Goal: Task Accomplishment & Management: Use online tool/utility

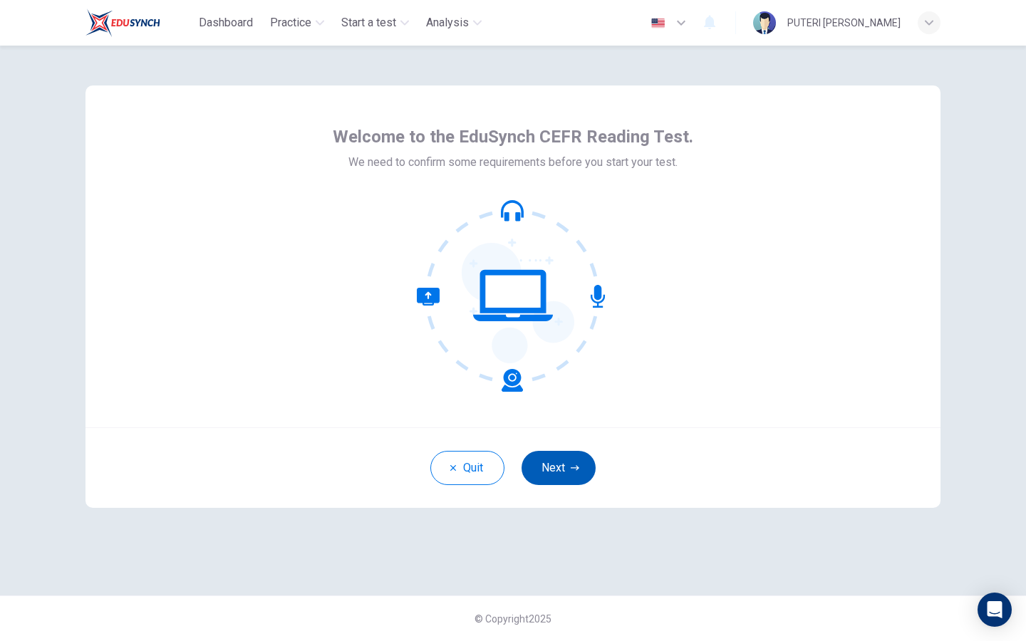
click at [561, 467] on button "Next" at bounding box center [559, 468] width 74 height 34
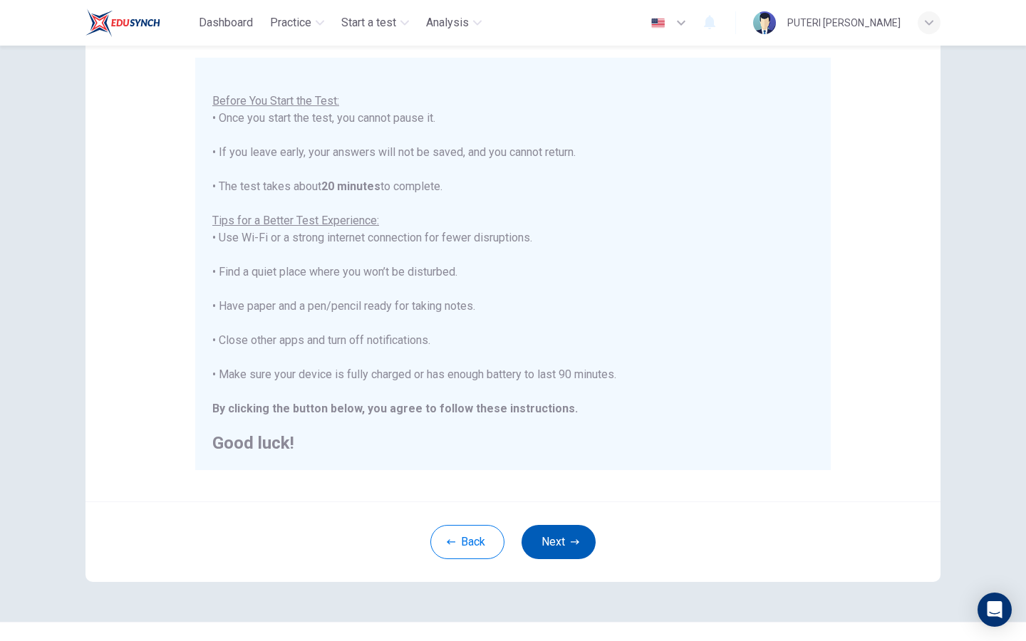
scroll to position [151, 0]
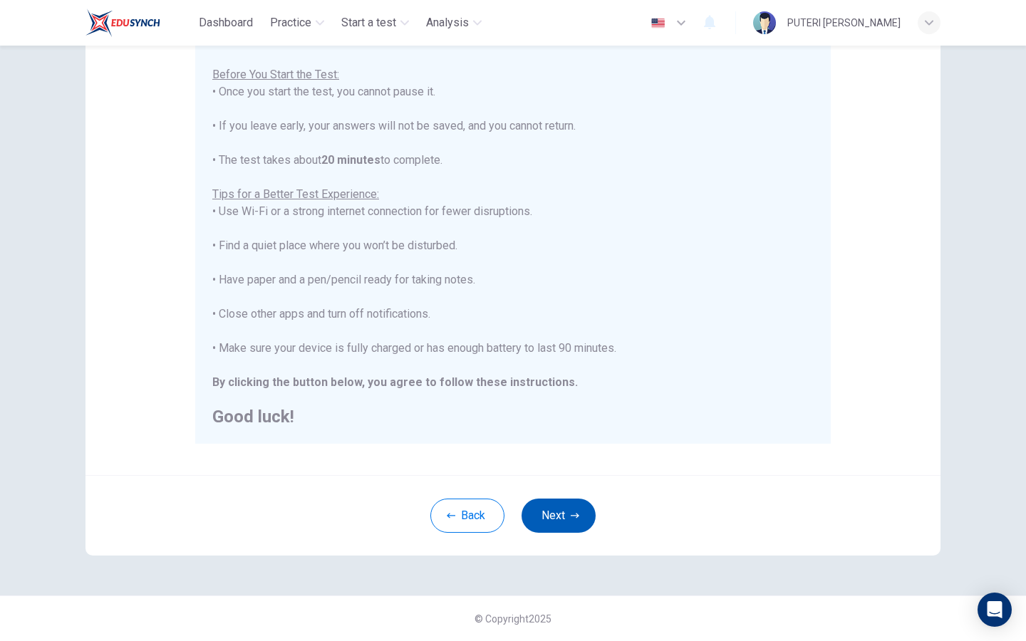
click at [580, 515] on button "Next" at bounding box center [559, 516] width 74 height 34
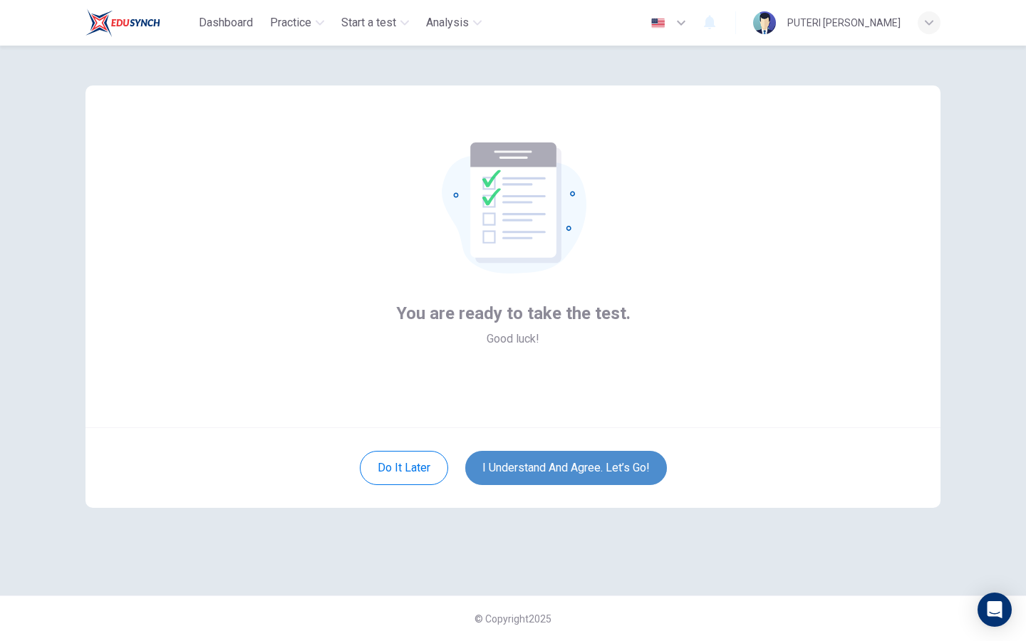
click at [583, 469] on button "I understand and agree. Let’s go!" at bounding box center [566, 468] width 202 height 34
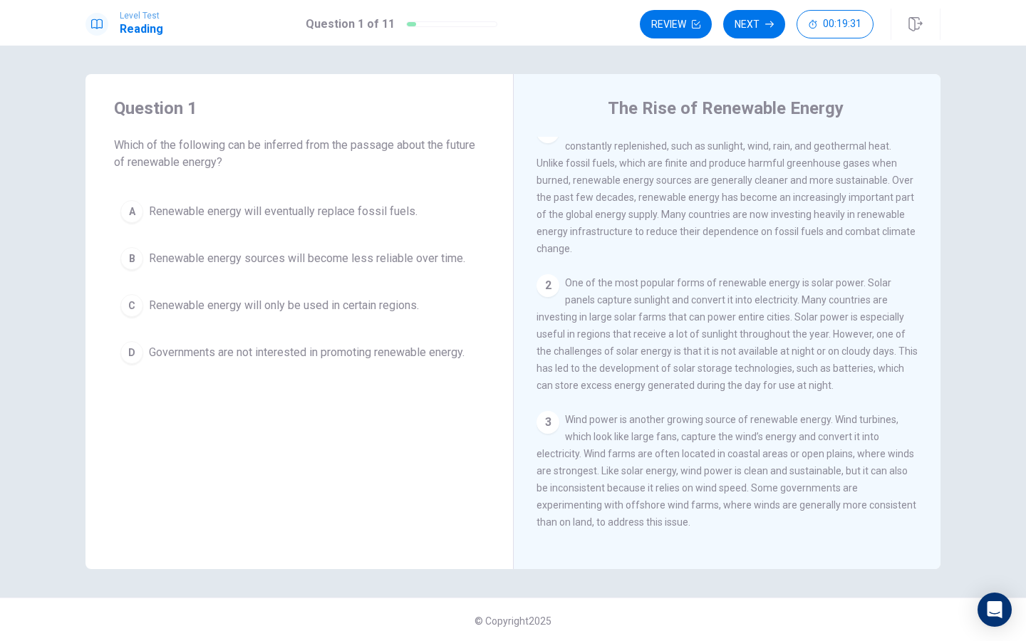
scroll to position [19, 0]
click at [380, 211] on span "Renewable energy will eventually replace fossil fuels." at bounding box center [283, 211] width 269 height 17
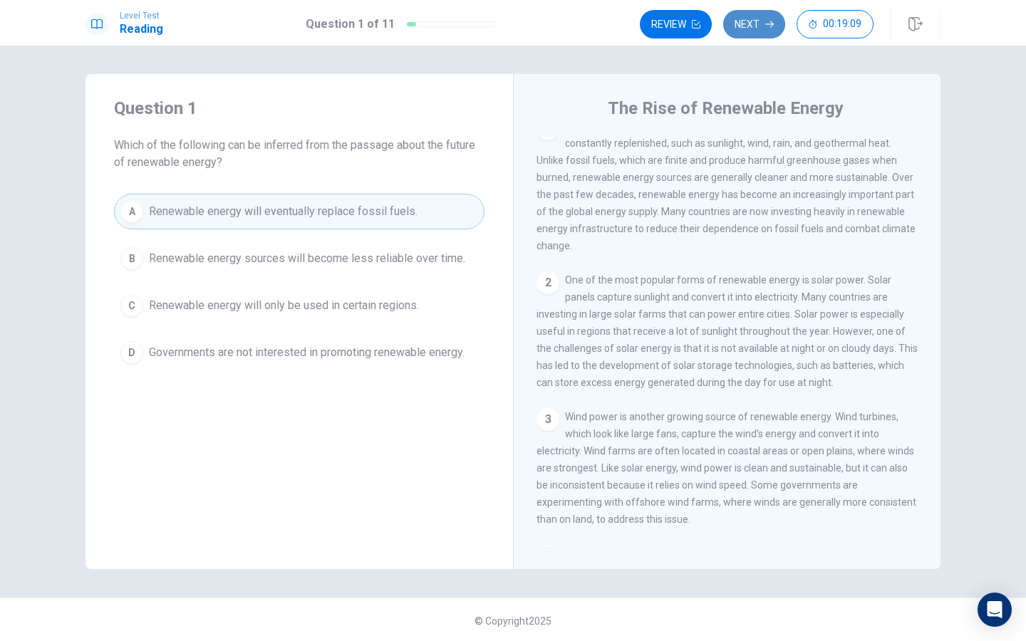
click at [738, 28] on button "Next" at bounding box center [754, 24] width 62 height 29
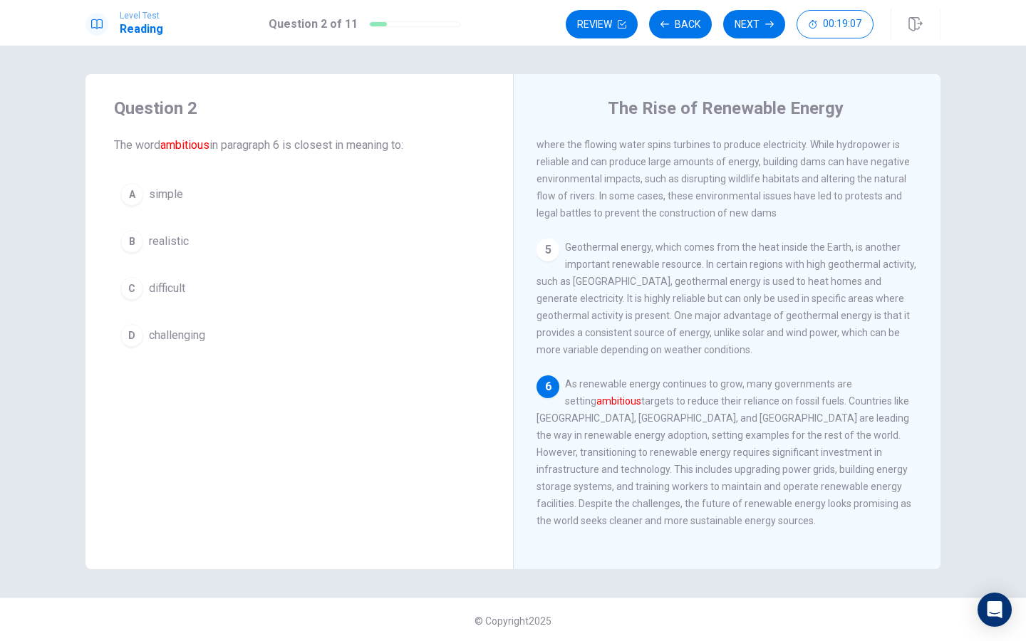
scroll to position [2, 0]
click at [312, 337] on button "D challenging" at bounding box center [299, 334] width 371 height 36
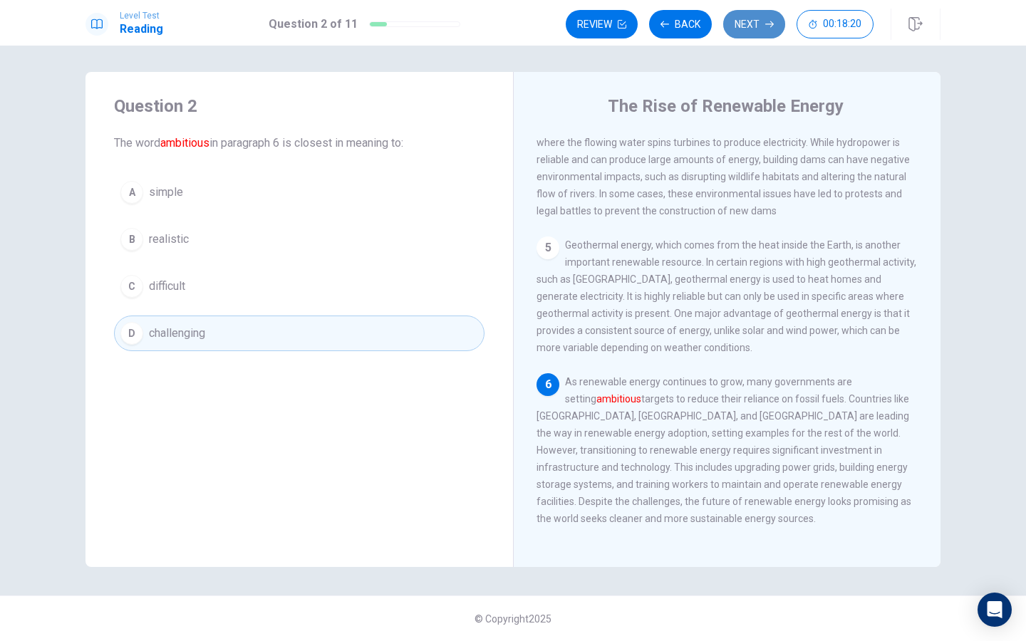
click at [739, 26] on button "Next" at bounding box center [754, 24] width 62 height 29
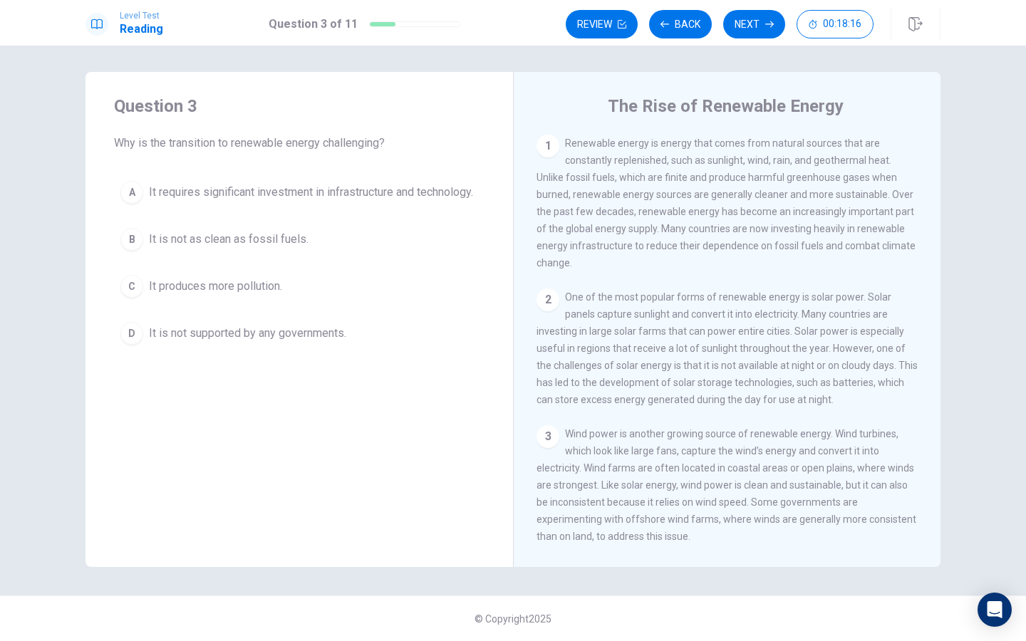
scroll to position [477, 0]
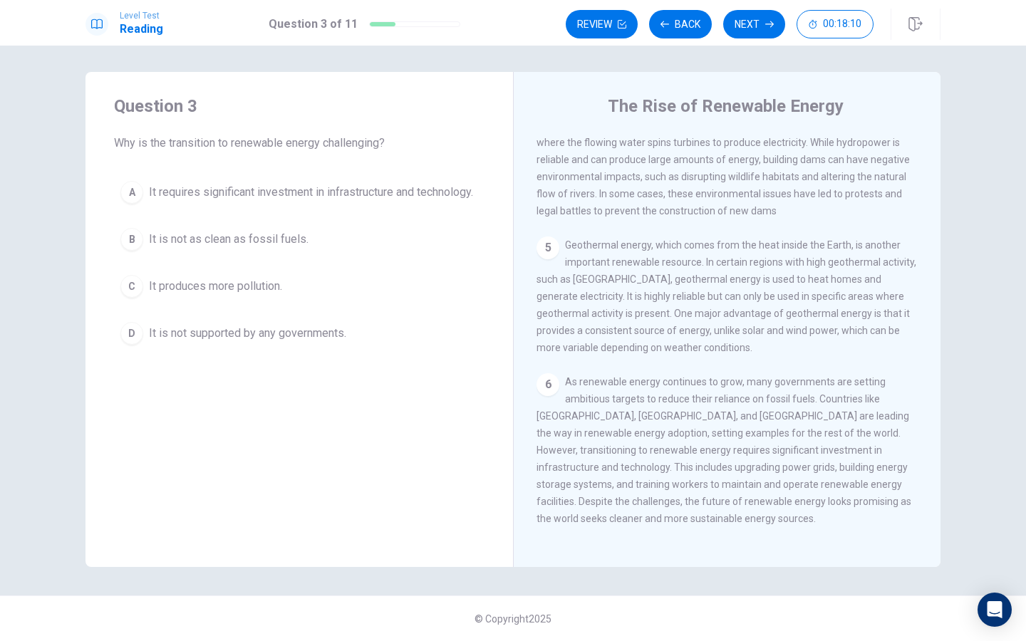
click at [399, 190] on span "It requires significant investment in infrastructure and technology." at bounding box center [311, 192] width 324 height 17
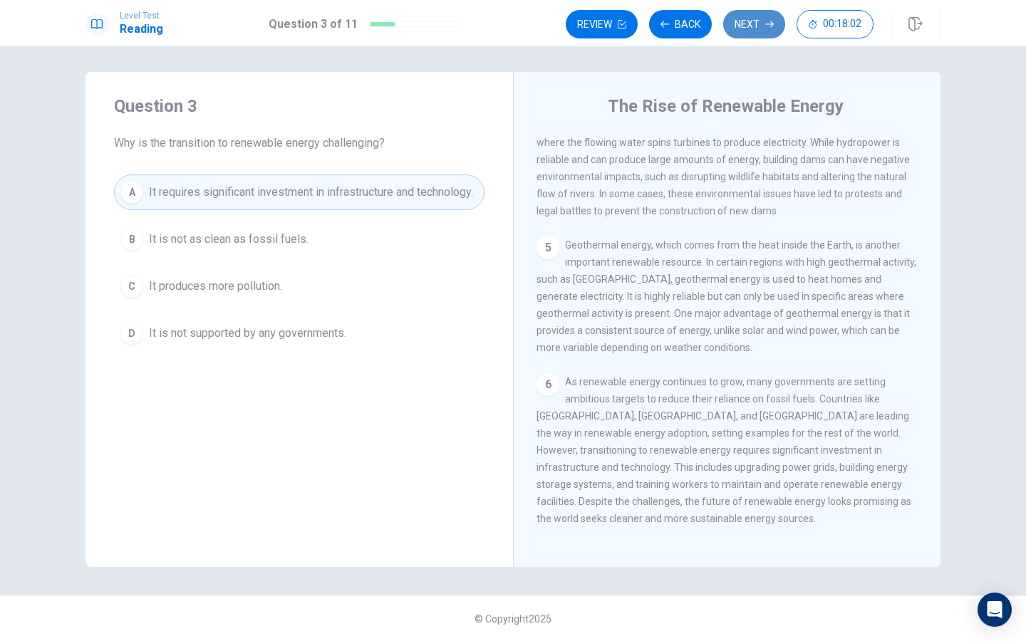
click at [758, 28] on button "Next" at bounding box center [754, 24] width 62 height 29
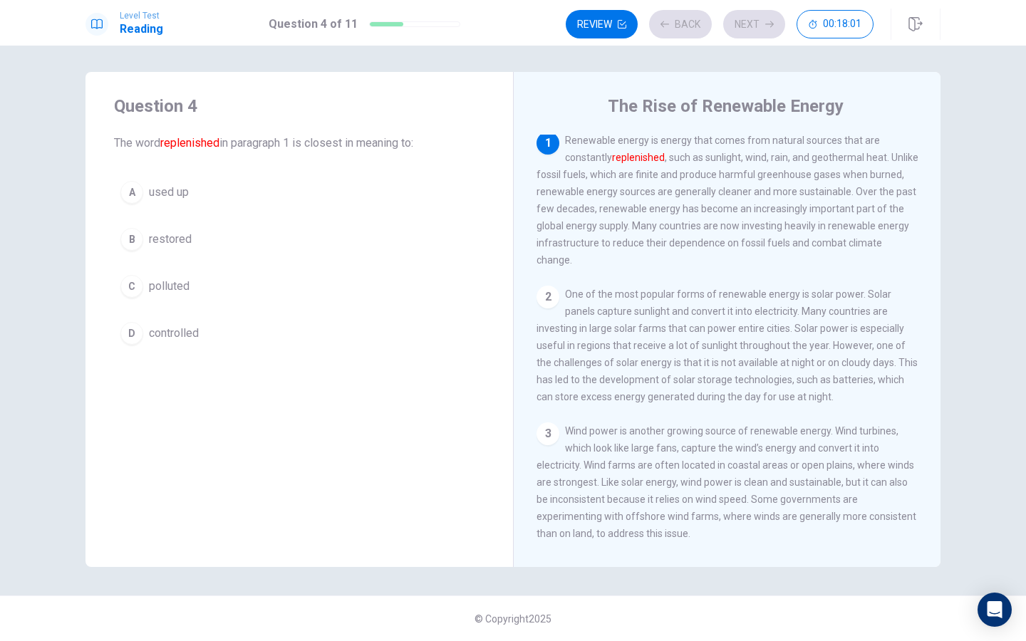
scroll to position [0, 0]
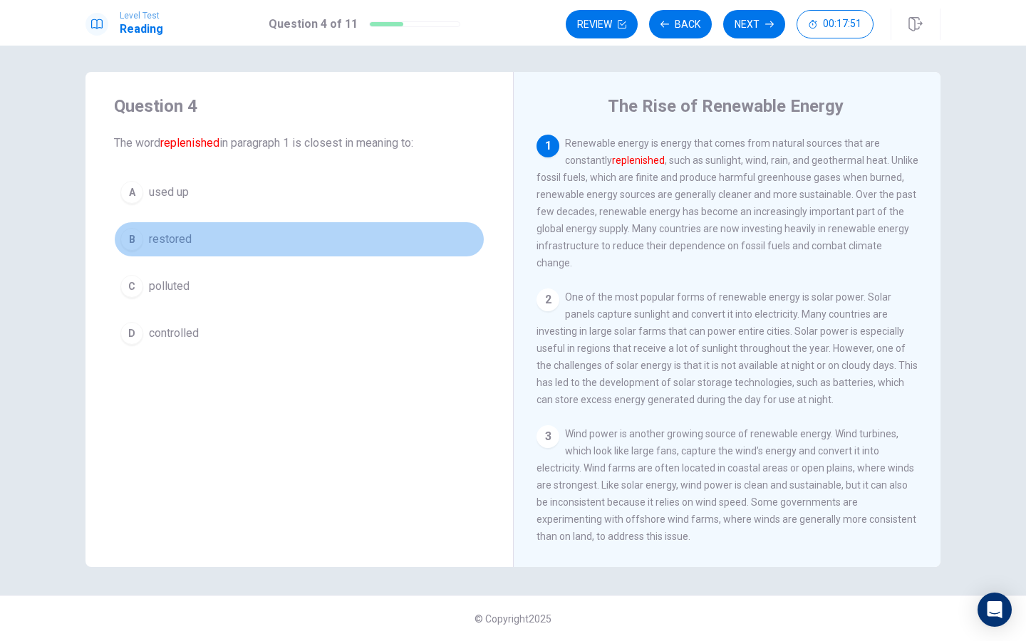
click at [229, 239] on button "B restored" at bounding box center [299, 240] width 371 height 36
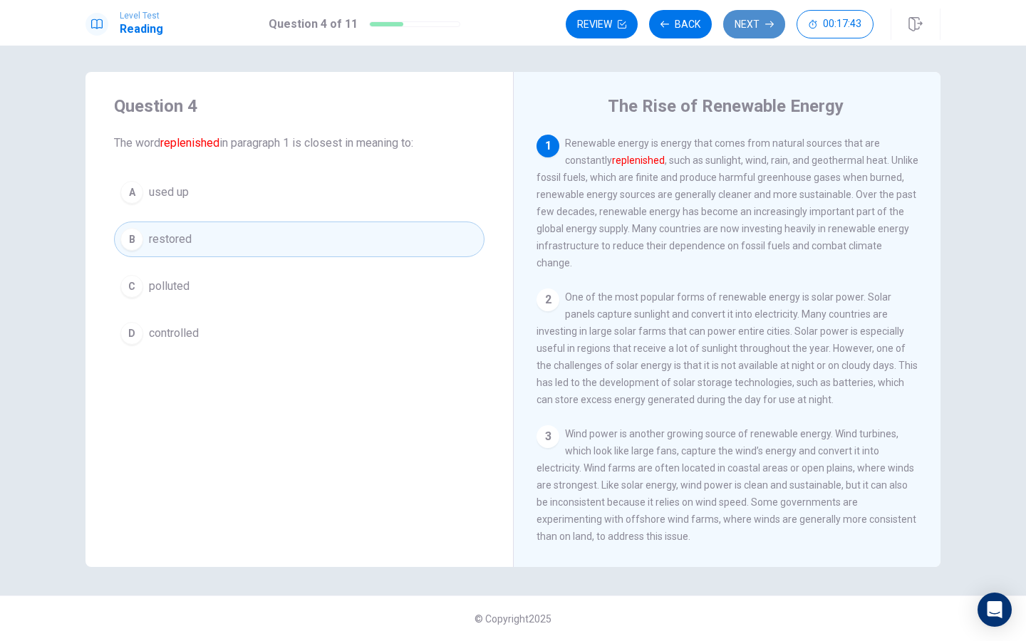
click at [743, 18] on button "Next" at bounding box center [754, 24] width 62 height 29
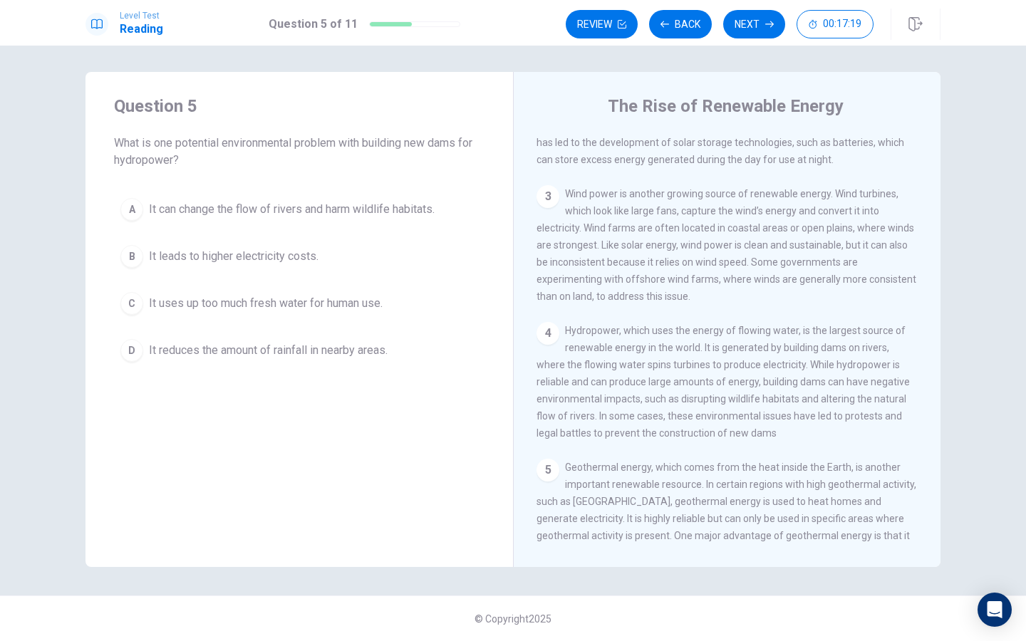
scroll to position [249, 0]
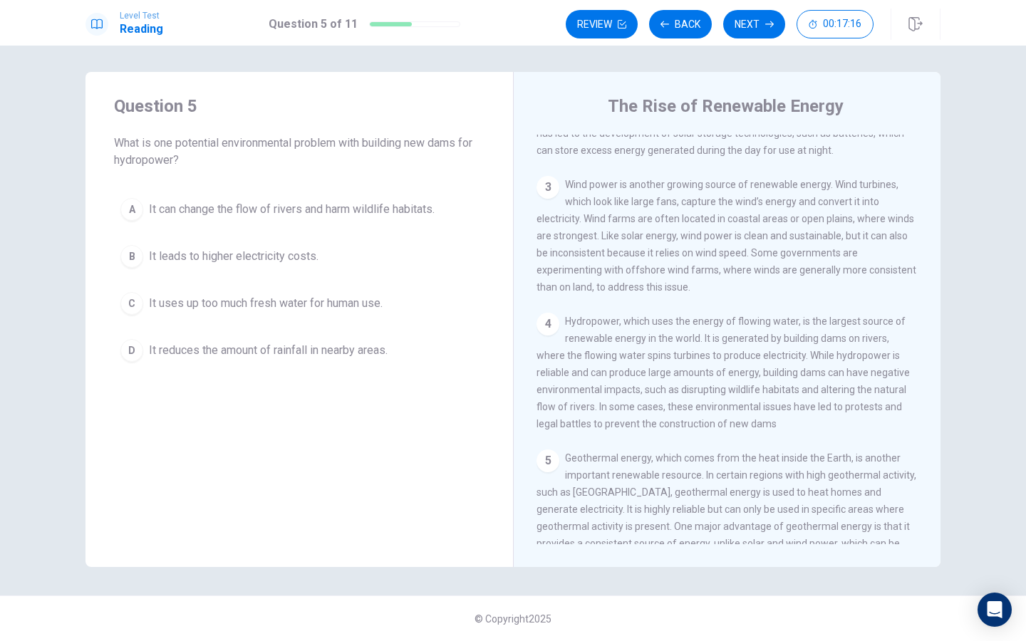
click at [426, 213] on span "It can change the flow of rivers and harm wildlife habitats." at bounding box center [292, 209] width 286 height 17
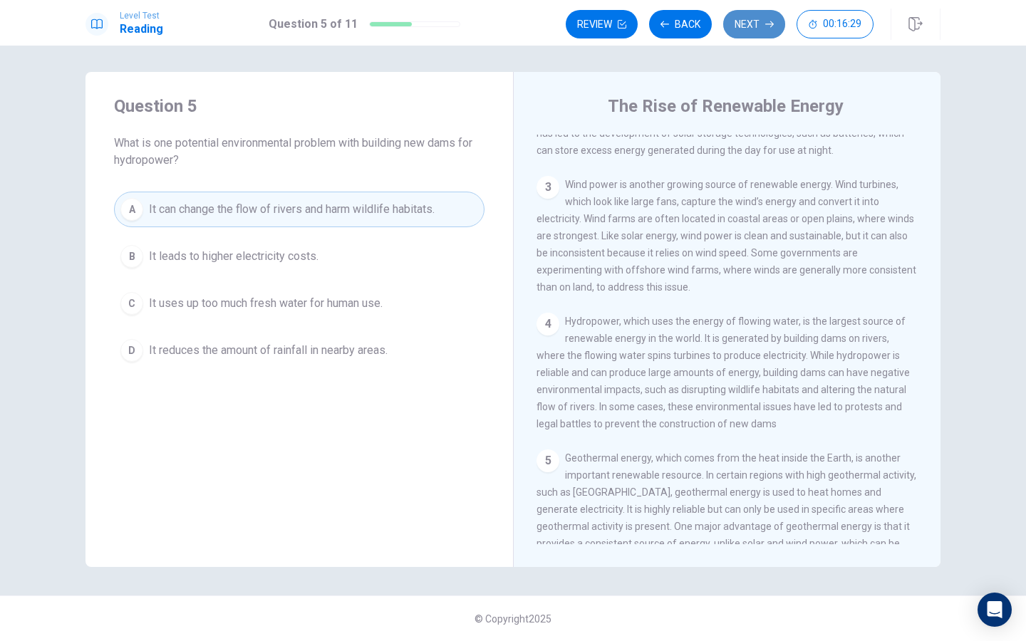
click at [744, 31] on button "Next" at bounding box center [754, 24] width 62 height 29
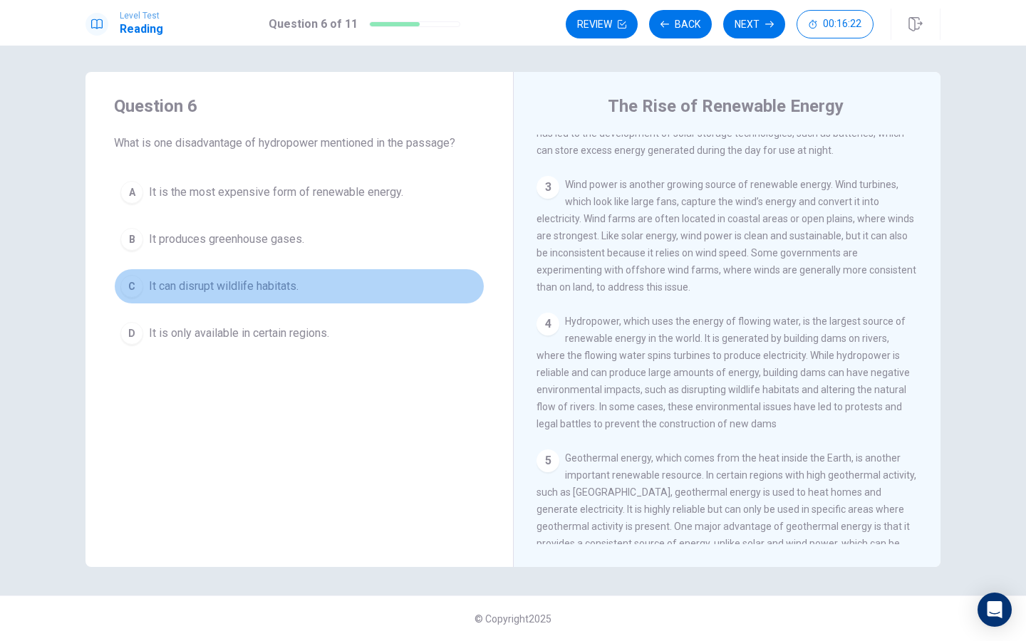
click at [375, 292] on button "C It can disrupt wildlife habitats." at bounding box center [299, 287] width 371 height 36
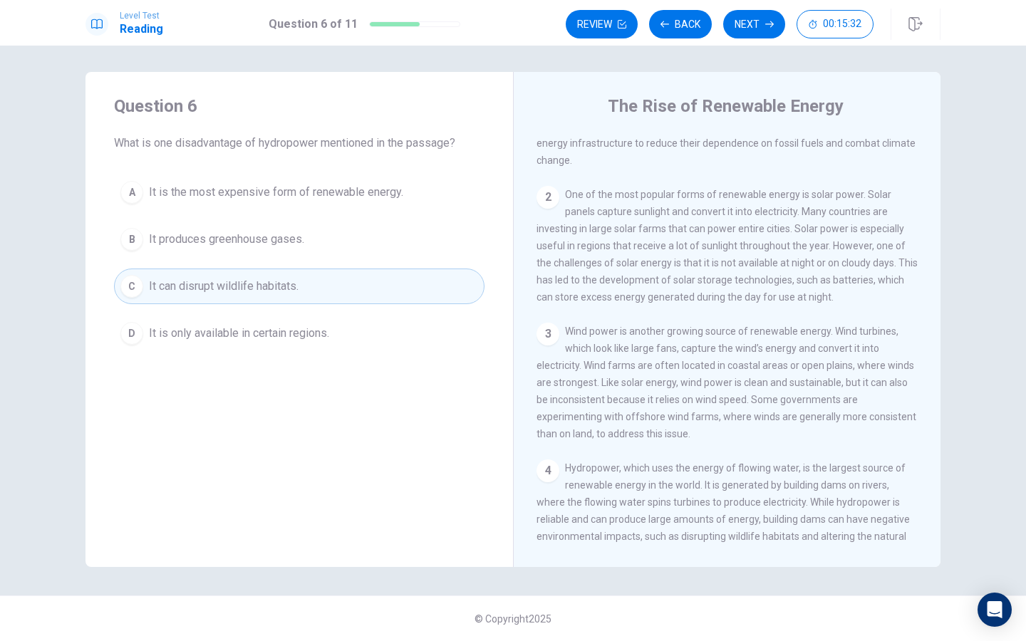
scroll to position [97, 0]
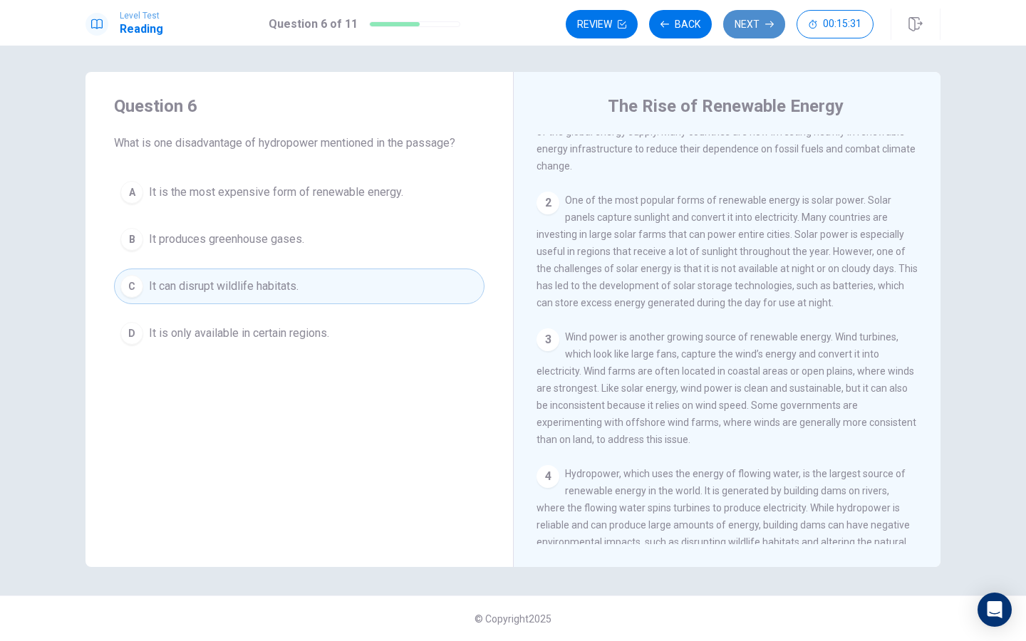
click at [747, 33] on button "Next" at bounding box center [754, 24] width 62 height 29
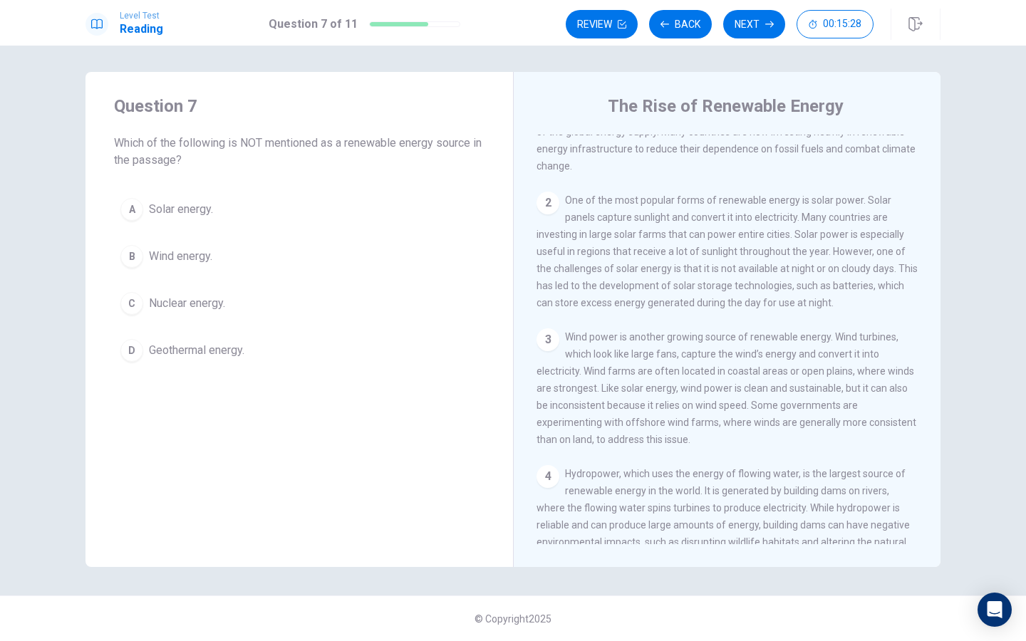
click at [309, 318] on button "C Nuclear energy." at bounding box center [299, 304] width 371 height 36
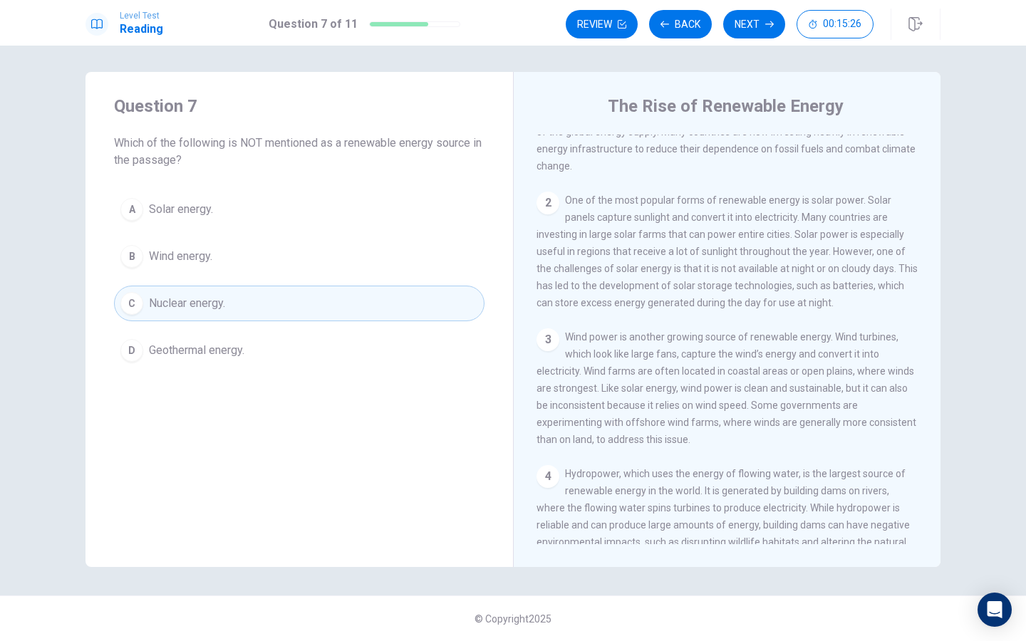
scroll to position [0, 0]
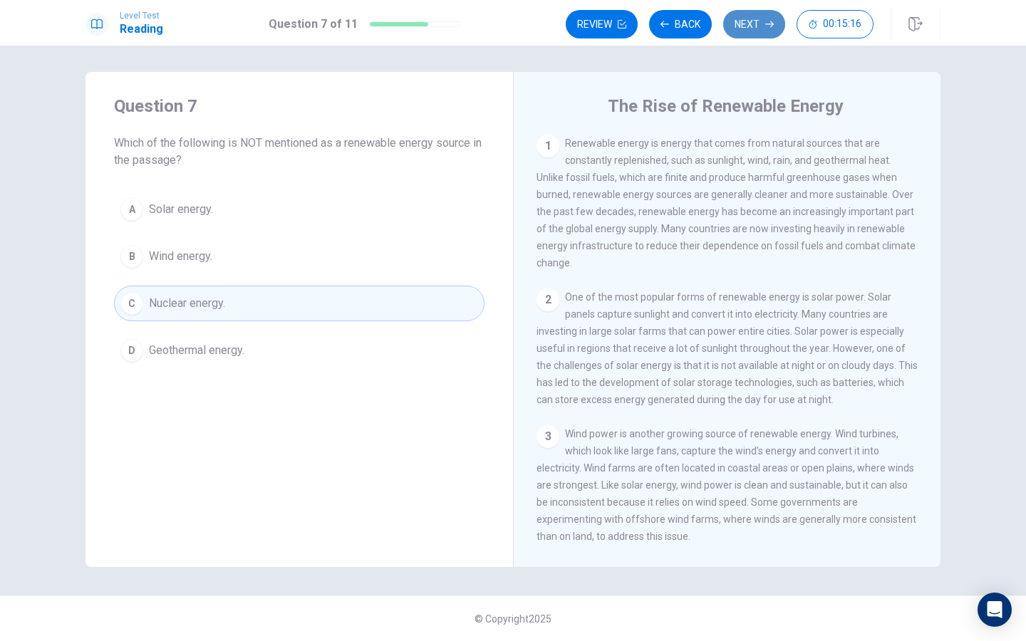
click at [750, 29] on button "Next" at bounding box center [754, 24] width 62 height 29
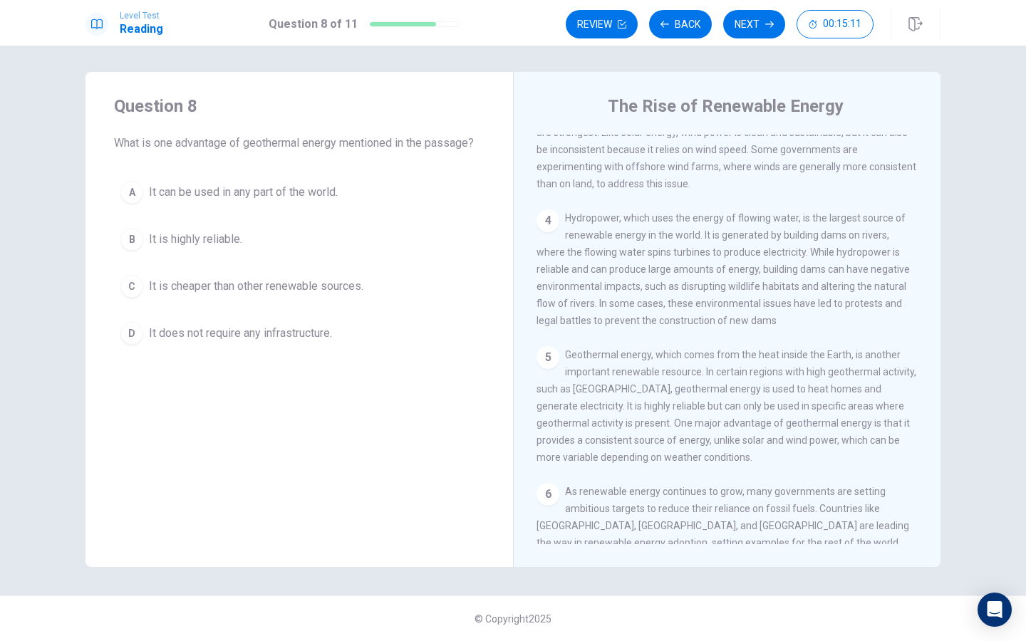
scroll to position [352, 0]
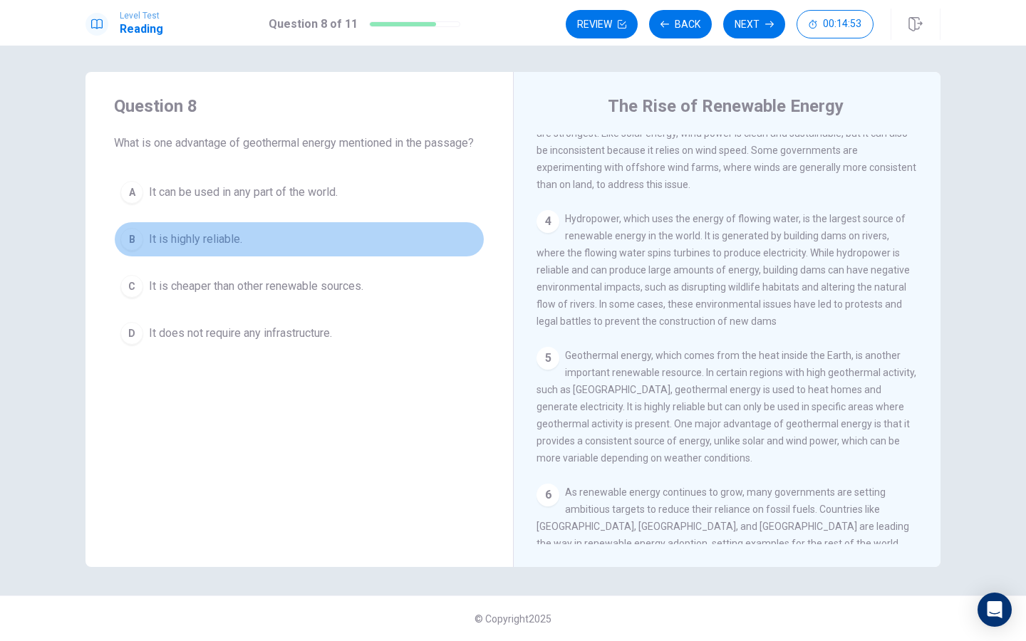
click at [331, 238] on button "B It is highly reliable." at bounding box center [299, 240] width 371 height 36
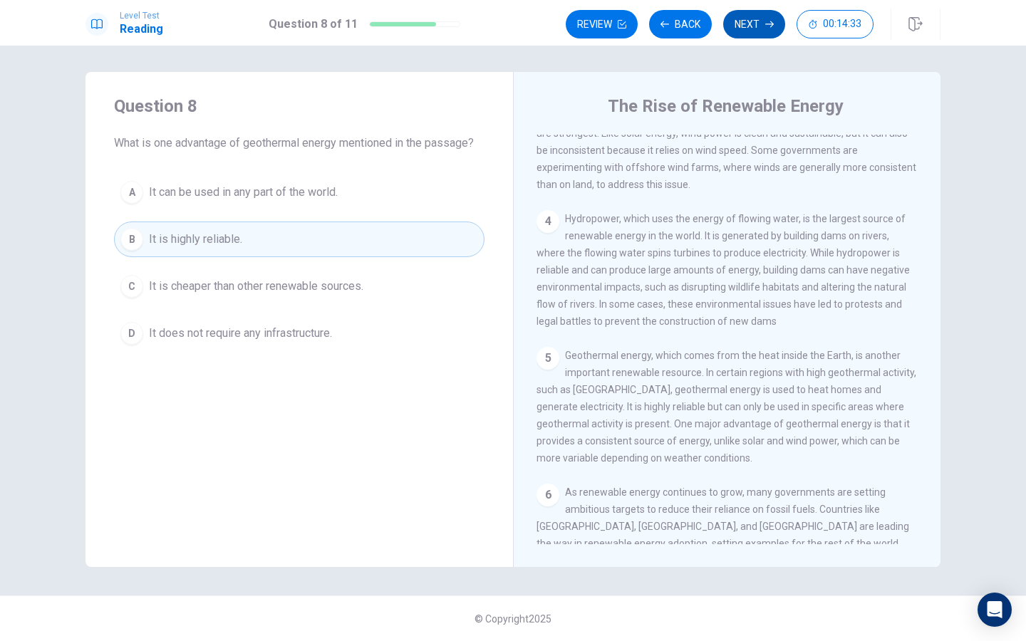
click at [748, 20] on button "Next" at bounding box center [754, 24] width 62 height 29
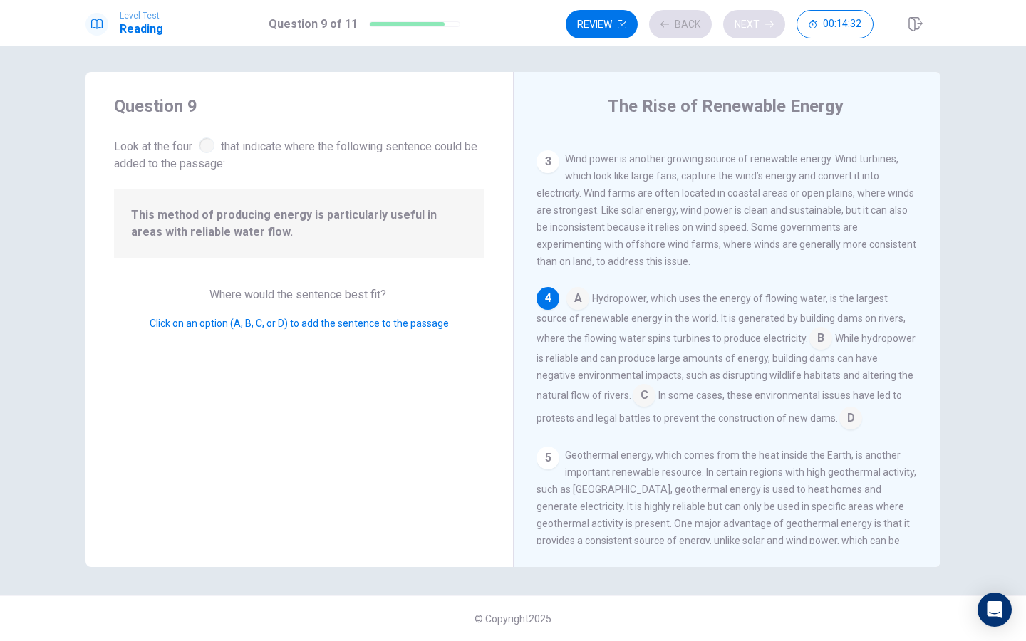
scroll to position [301, 0]
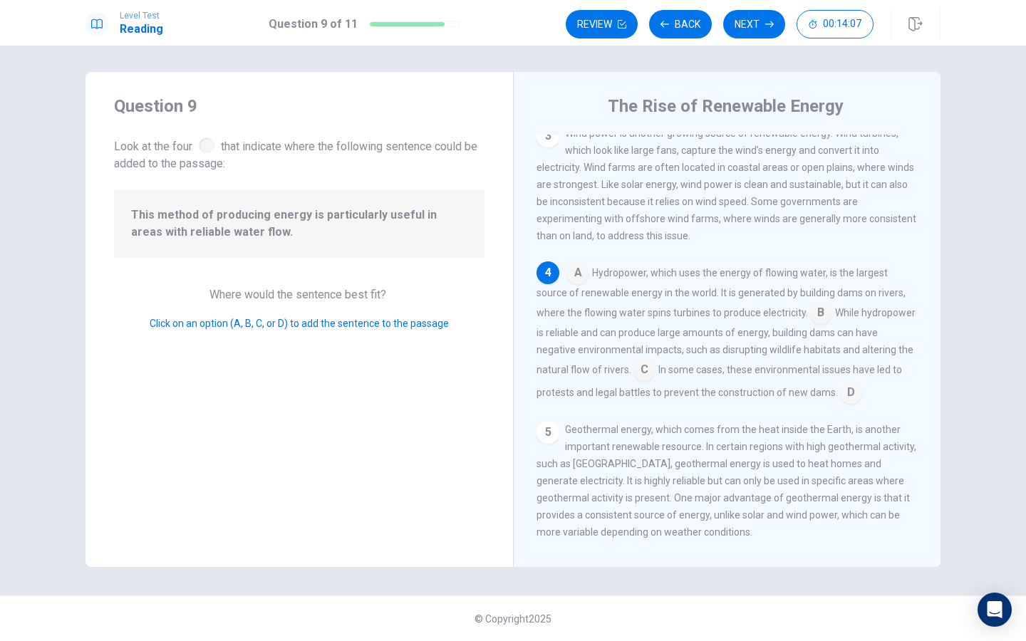
click at [810, 311] on input at bounding box center [821, 314] width 23 height 23
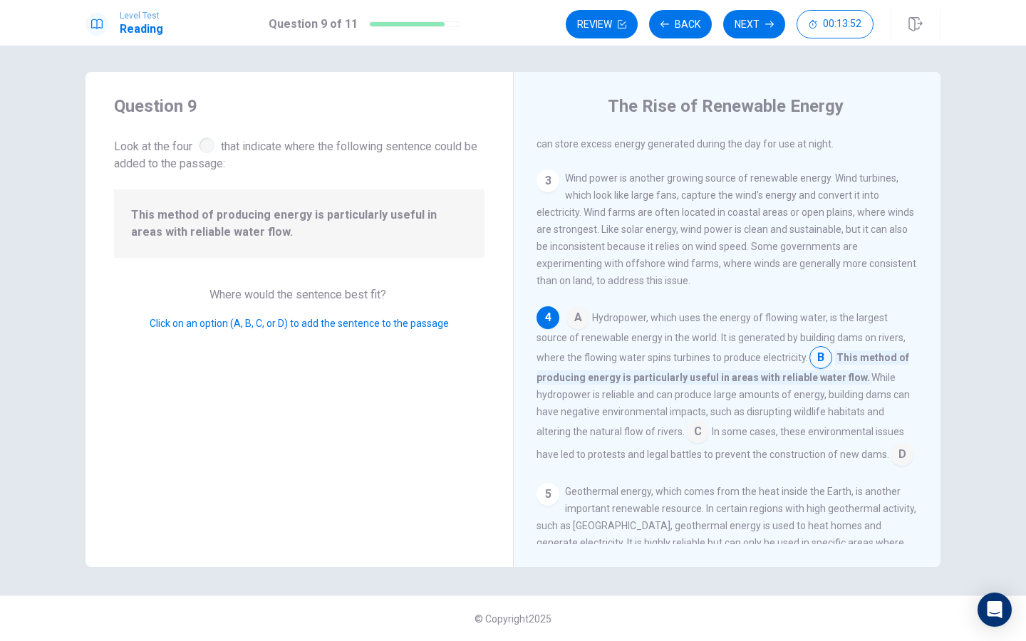
scroll to position [255, 0]
click at [759, 27] on button "Next" at bounding box center [754, 24] width 62 height 29
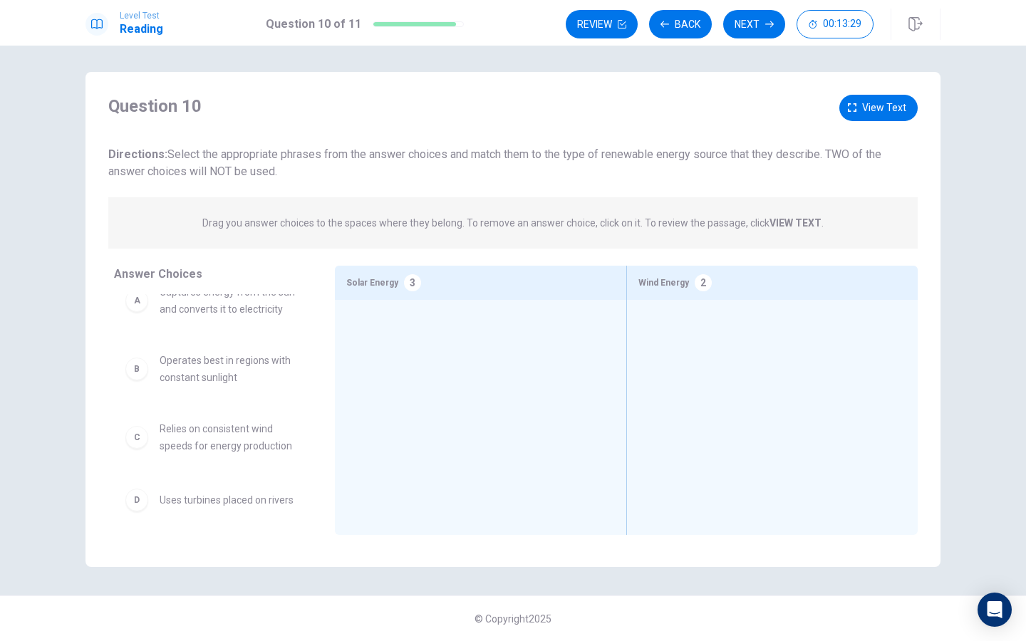
scroll to position [0, 0]
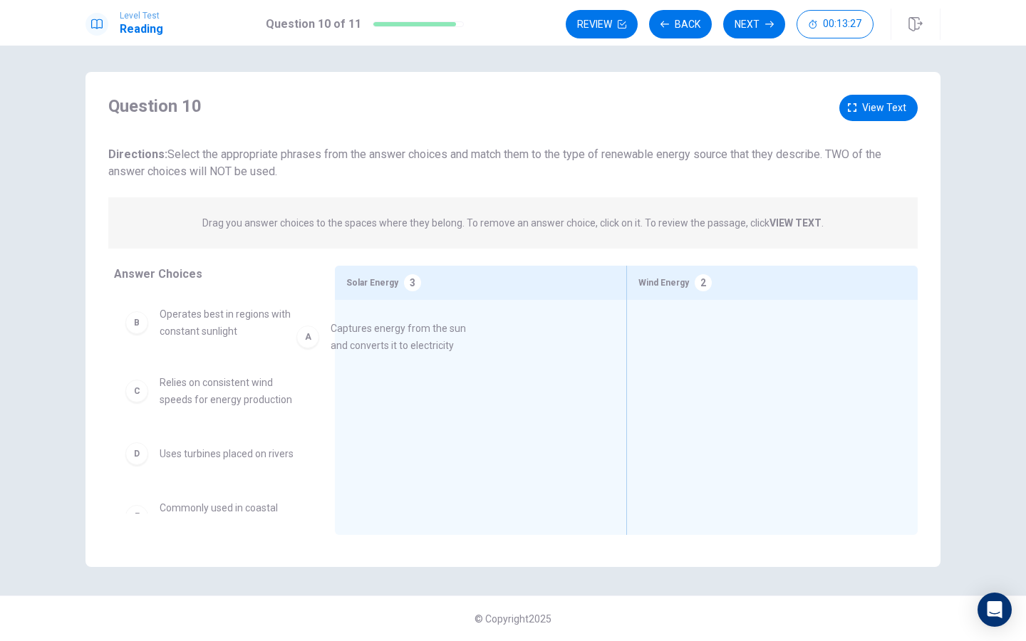
drag, startPoint x: 257, startPoint y: 331, endPoint x: 437, endPoint y: 344, distance: 180.1
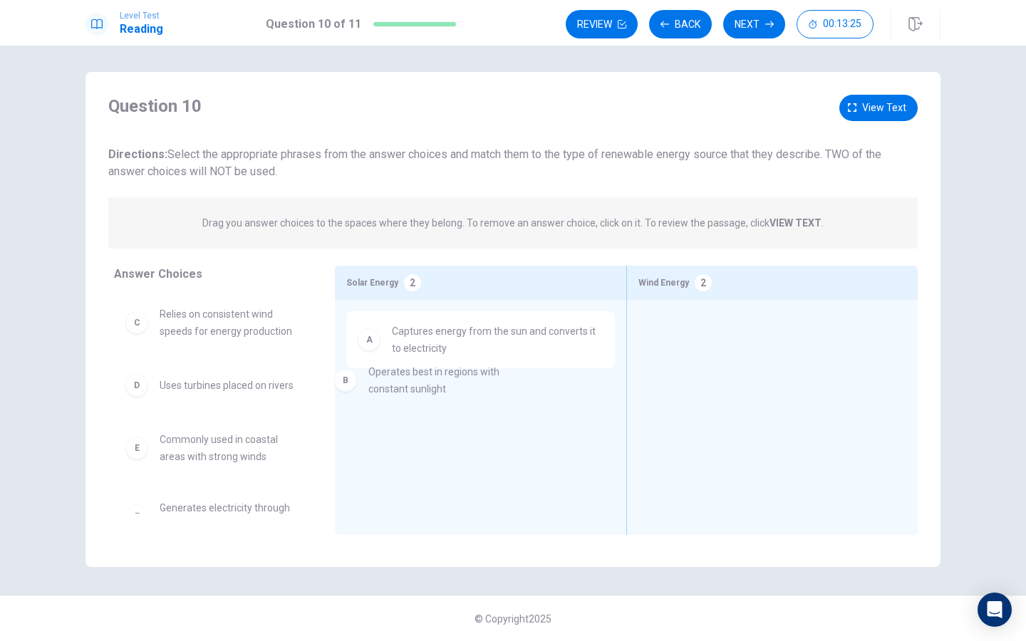
drag, startPoint x: 257, startPoint y: 331, endPoint x: 478, endPoint y: 392, distance: 230.0
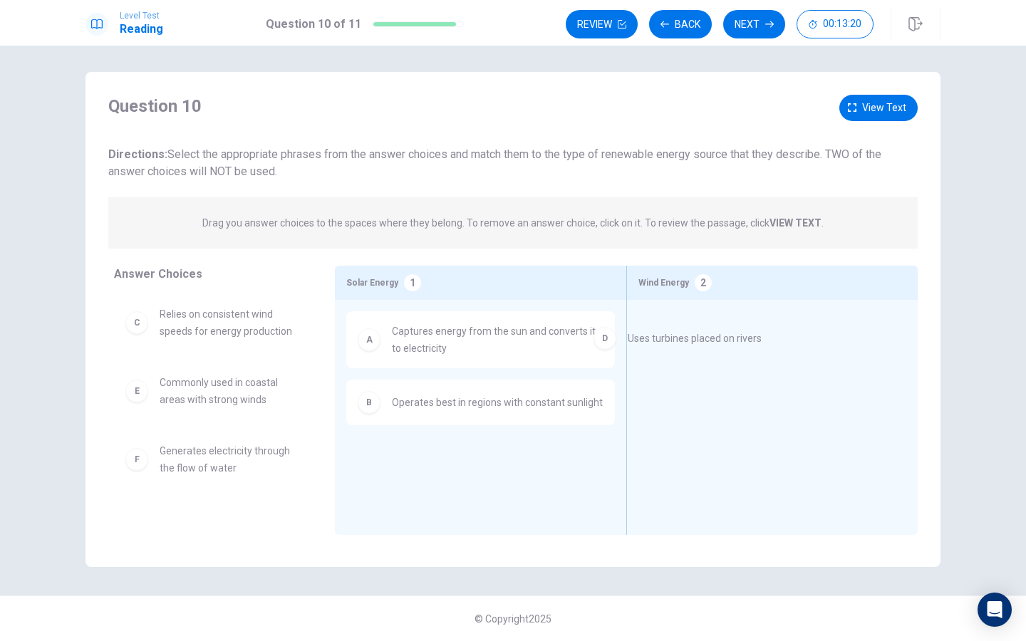
drag, startPoint x: 276, startPoint y: 386, endPoint x: 752, endPoint y: 337, distance: 478.6
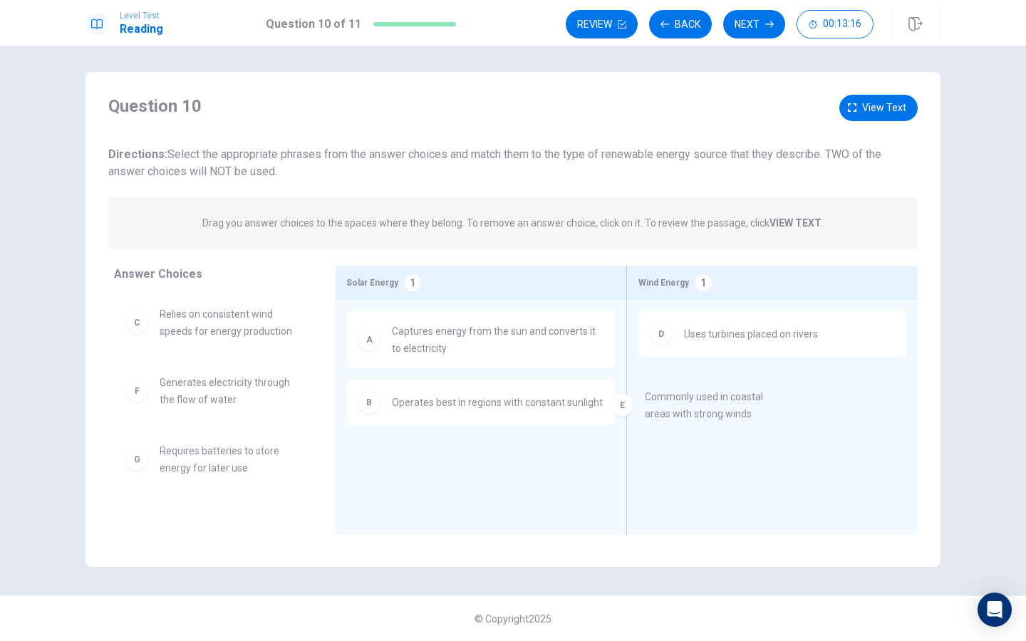
drag, startPoint x: 245, startPoint y: 394, endPoint x: 741, endPoint y: 408, distance: 496.3
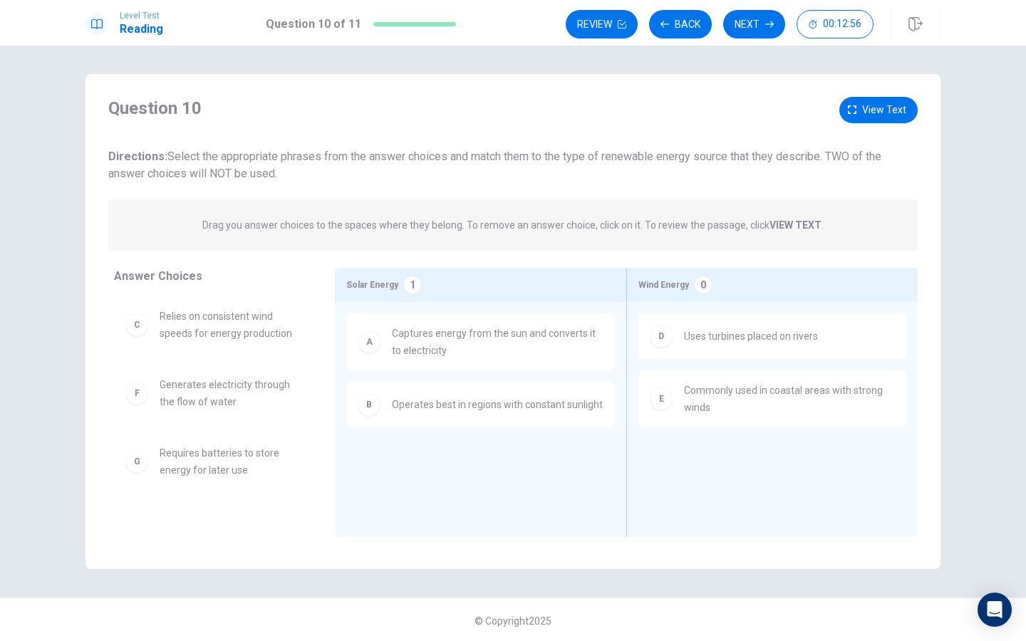
scroll to position [2, 0]
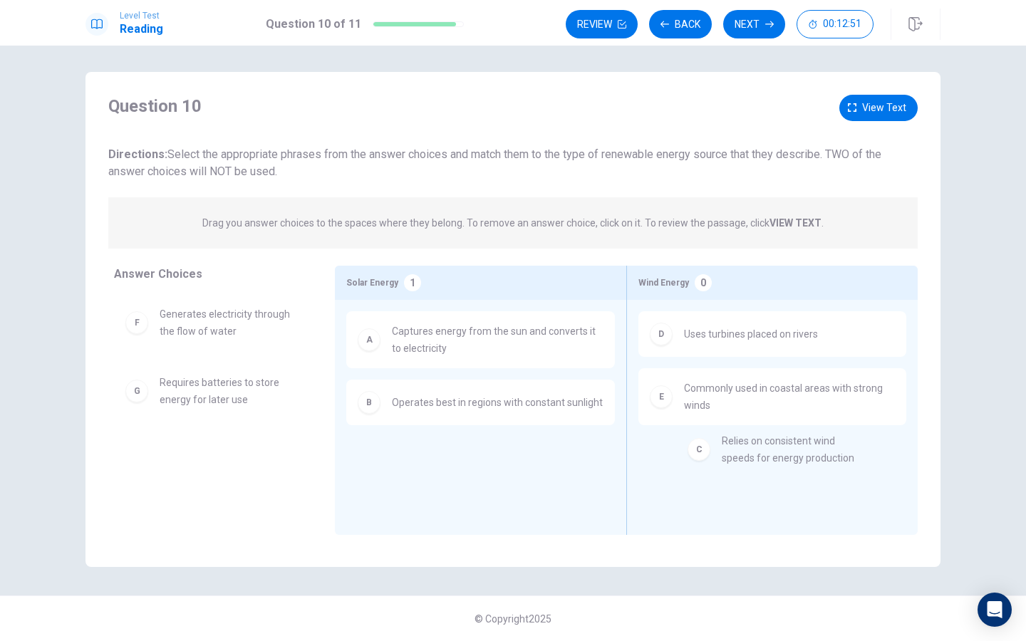
drag, startPoint x: 241, startPoint y: 334, endPoint x: 815, endPoint y: 461, distance: 587.6
drag, startPoint x: 249, startPoint y: 339, endPoint x: 776, endPoint y: 456, distance: 539.5
drag, startPoint x: 252, startPoint y: 457, endPoint x: 500, endPoint y: 448, distance: 248.2
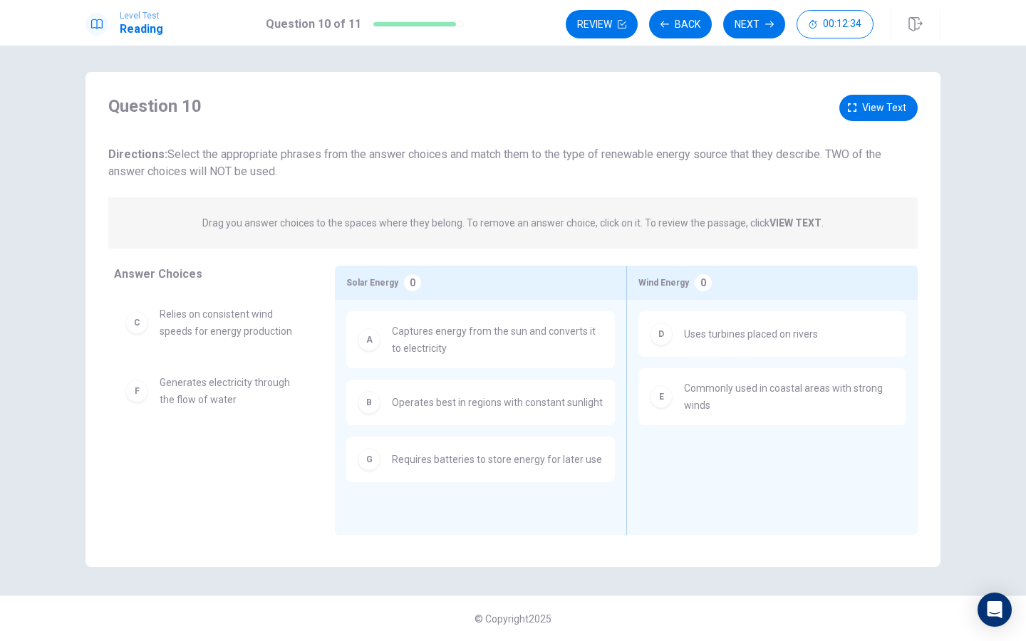
click at [713, 344] on div "D Uses turbines placed on rivers" at bounding box center [772, 334] width 245 height 23
click at [661, 342] on div "D" at bounding box center [661, 334] width 23 height 23
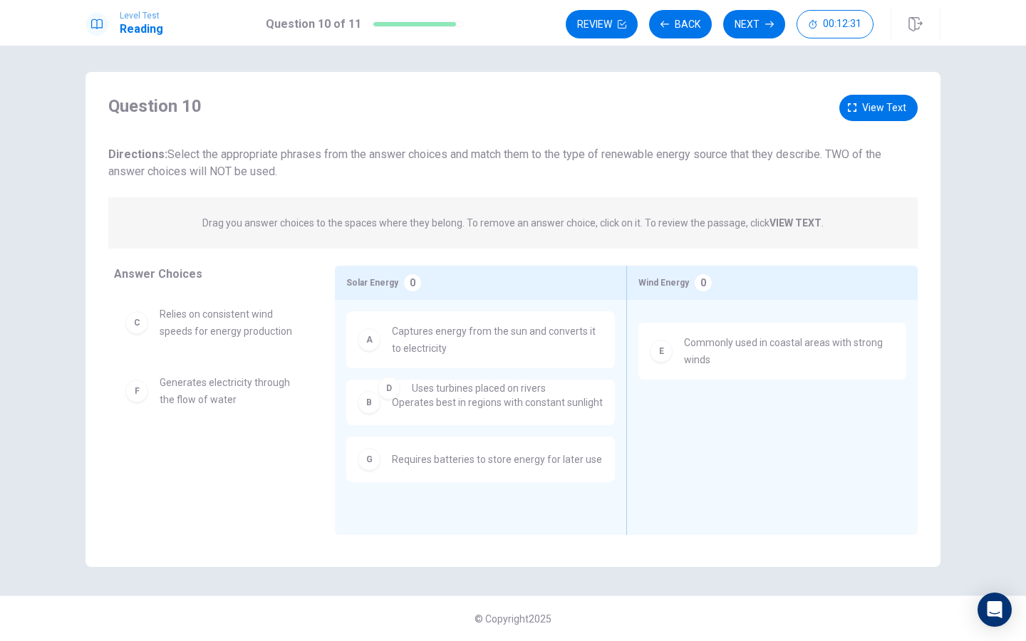
drag, startPoint x: 661, startPoint y: 342, endPoint x: 160, endPoint y: 440, distance: 509.9
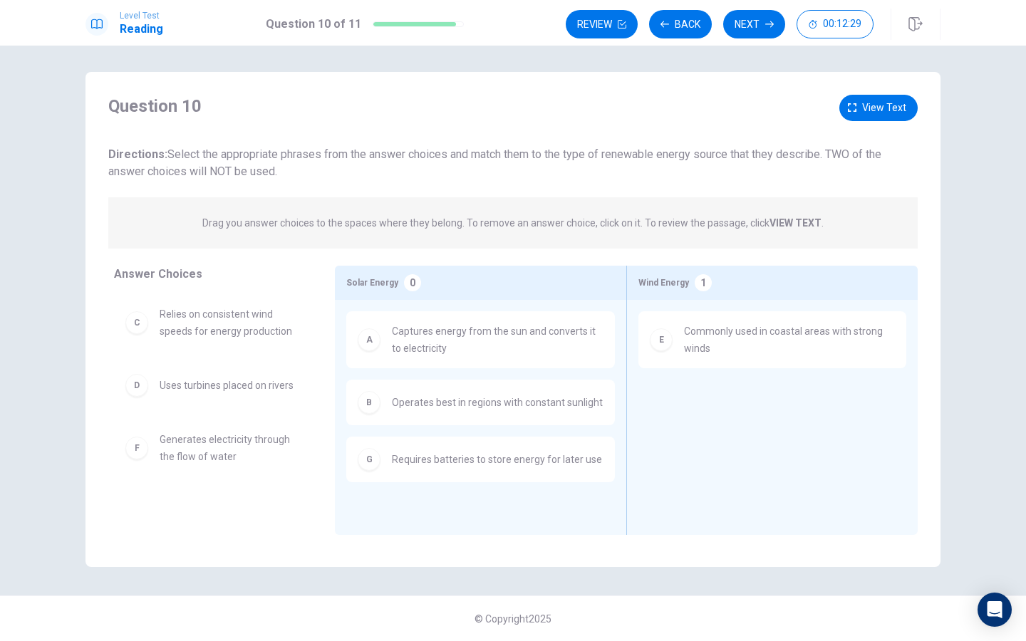
click at [202, 391] on span "Uses turbines placed on rivers" at bounding box center [227, 385] width 134 height 17
drag, startPoint x: 202, startPoint y: 391, endPoint x: 822, endPoint y: 408, distance: 620.3
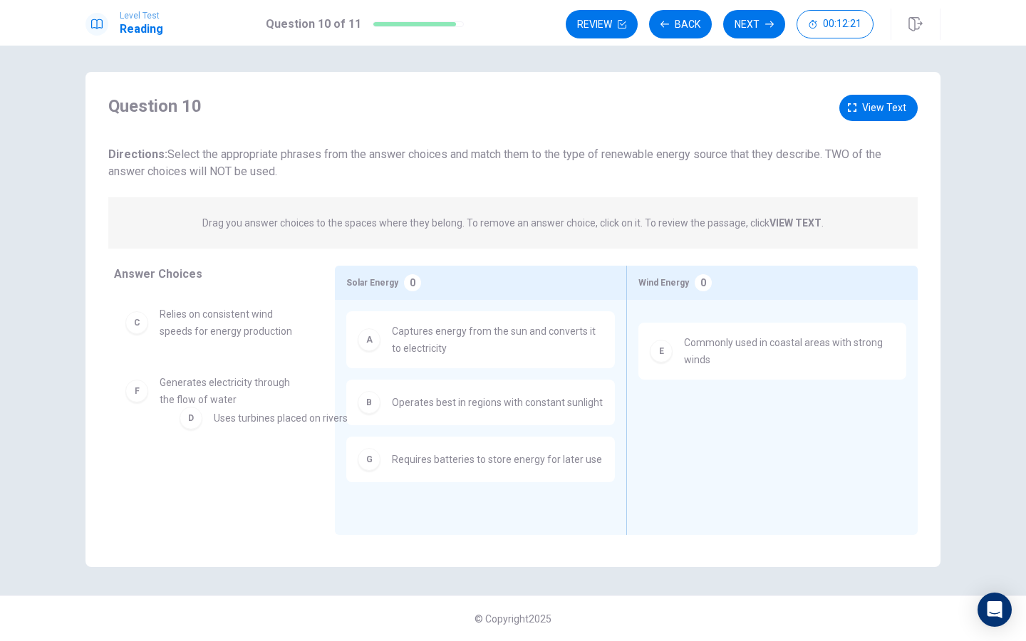
drag, startPoint x: 737, startPoint y: 341, endPoint x: 252, endPoint y: 429, distance: 493.2
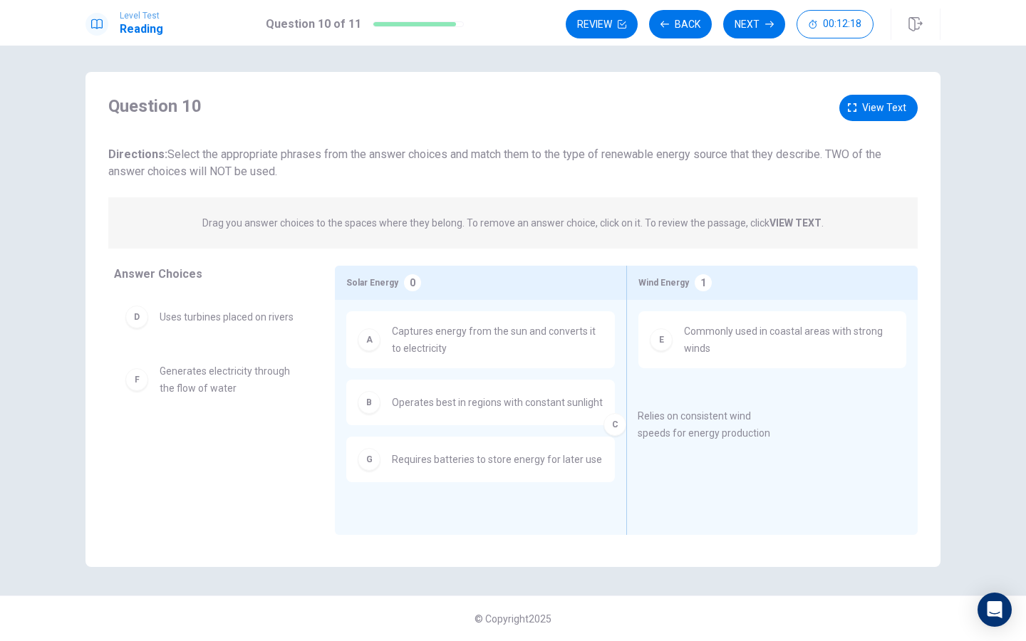
drag, startPoint x: 227, startPoint y: 333, endPoint x: 723, endPoint y: 435, distance: 505.9
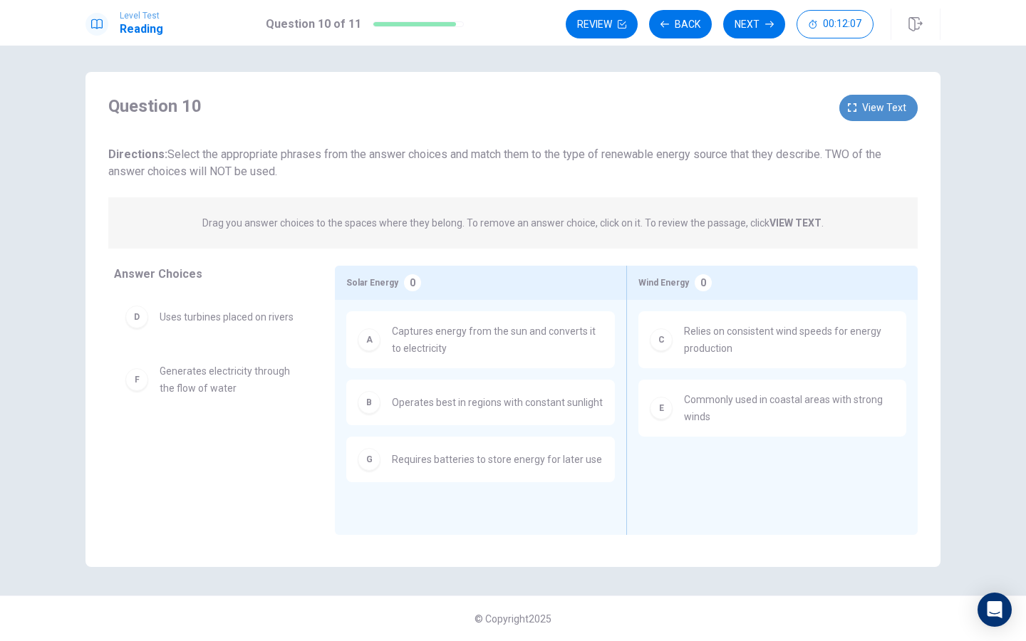
click at [879, 103] on span "View text" at bounding box center [884, 108] width 44 height 18
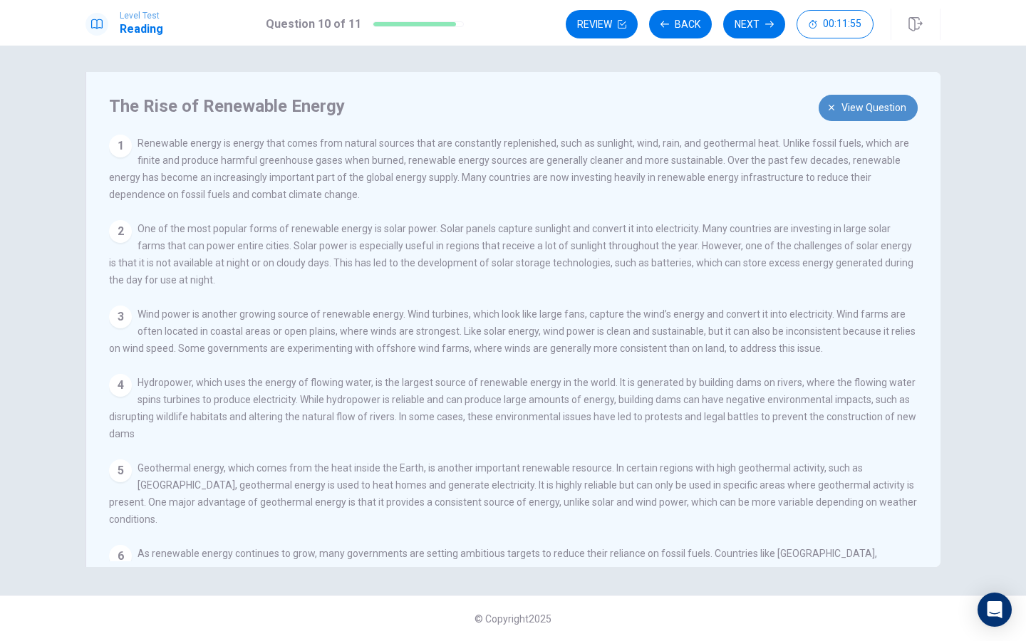
click at [838, 108] on button "View question" at bounding box center [868, 108] width 99 height 26
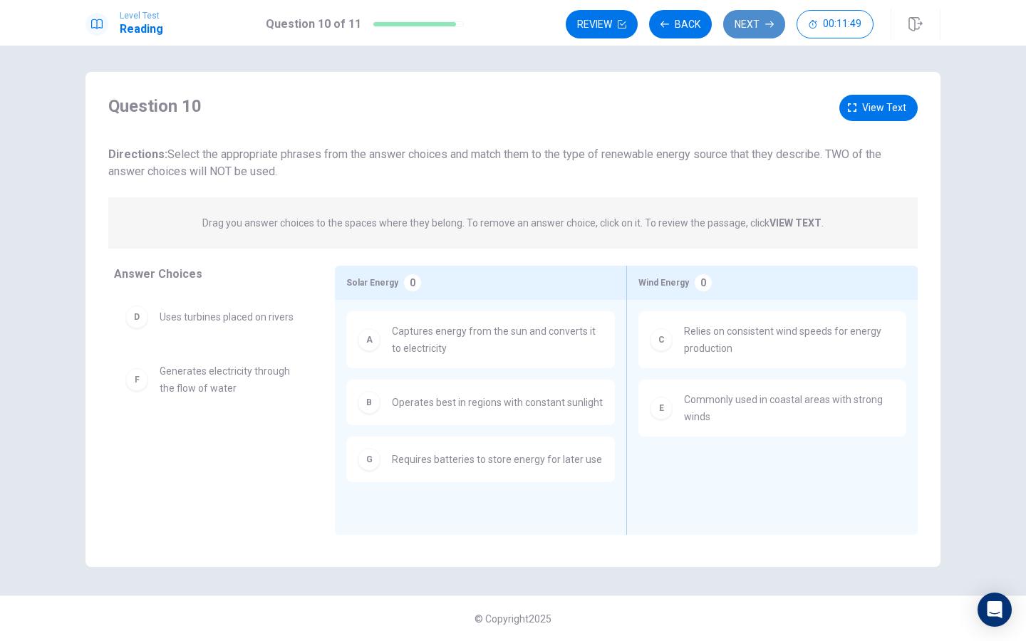
click at [758, 29] on button "Next" at bounding box center [754, 24] width 62 height 29
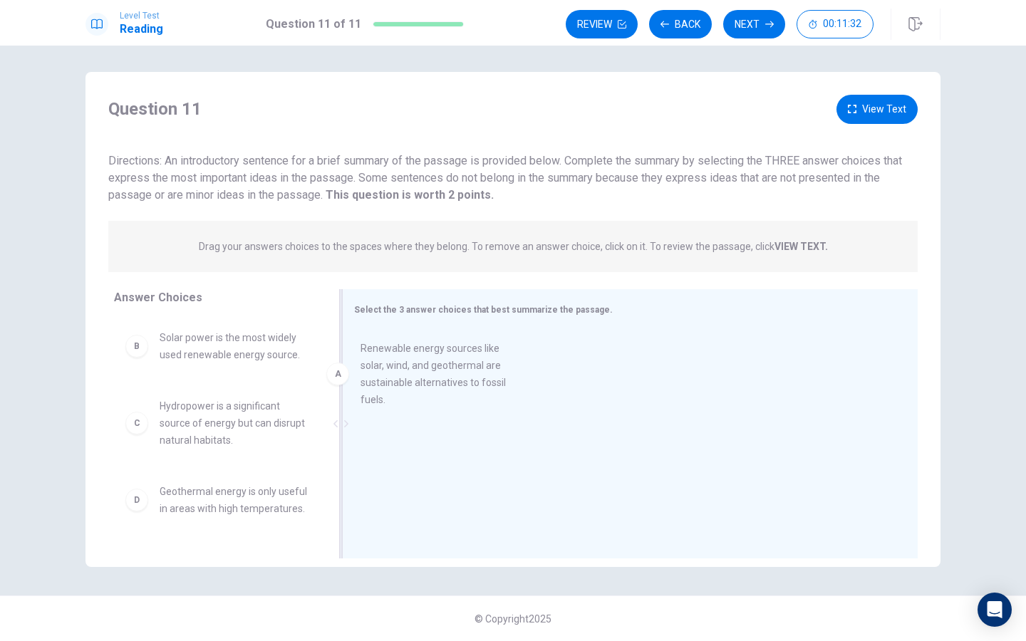
drag, startPoint x: 264, startPoint y: 364, endPoint x: 469, endPoint y: 375, distance: 205.5
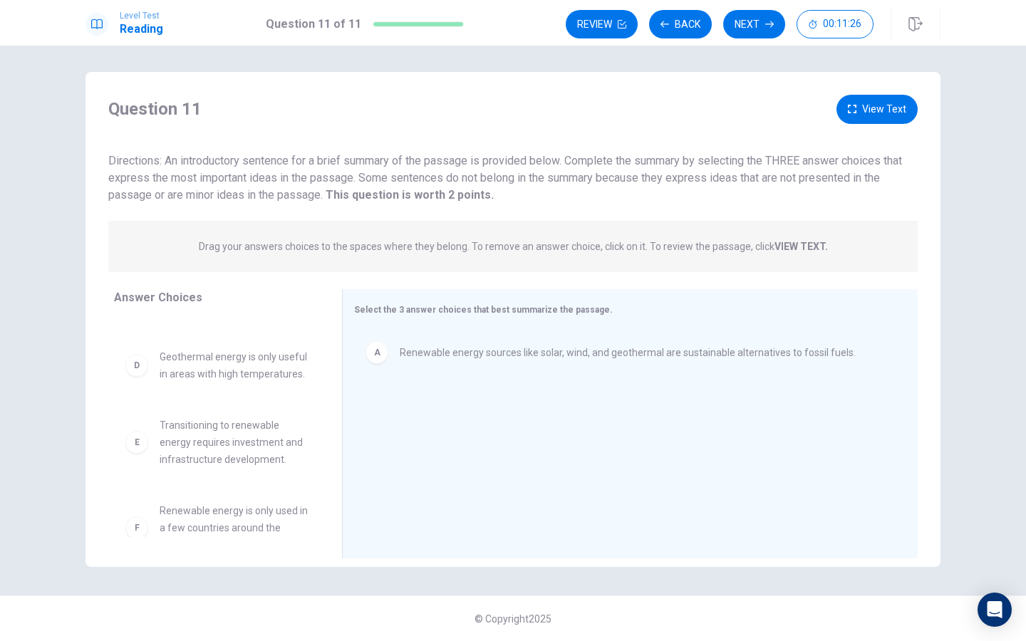
scroll to position [145, 0]
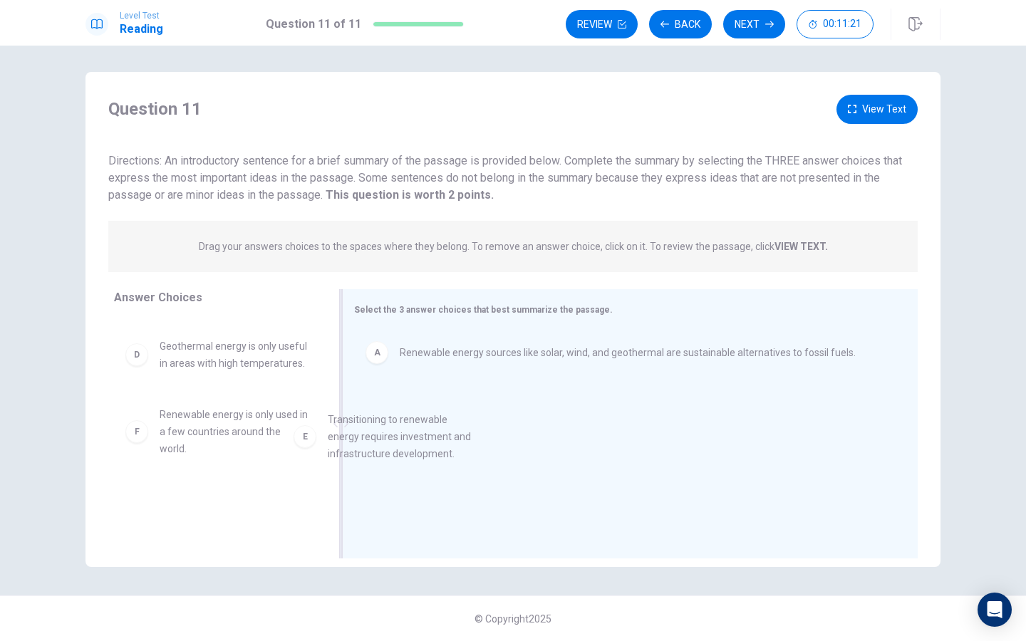
drag, startPoint x: 267, startPoint y: 455, endPoint x: 482, endPoint y: 460, distance: 214.6
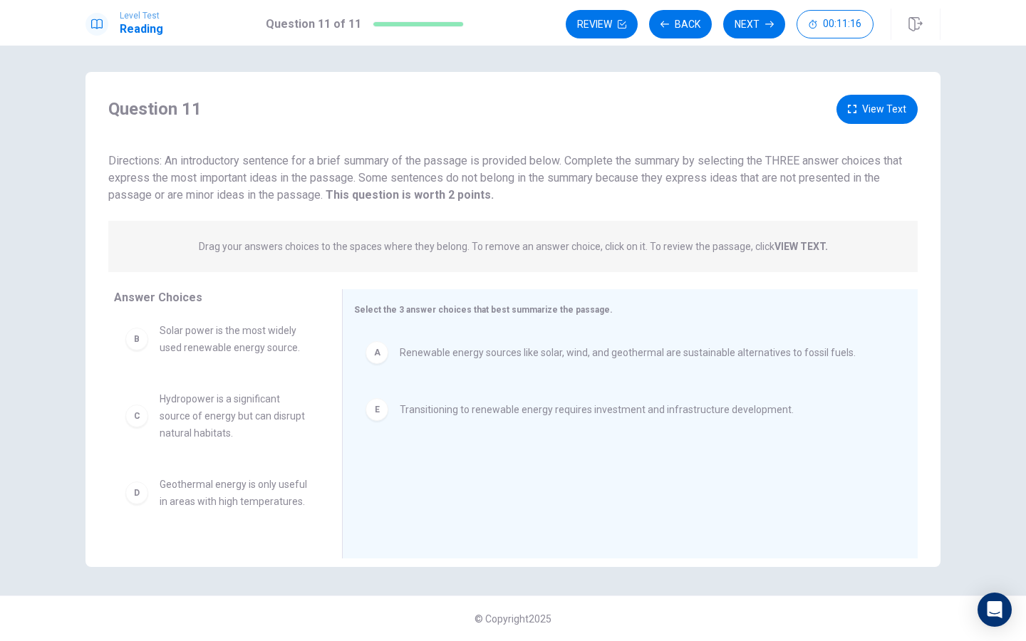
scroll to position [0, 0]
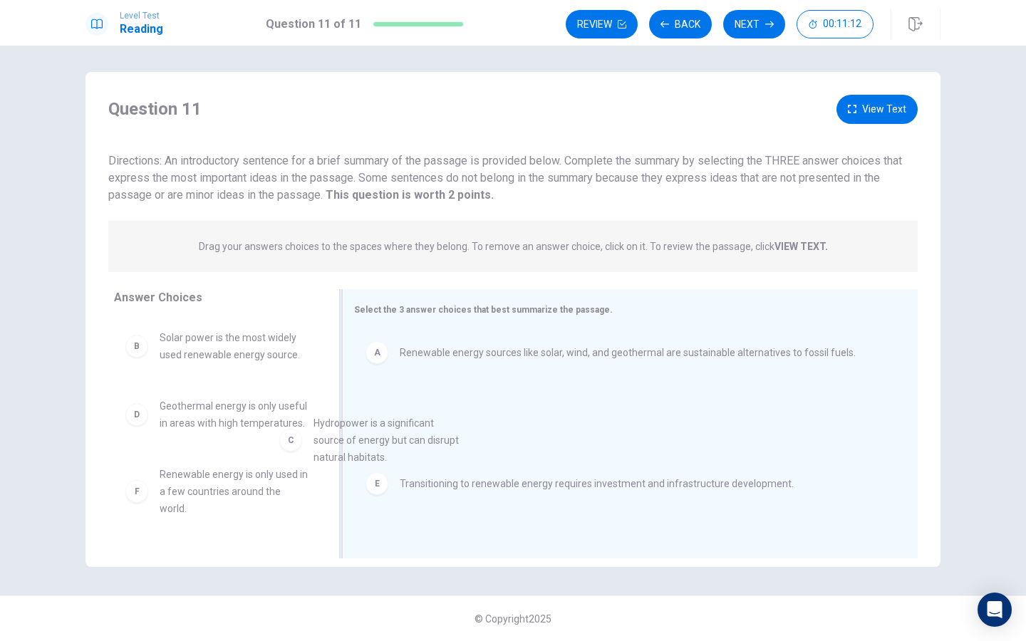
drag, startPoint x: 289, startPoint y: 433, endPoint x: 458, endPoint y: 455, distance: 171.0
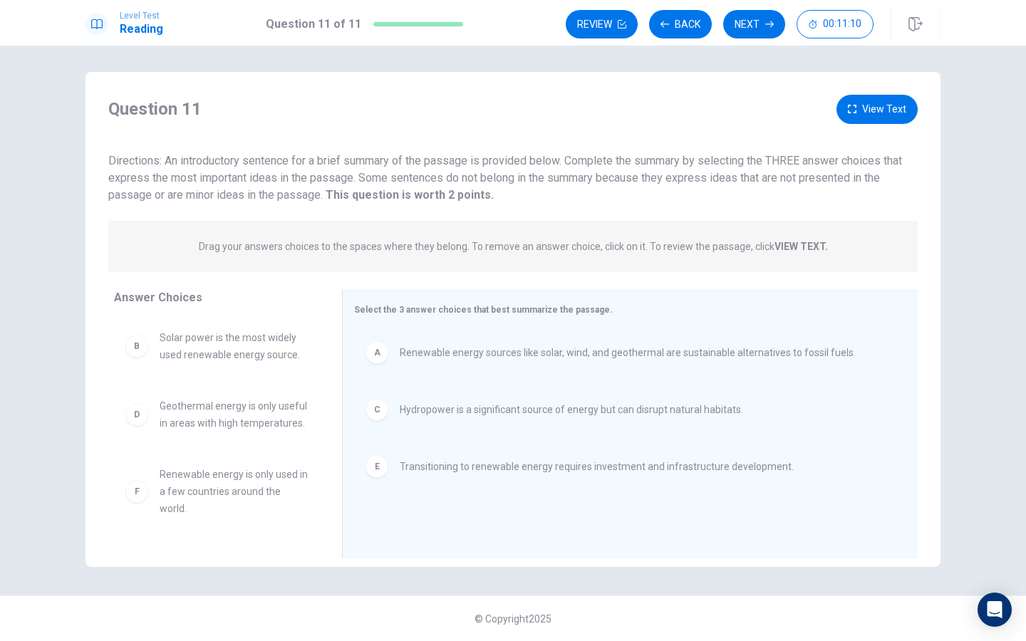
click at [872, 108] on button "View Text" at bounding box center [877, 109] width 81 height 29
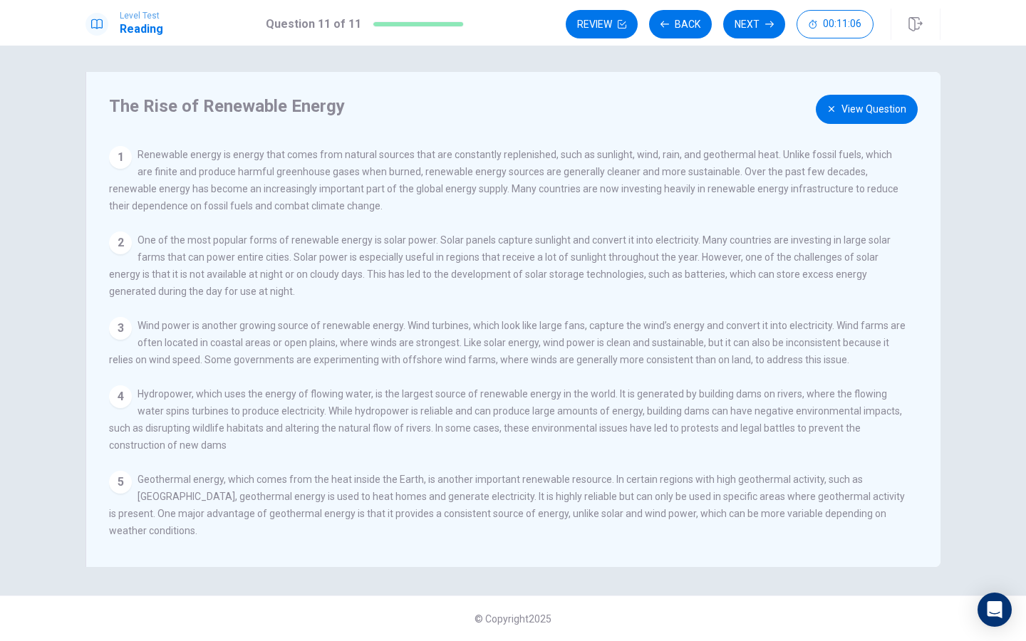
click at [847, 109] on button "View Question" at bounding box center [867, 109] width 102 height 29
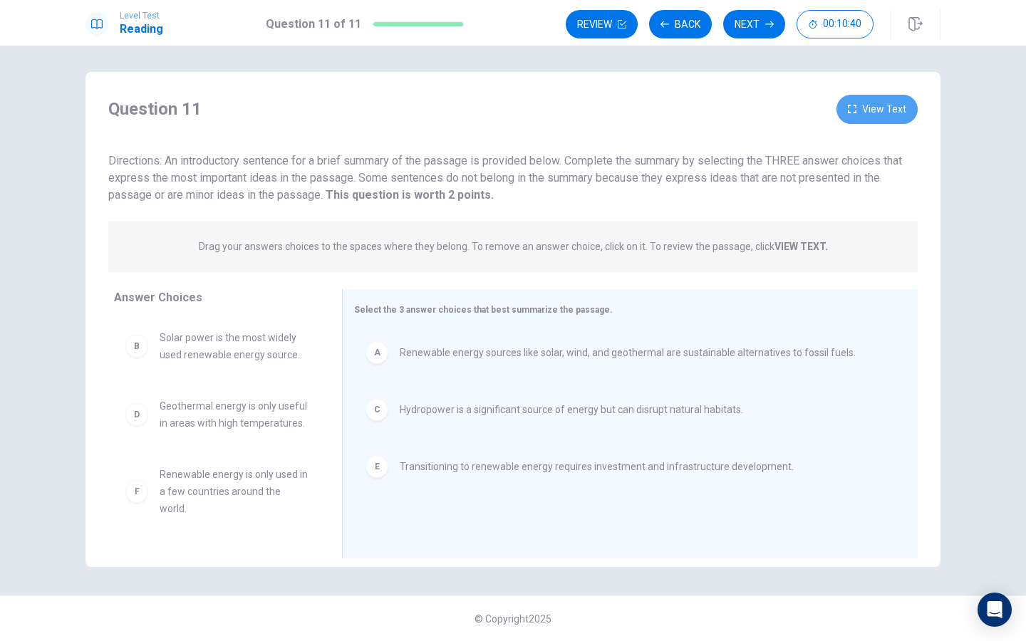
click at [886, 114] on button "View Text" at bounding box center [877, 109] width 81 height 29
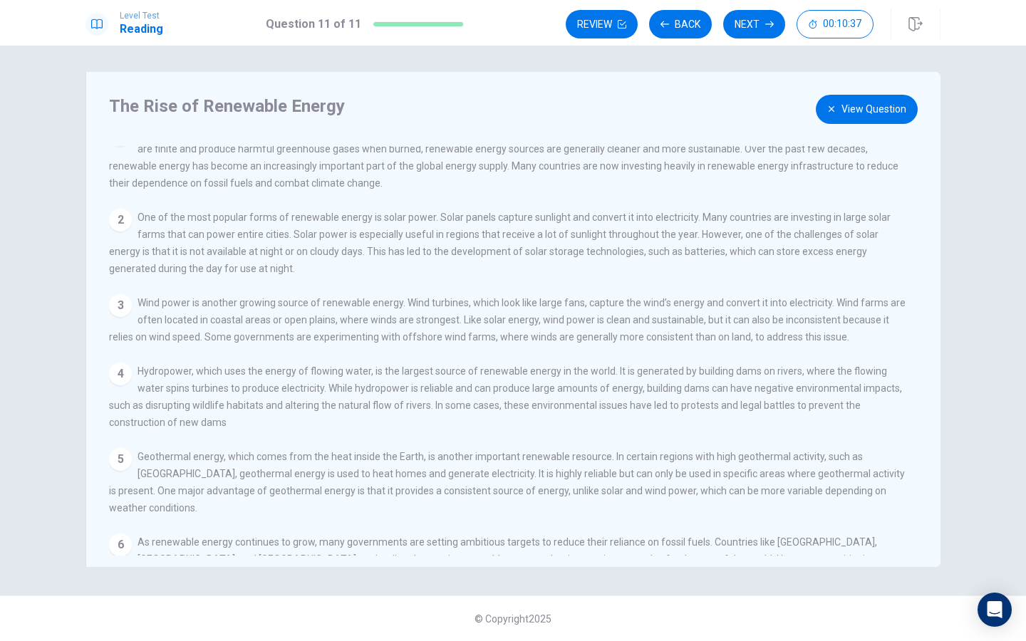
scroll to position [26, 0]
click at [890, 113] on button "View Question" at bounding box center [867, 109] width 102 height 29
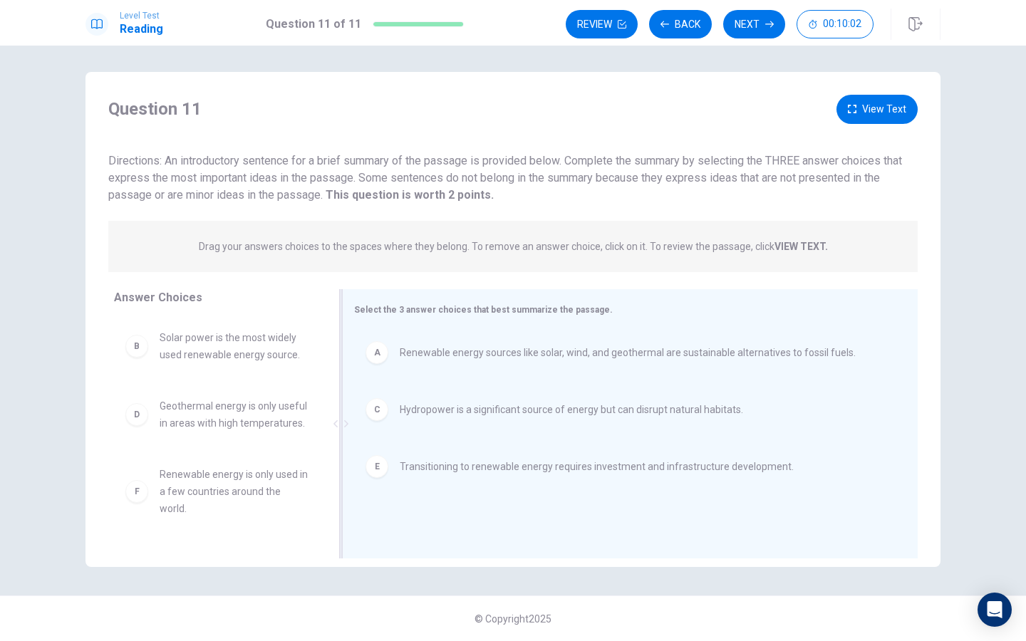
scroll to position [0, 0]
click at [618, 36] on button "Review" at bounding box center [602, 24] width 72 height 29
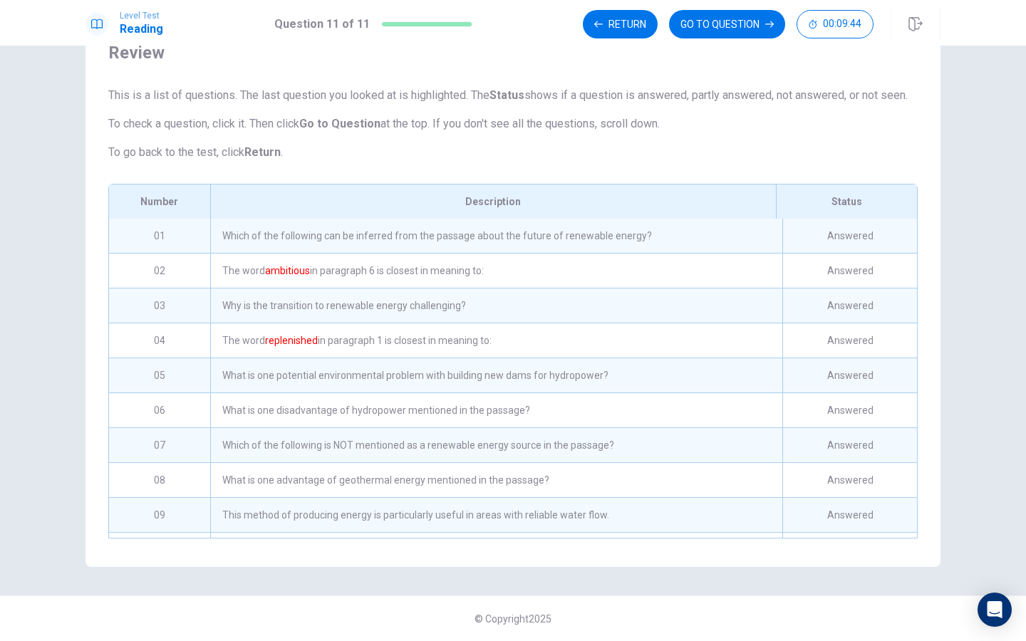
click at [782, 235] on div "01 Which of the following can be inferred from the passage about the future of …" at bounding box center [513, 236] width 808 height 34
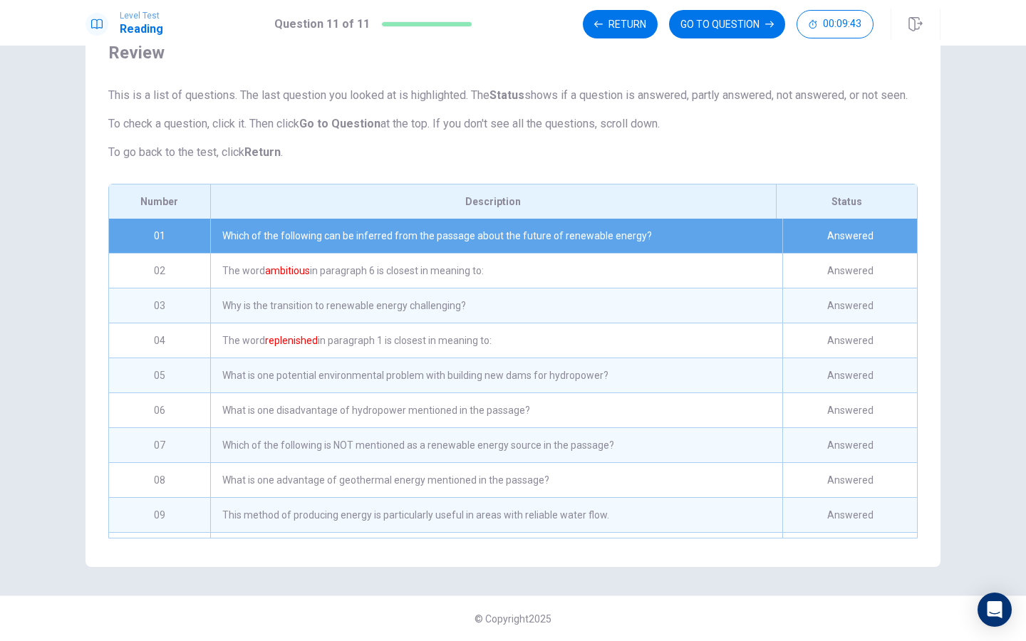
click at [870, 225] on div "Answered" at bounding box center [850, 236] width 135 height 34
click at [706, 24] on button "GO TO QUESTION" at bounding box center [727, 24] width 116 height 29
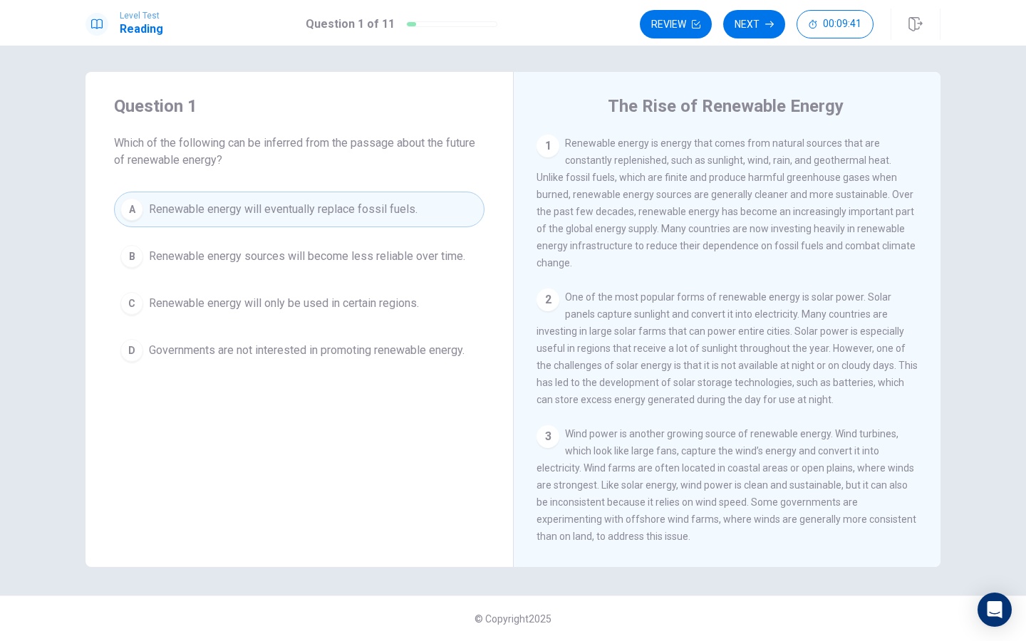
scroll to position [2, 0]
click at [756, 28] on button "Next" at bounding box center [754, 24] width 62 height 29
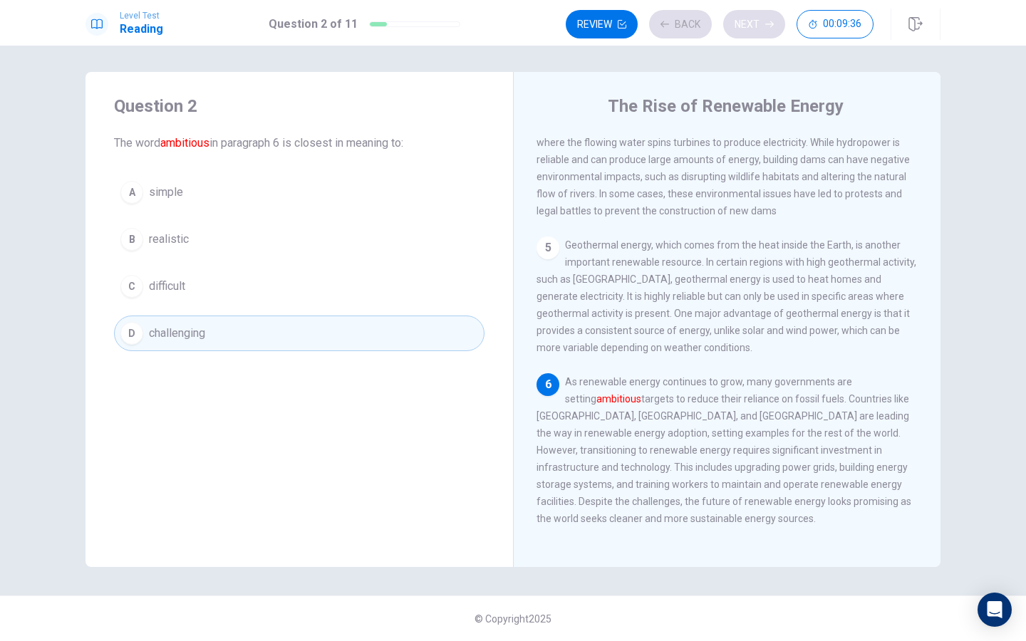
scroll to position [477, 0]
click at [753, 29] on button "Next" at bounding box center [754, 24] width 62 height 29
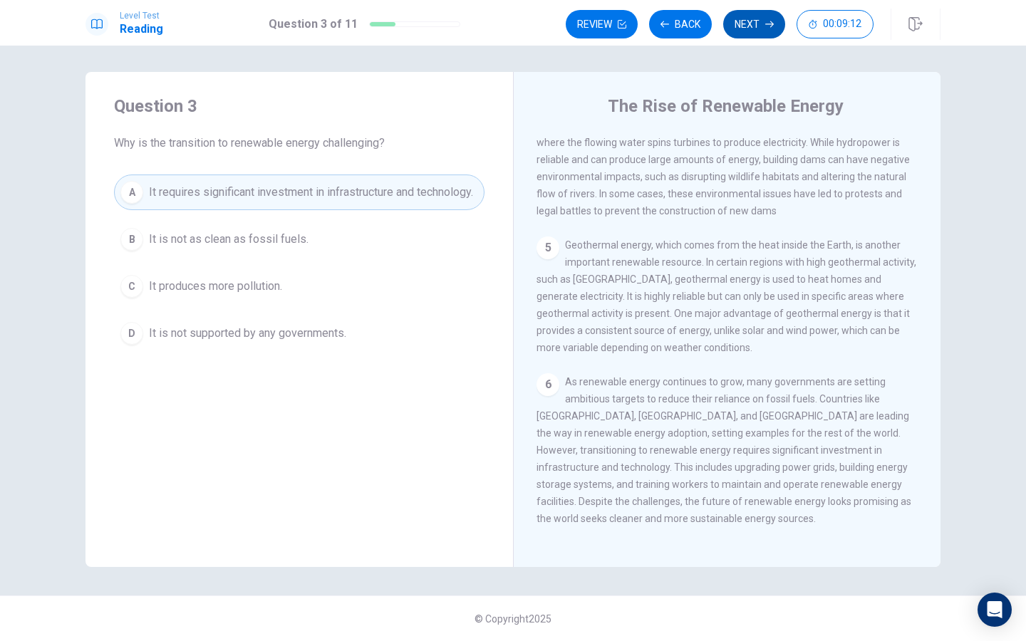
click at [760, 30] on button "Next" at bounding box center [754, 24] width 62 height 29
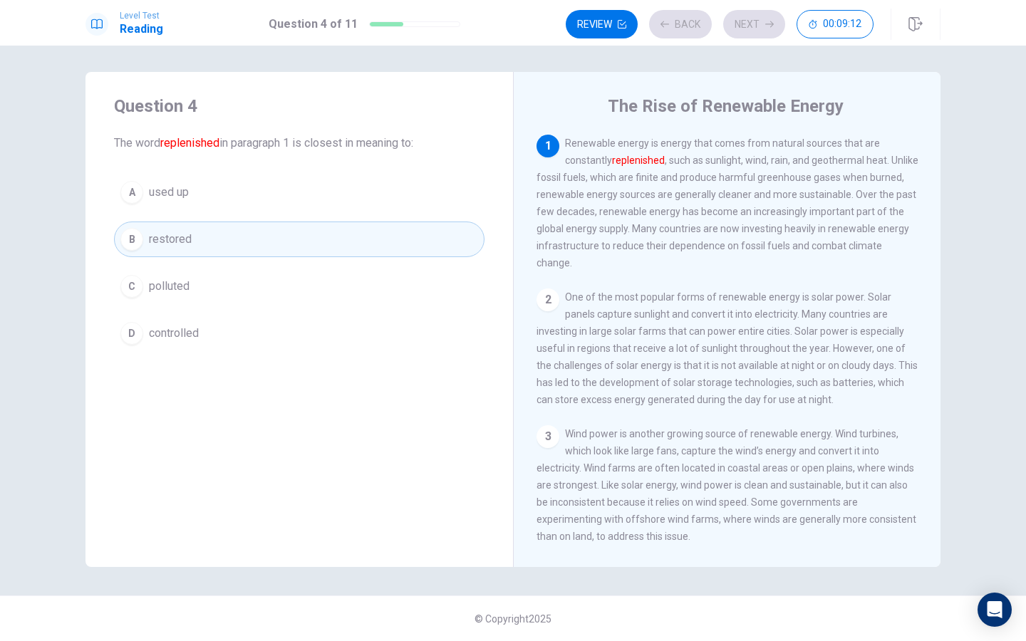
scroll to position [0, 0]
click at [762, 36] on button "Next" at bounding box center [754, 24] width 62 height 29
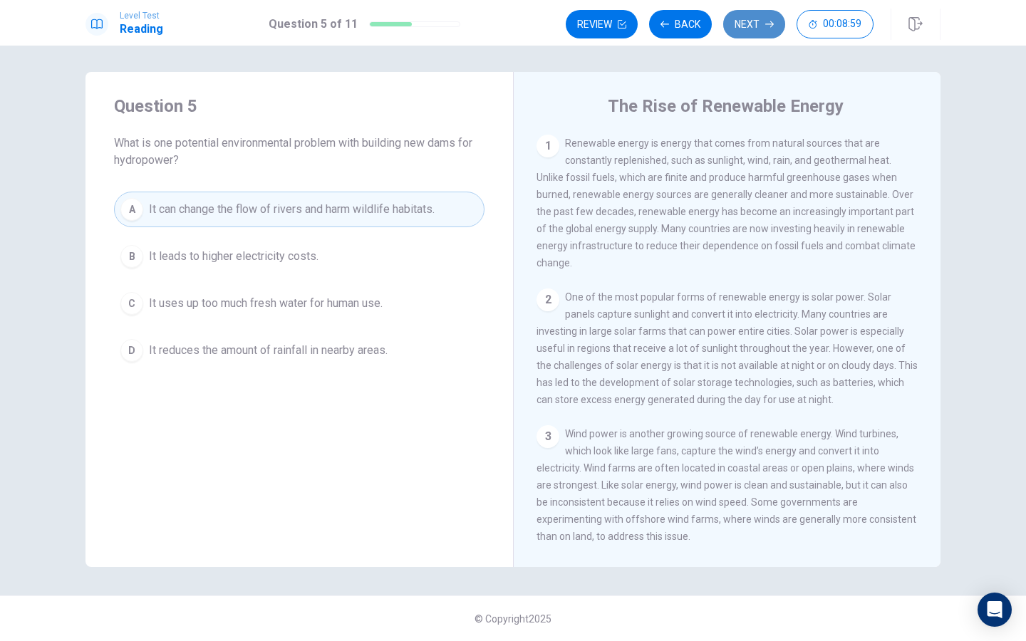
click at [748, 29] on button "Next" at bounding box center [754, 24] width 62 height 29
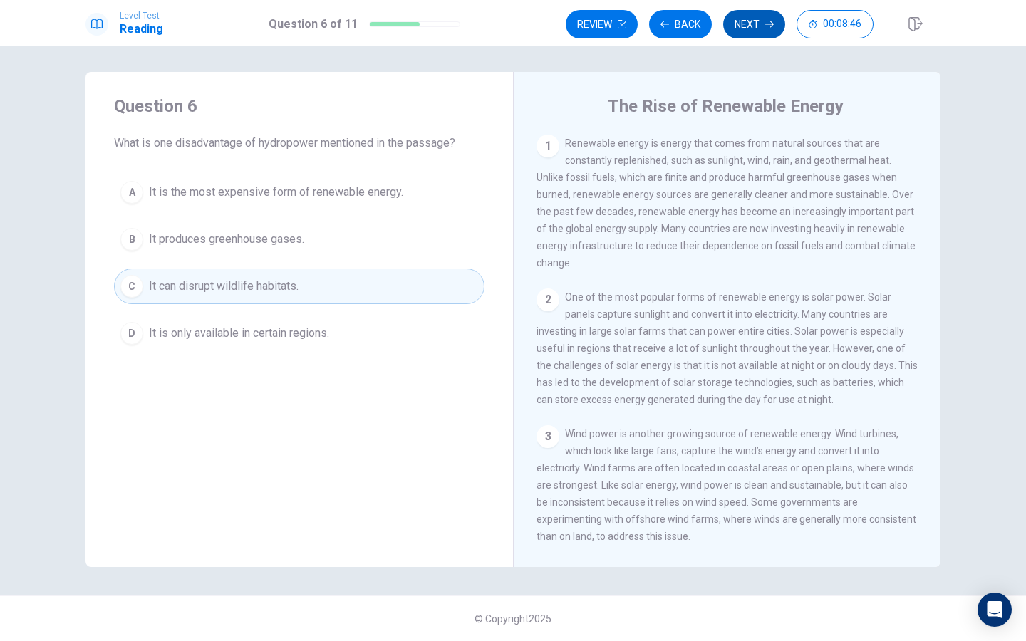
click at [750, 26] on button "Next" at bounding box center [754, 24] width 62 height 29
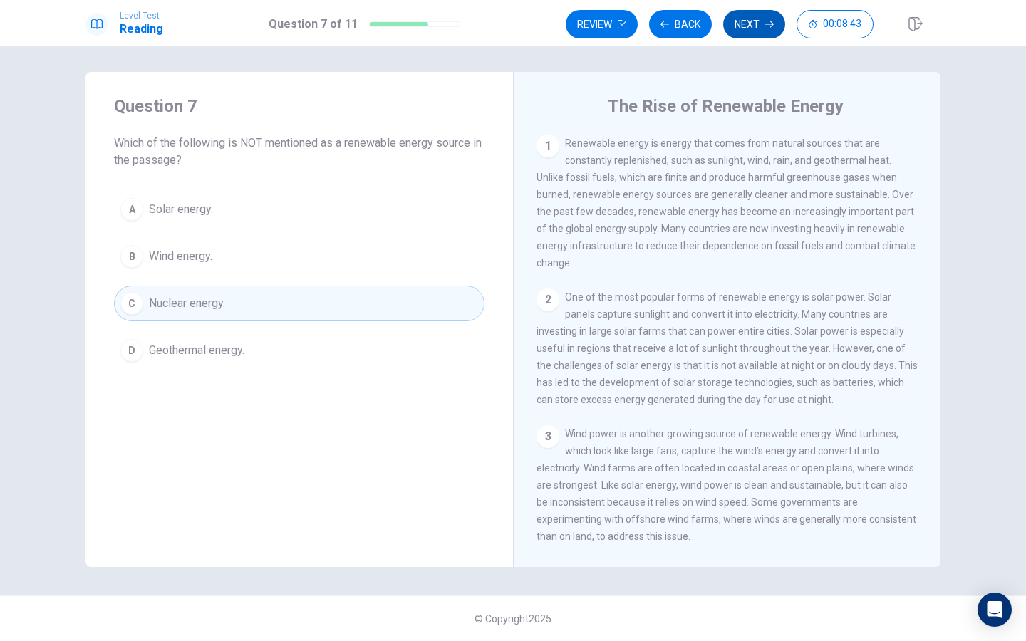
click at [750, 26] on button "Next" at bounding box center [754, 24] width 62 height 29
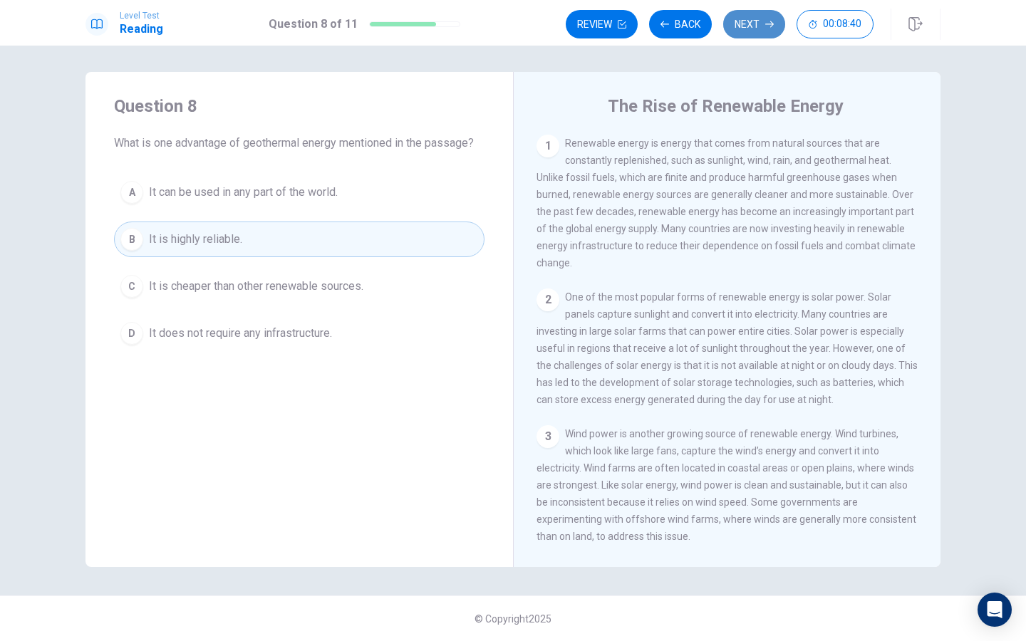
click at [750, 26] on button "Next" at bounding box center [754, 24] width 62 height 29
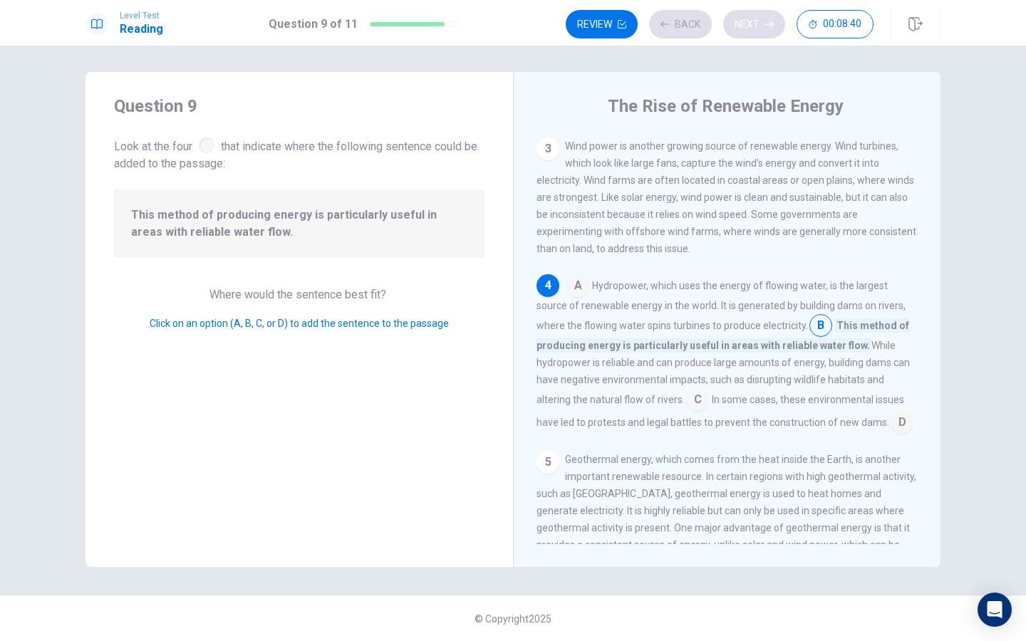
scroll to position [318, 0]
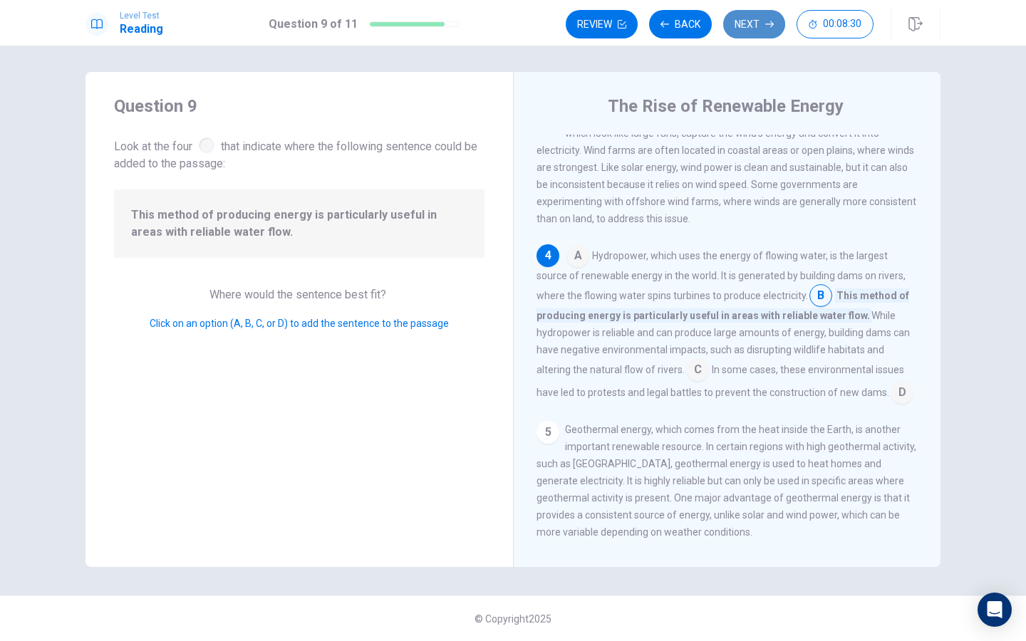
click at [756, 21] on button "Next" at bounding box center [754, 24] width 62 height 29
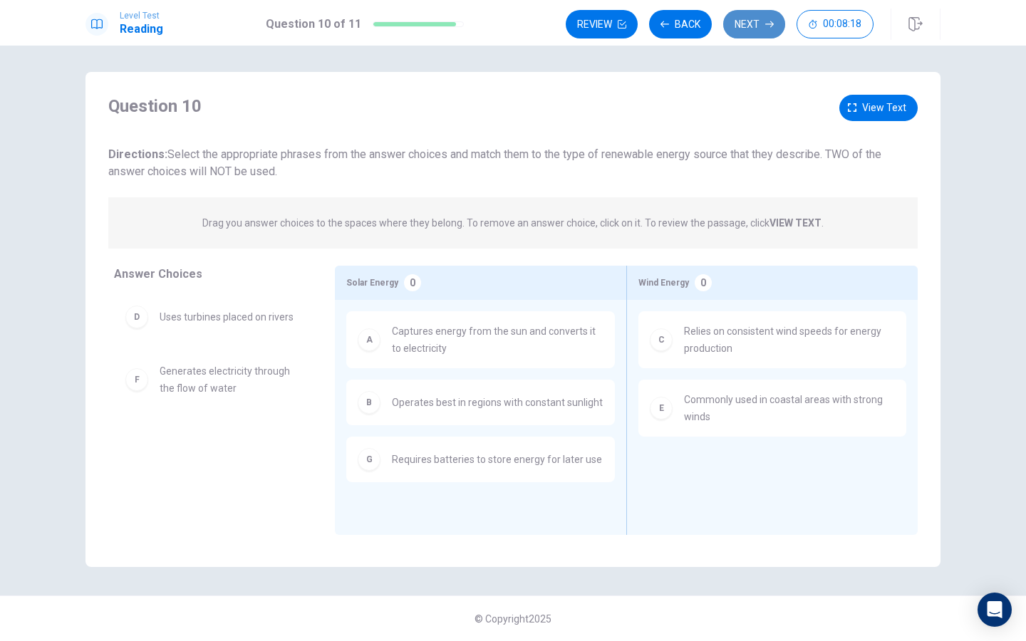
click at [757, 21] on button "Next" at bounding box center [754, 24] width 62 height 29
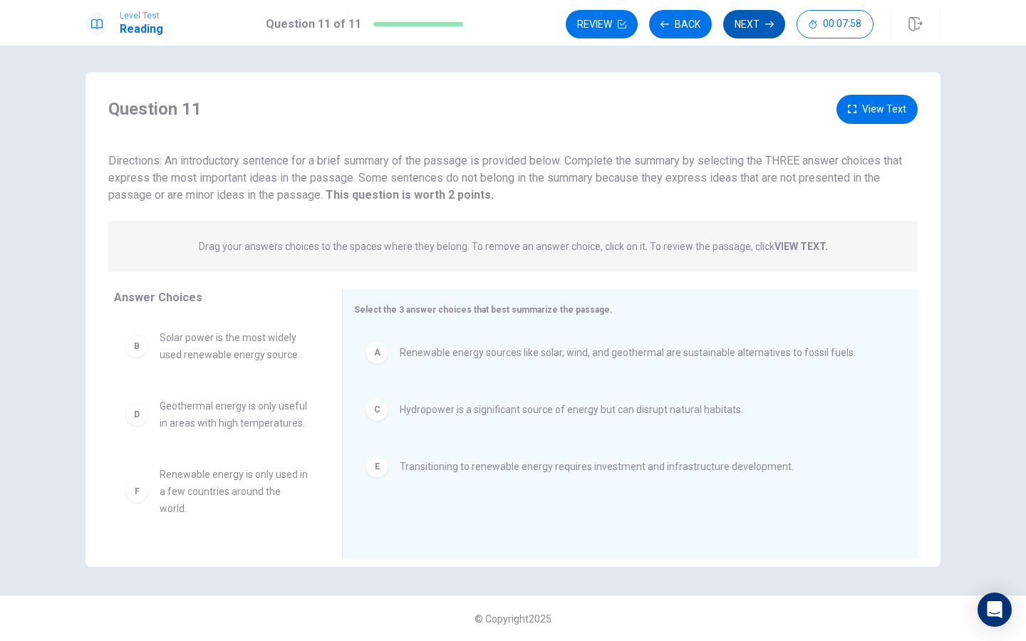
click at [763, 30] on button "Next" at bounding box center [754, 24] width 62 height 29
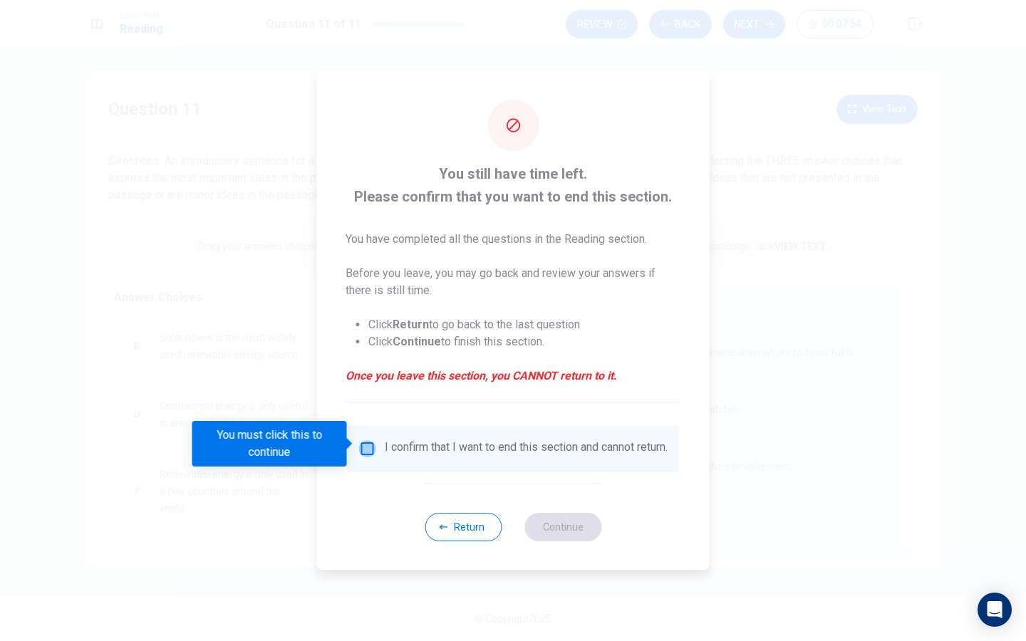
click at [368, 440] on input "You must click this to continue" at bounding box center [367, 448] width 17 height 17
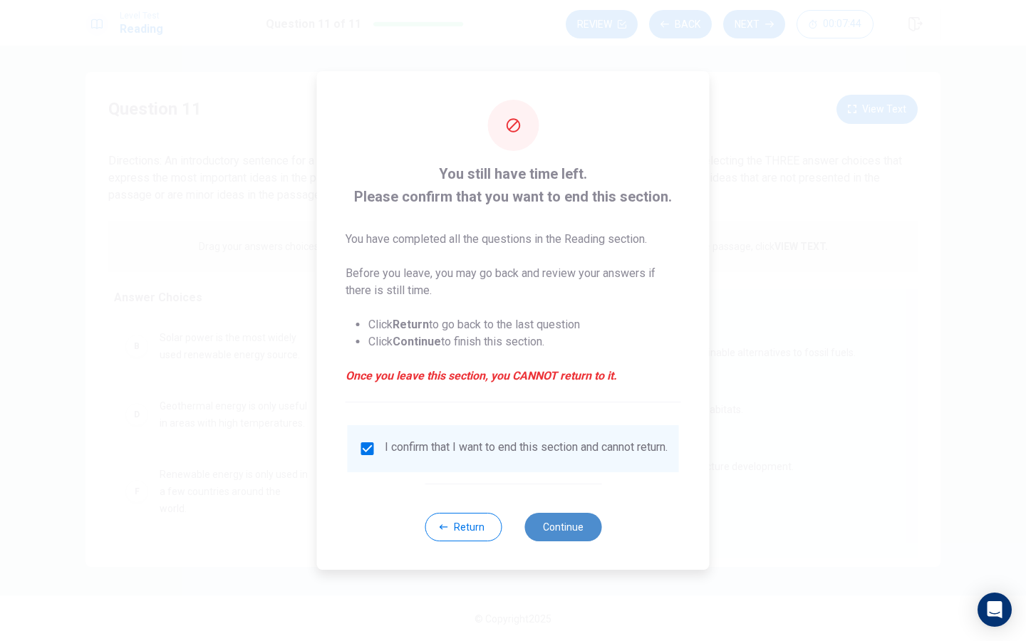
click at [566, 530] on button "Continue" at bounding box center [563, 527] width 77 height 29
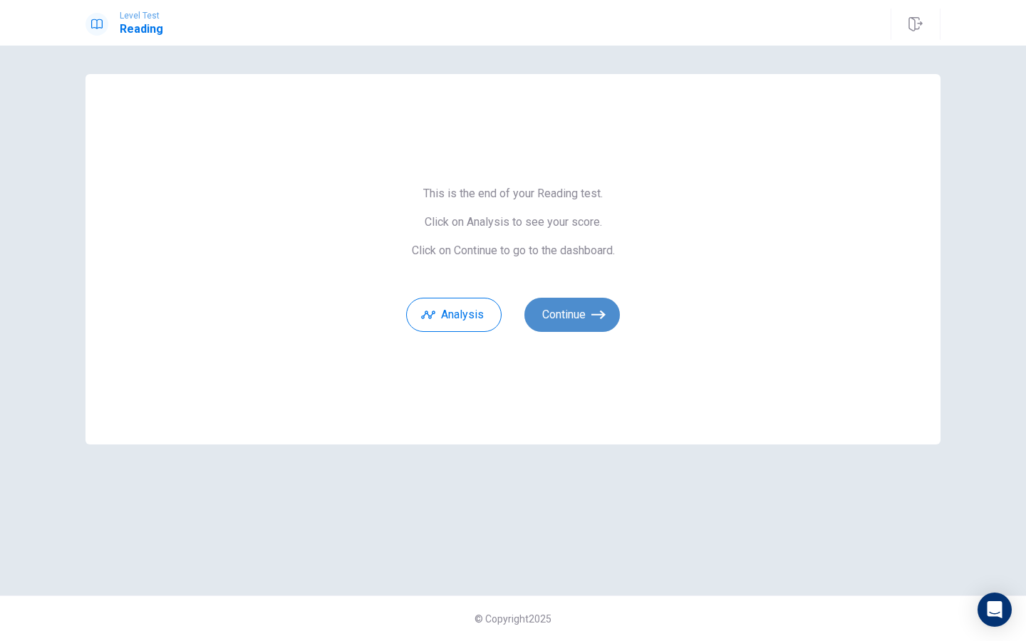
click at [593, 329] on button "Continue" at bounding box center [573, 315] width 96 height 34
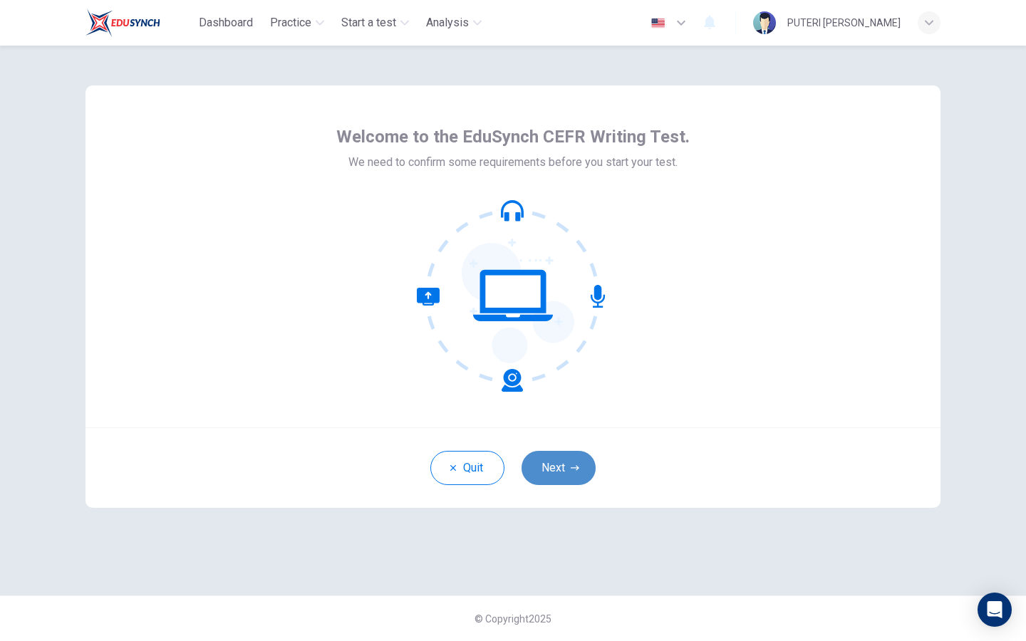
click at [559, 467] on button "Next" at bounding box center [559, 468] width 74 height 34
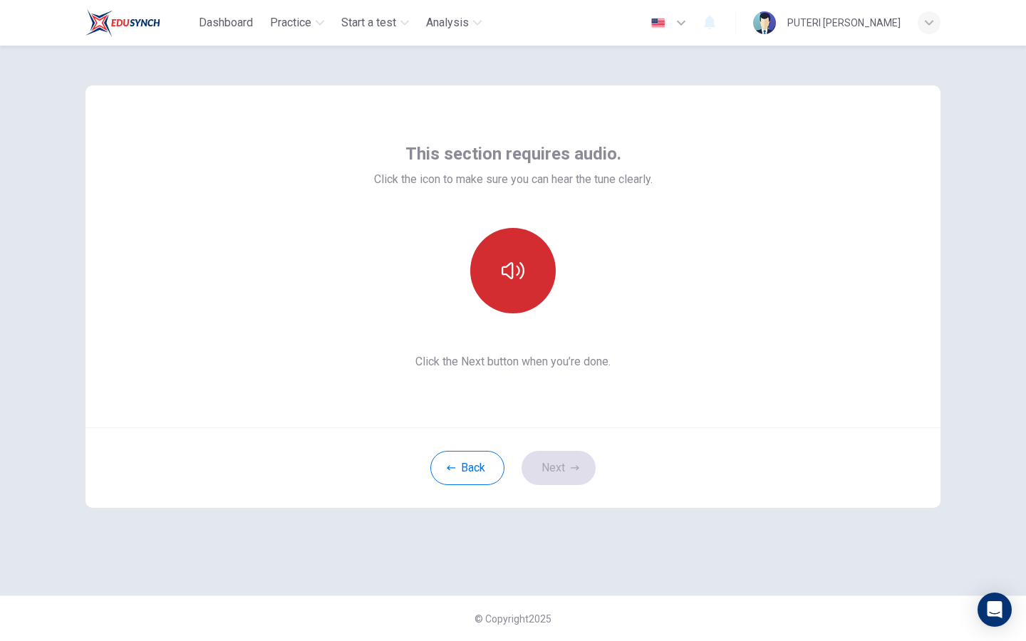
click at [522, 278] on icon "button" at bounding box center [513, 270] width 23 height 23
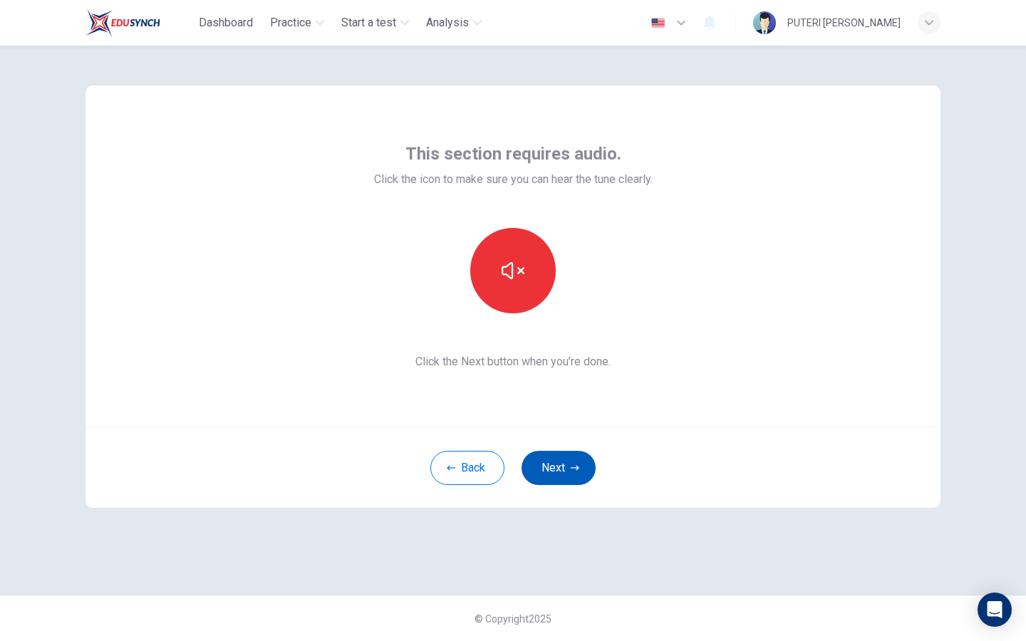
click at [569, 475] on button "Next" at bounding box center [559, 468] width 74 height 34
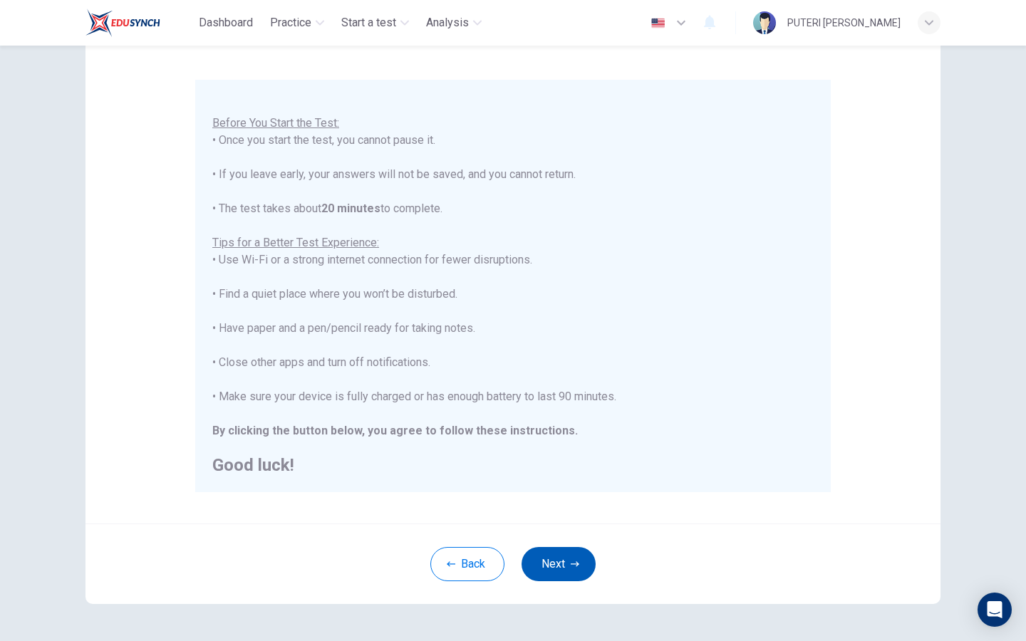
scroll to position [104, 0]
click at [547, 561] on button "Next" at bounding box center [559, 563] width 74 height 34
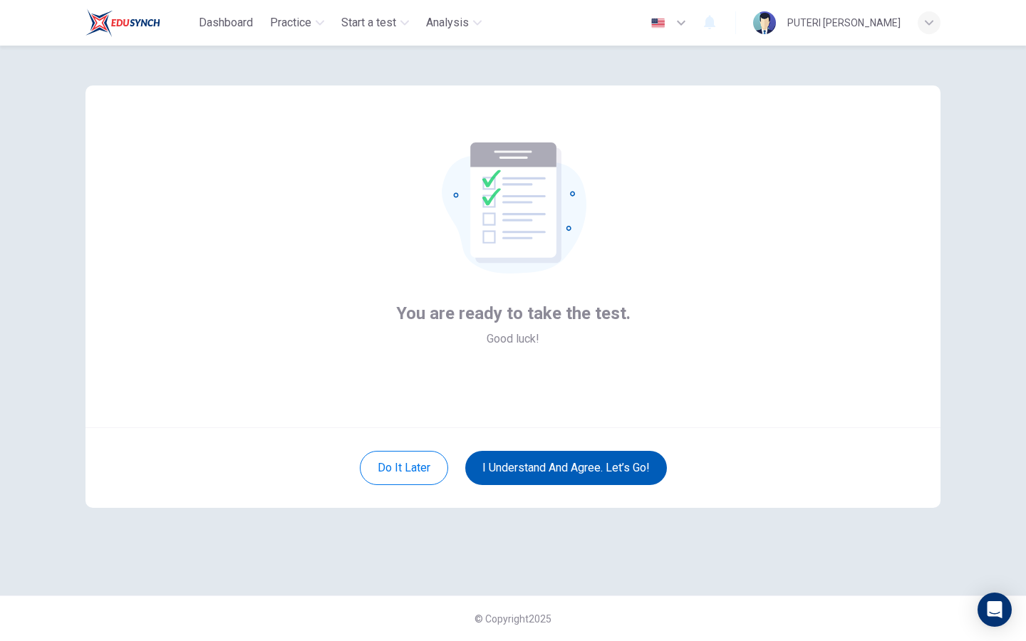
click at [573, 475] on button "I understand and agree. Let’s go!" at bounding box center [566, 468] width 202 height 34
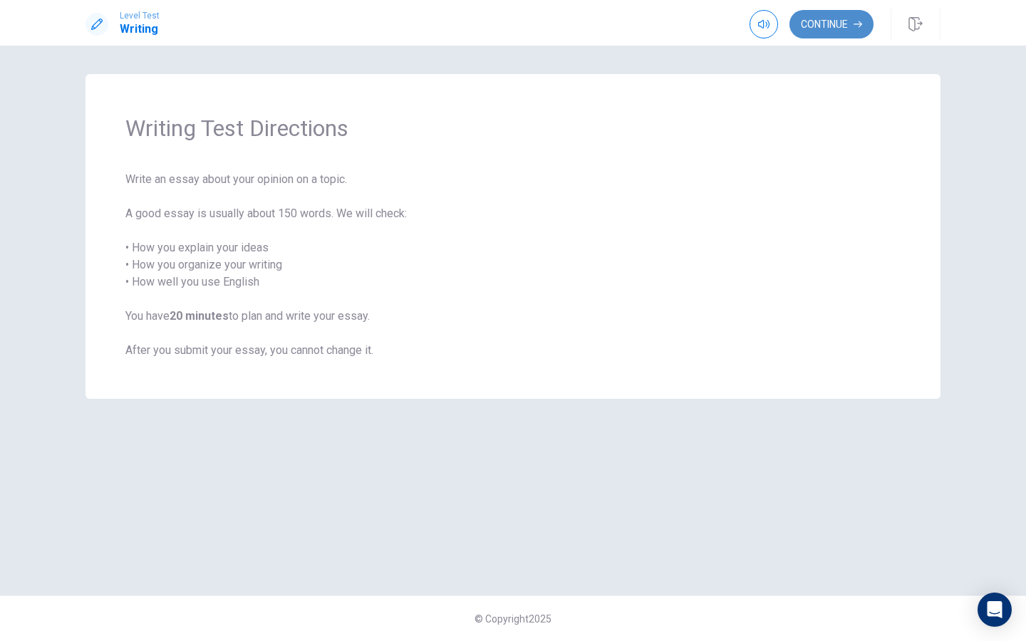
click at [835, 16] on button "Continue" at bounding box center [832, 24] width 84 height 29
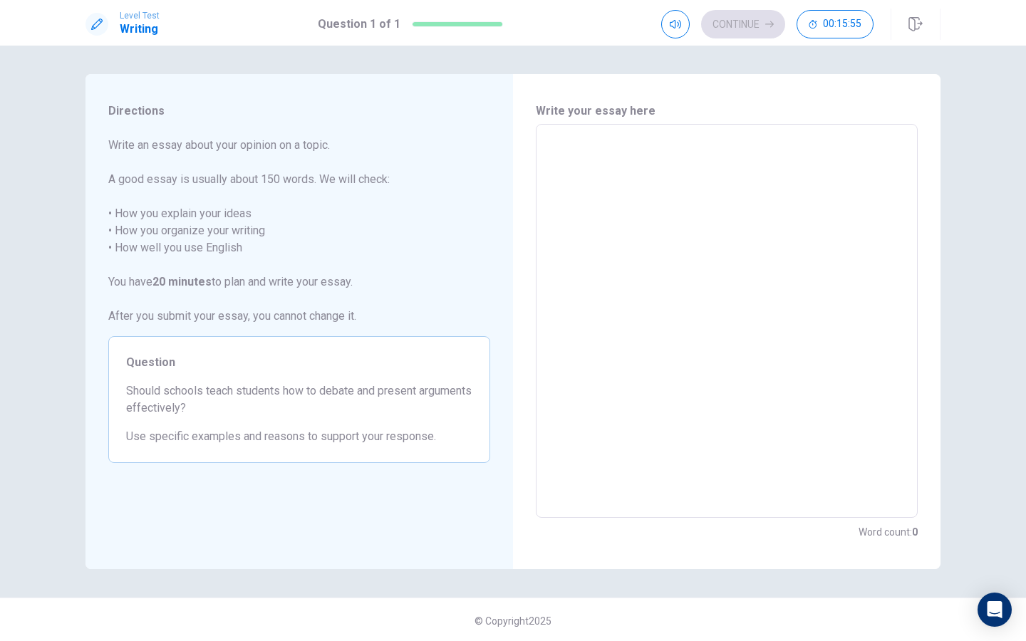
click at [584, 180] on textarea at bounding box center [727, 321] width 362 height 371
type textarea "D"
type textarea "x"
type textarea "De"
type textarea "x"
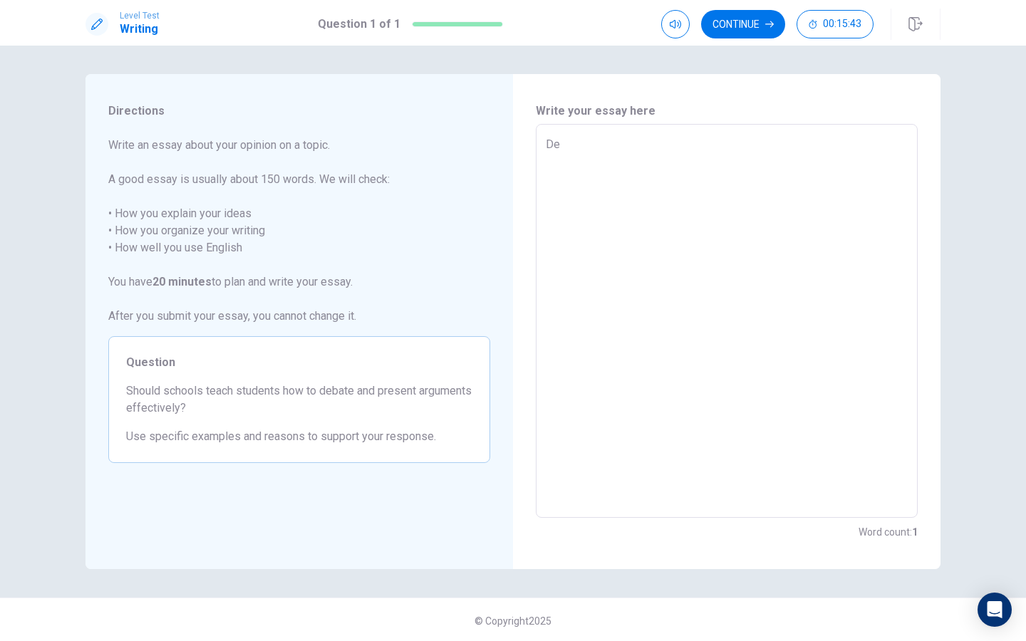
type textarea "Deb"
type textarea "x"
type textarea "Deba"
type textarea "x"
type textarea "Debat"
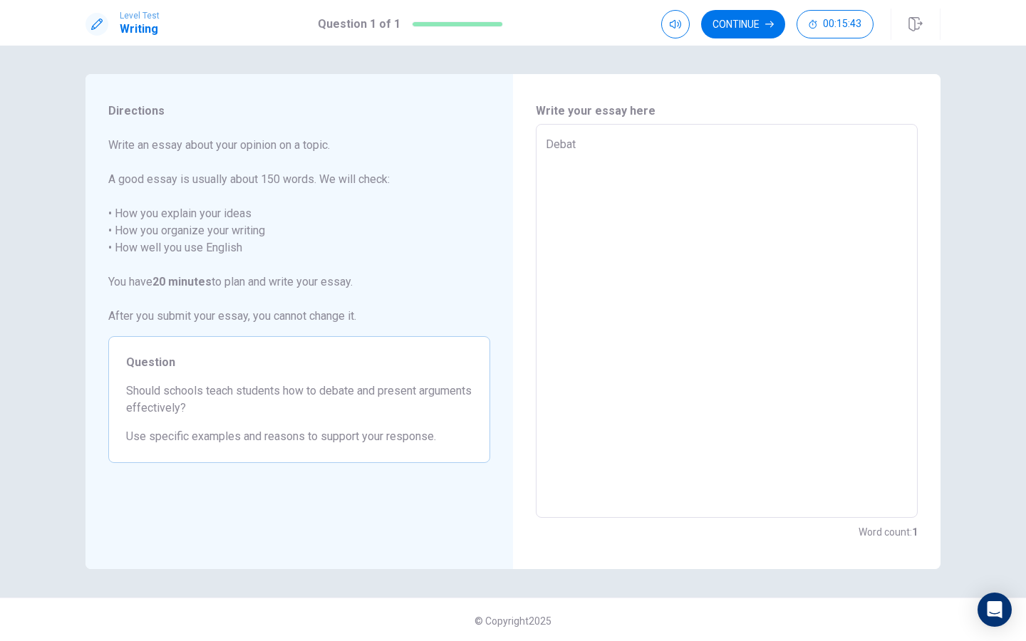
type textarea "x"
type textarea "Debate"
type textarea "x"
type textarea "Debate"
type textarea "x"
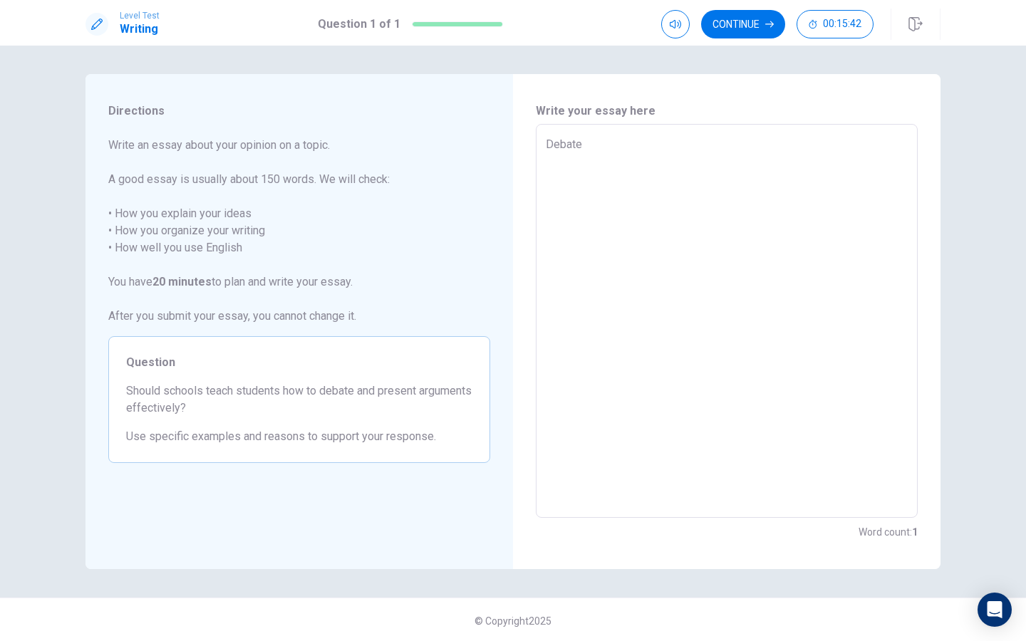
type textarea "Debate i"
type textarea "x"
type textarea "Debate is"
type textarea "x"
type textarea "Debate is"
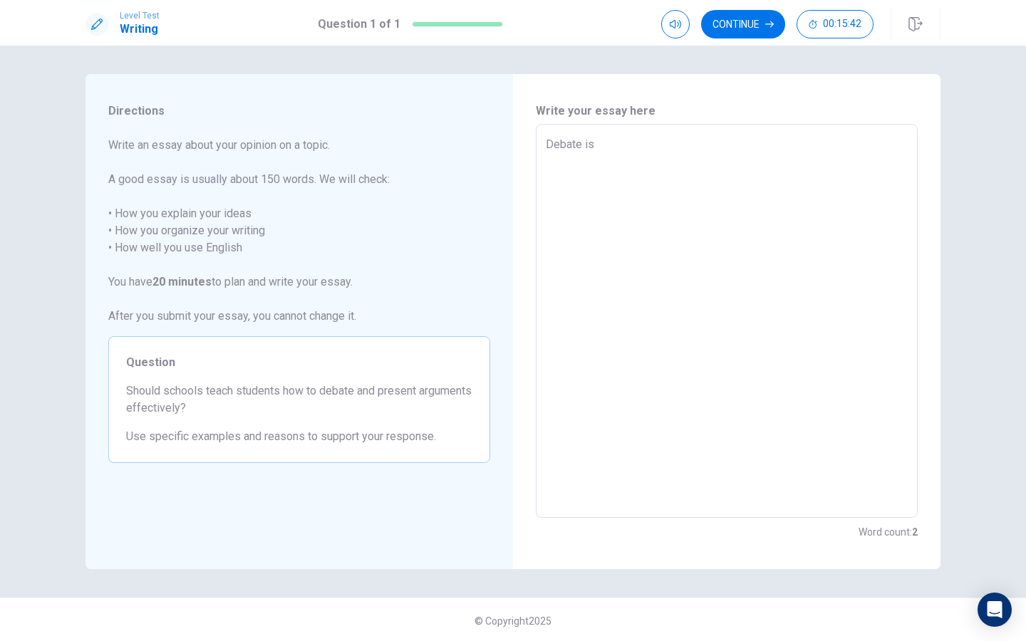
type textarea "x"
type textarea "Debate is o"
type textarea "x"
type textarea "Debate is on"
type textarea "x"
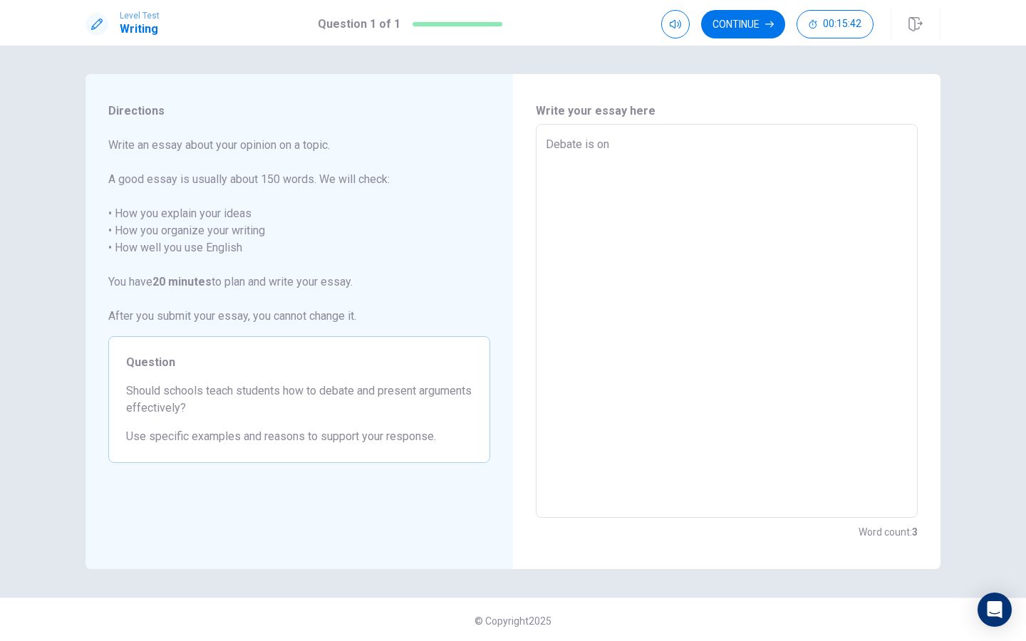
type textarea "Debate is one"
type textarea "x"
type textarea "Debate is one"
type textarea "x"
type textarea "Debate is one o"
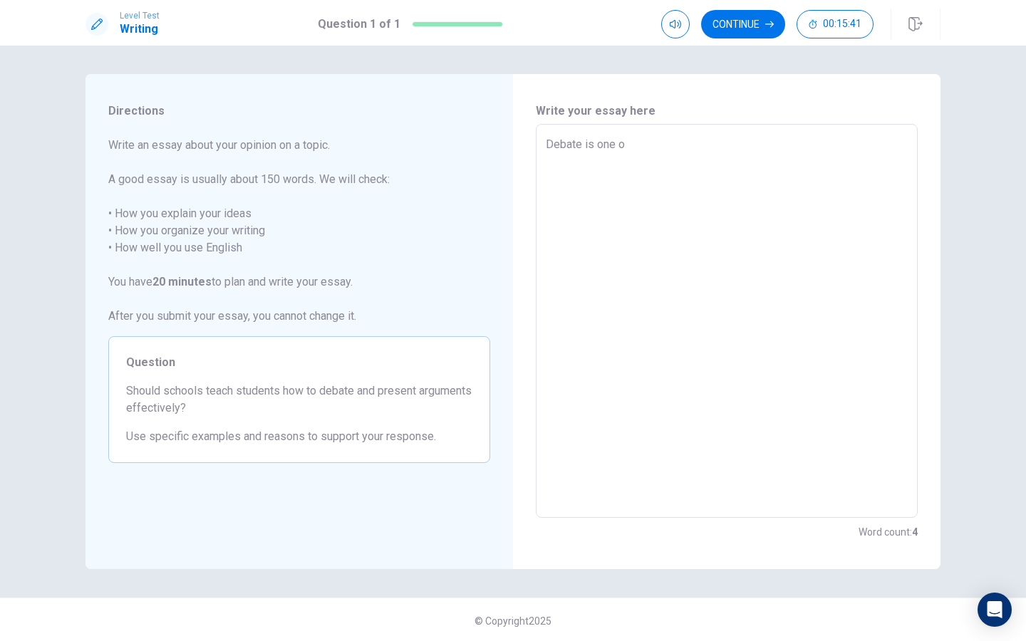
type textarea "x"
type textarea "Debate is one of"
type textarea "x"
type textarea "Debate is one of"
type textarea "x"
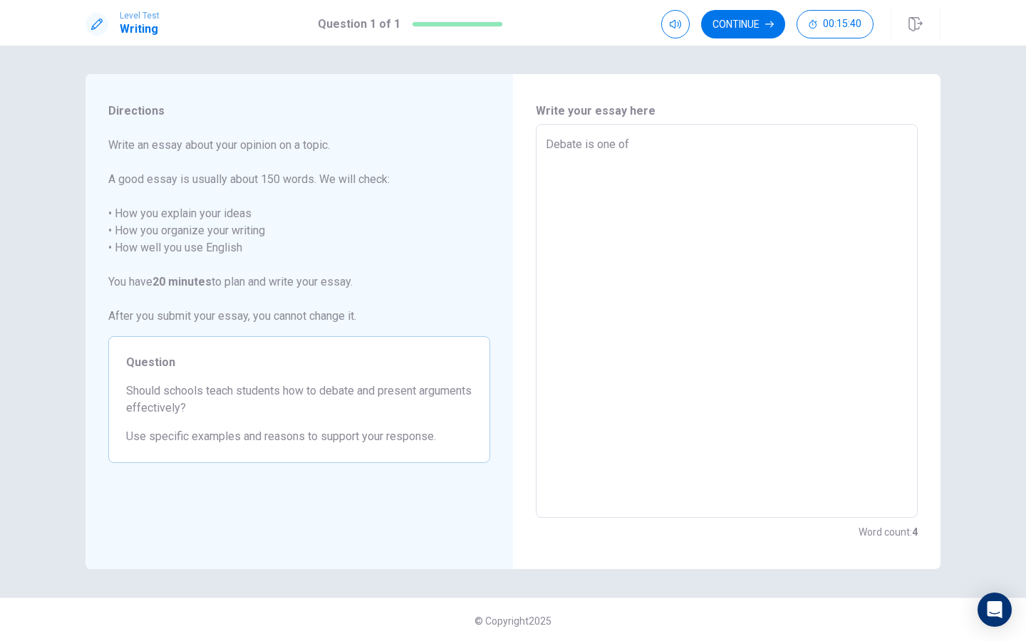
type textarea "Debate is one of t"
type textarea "x"
type textarea "Debate is one of th"
type textarea "x"
type textarea "Debate is one of the"
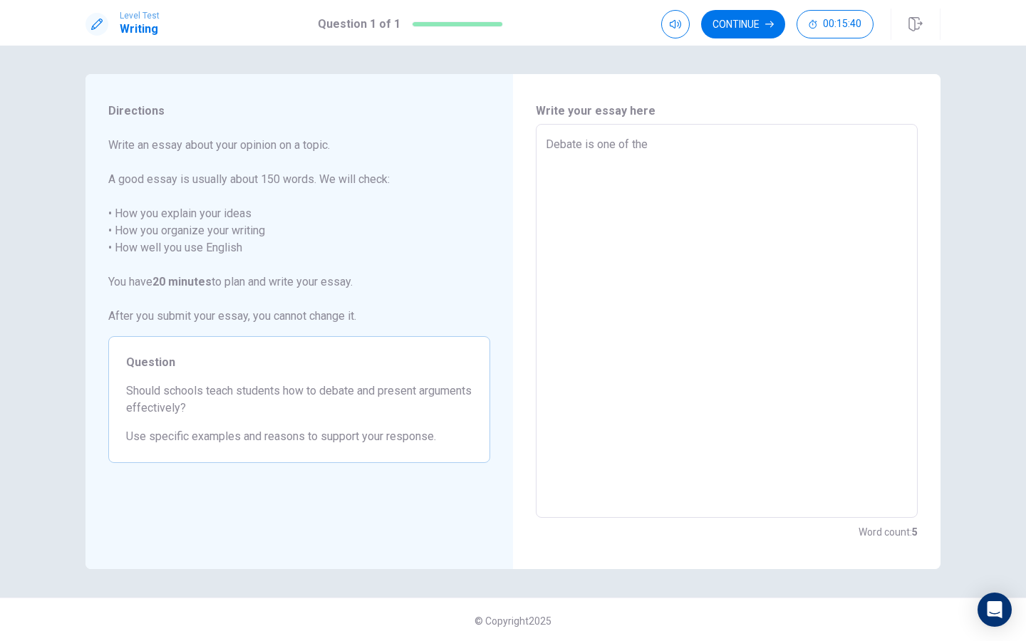
type textarea "x"
type textarea "Debate is one of the"
type textarea "x"
type textarea "Debate is one of the a"
type textarea "x"
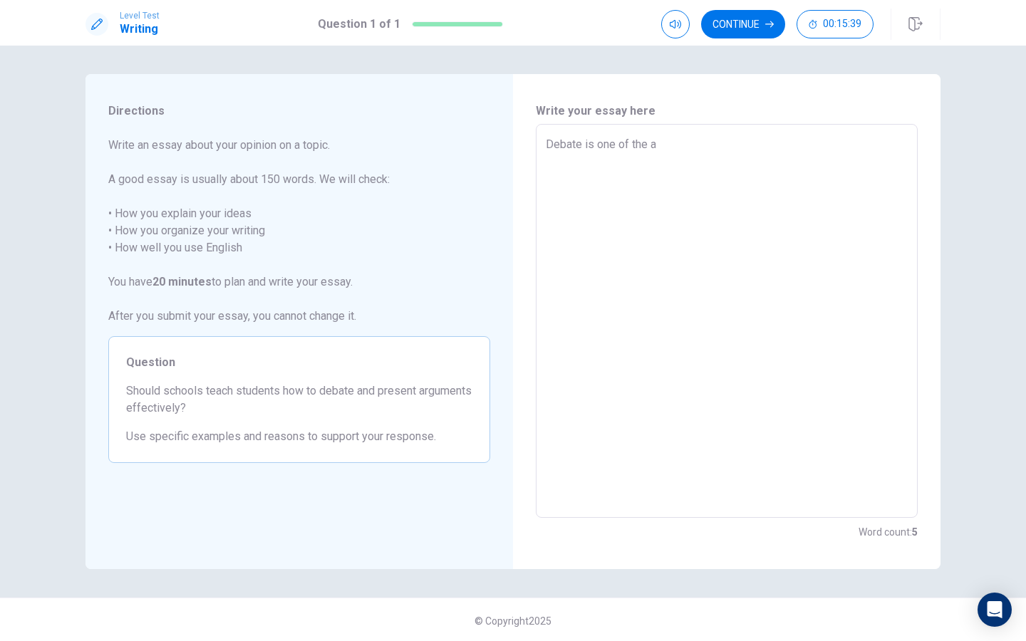
type textarea "Debate is one of the ac"
type textarea "x"
type textarea "Debate is one of the acd"
type textarea "x"
type textarea "Debate is one of the acde"
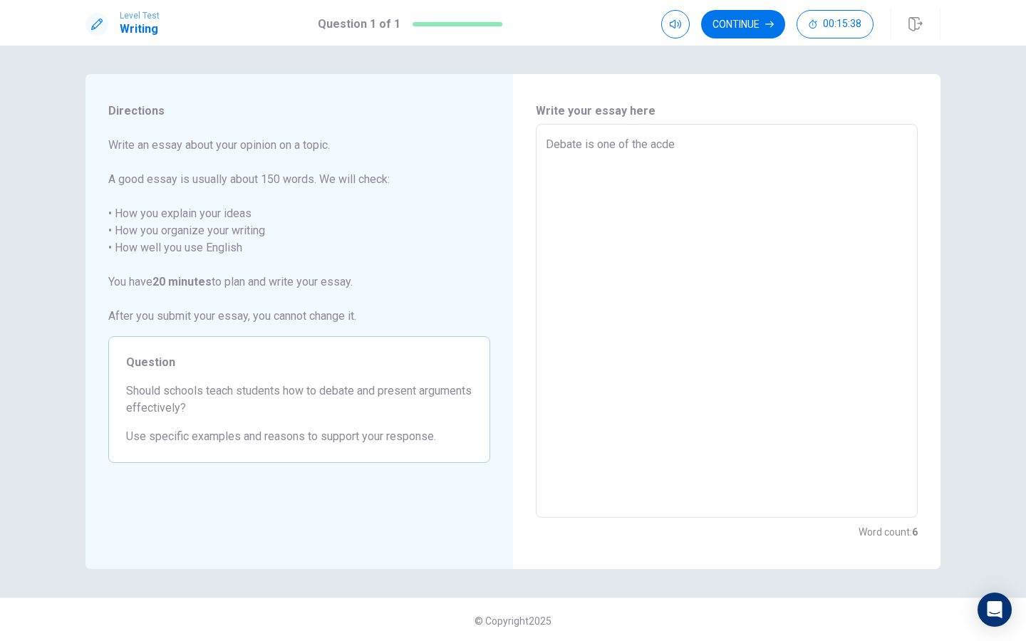
type textarea "x"
type textarea "Debate is one of the acdem"
type textarea "x"
type textarea "Debate is one of the acdemi"
type textarea "x"
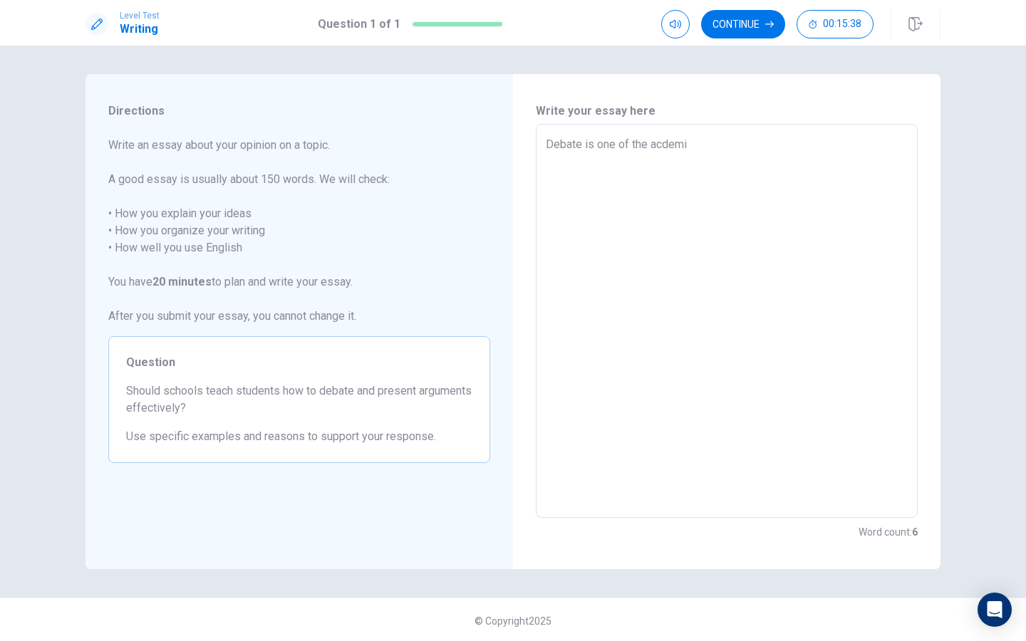
type textarea "Debate is one of the acdemic"
type textarea "x"
type textarea "Debate is one of the acdemi"
type textarea "x"
type textarea "Debate is one of the acdem"
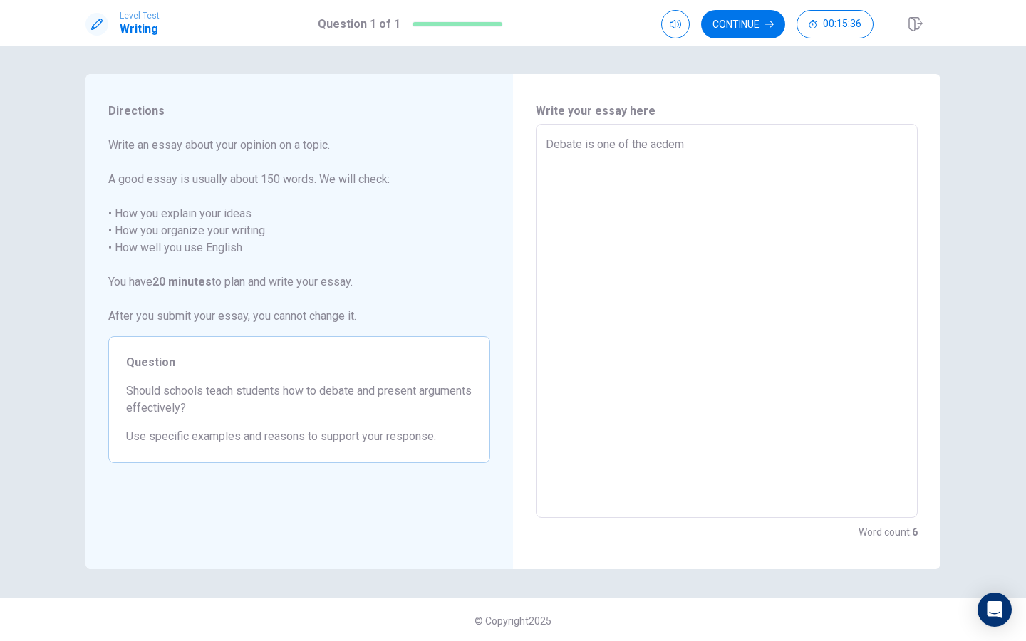
type textarea "x"
type textarea "Debate is one of the acde"
type textarea "x"
type textarea "Debate is one of the acd"
type textarea "x"
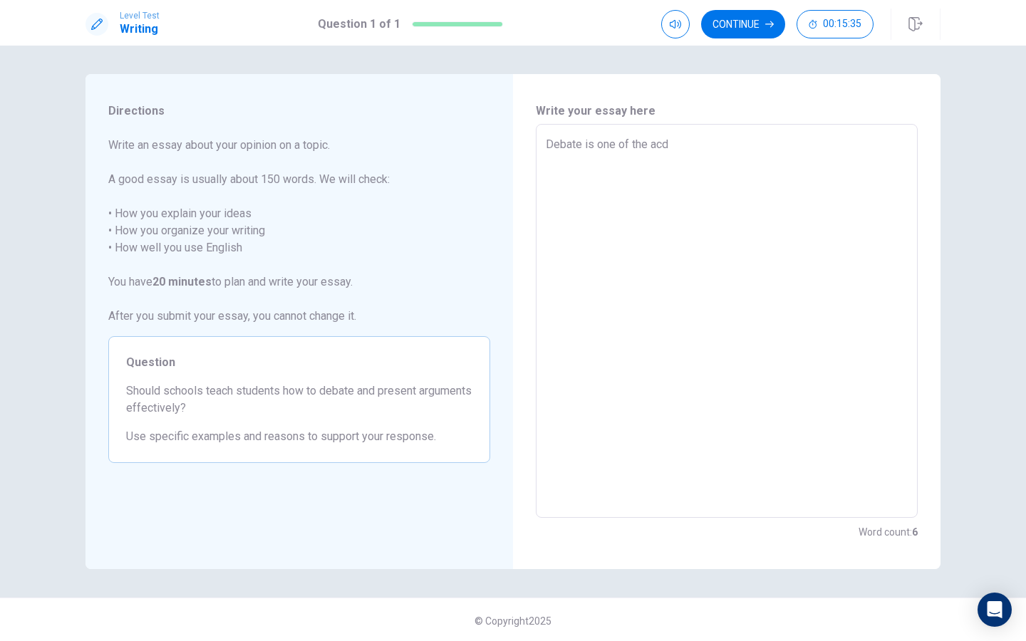
type textarea "Debate is one of the ac"
type textarea "x"
type textarea "Debate is one of the aca"
type textarea "x"
type textarea "Debate is one of the acad"
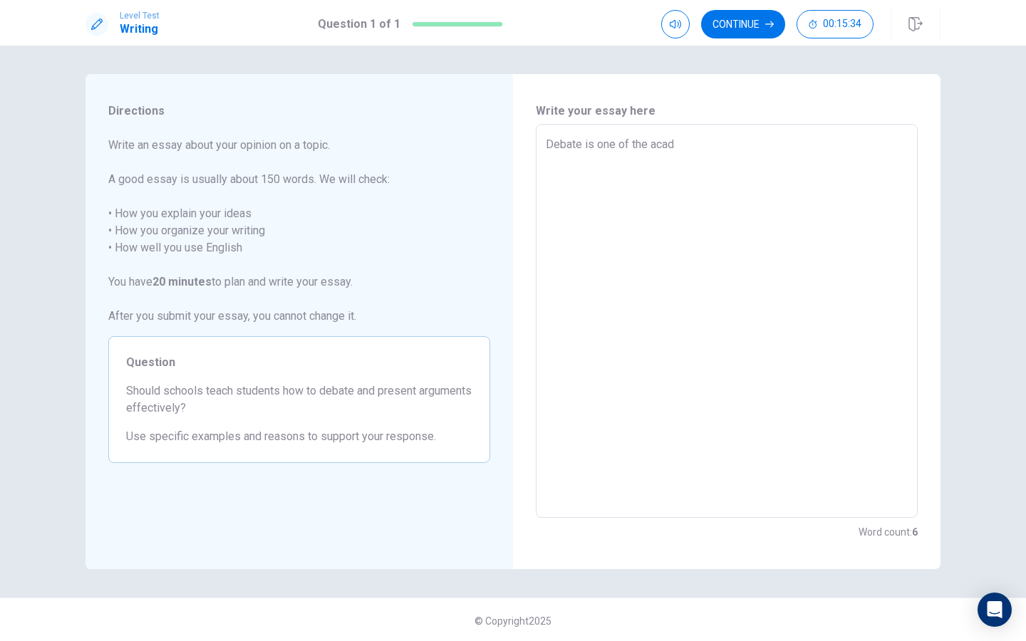
type textarea "x"
type textarea "Debate is one of the acade"
type textarea "x"
type textarea "Debate is one of the academ"
type textarea "x"
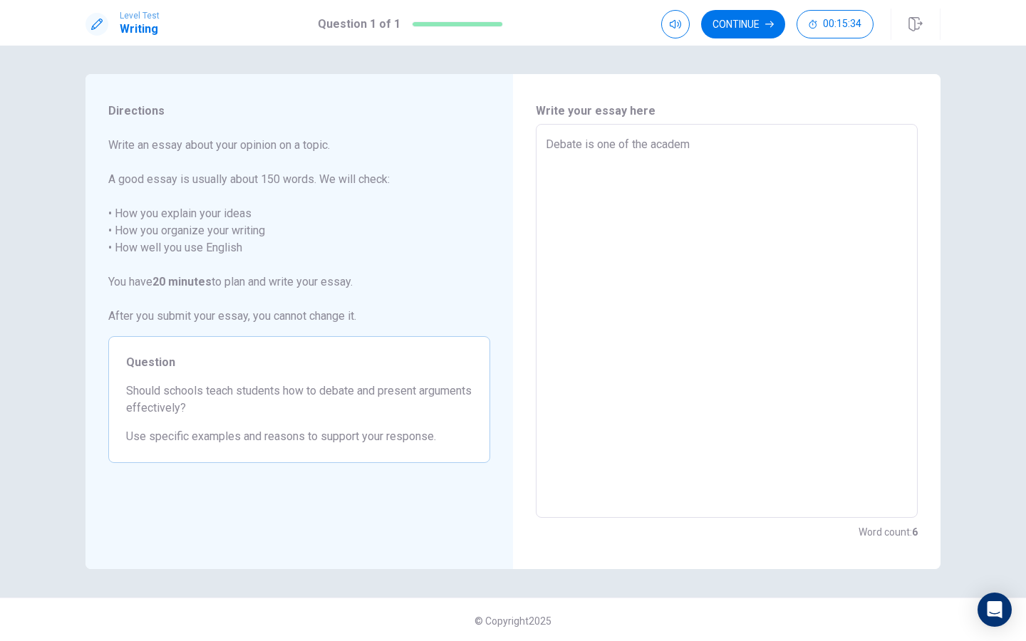
type textarea "Debate is one of the academi"
type textarea "x"
type textarea "Debate is one of the academic"
type textarea "x"
type textarea "Debate is one of the academics"
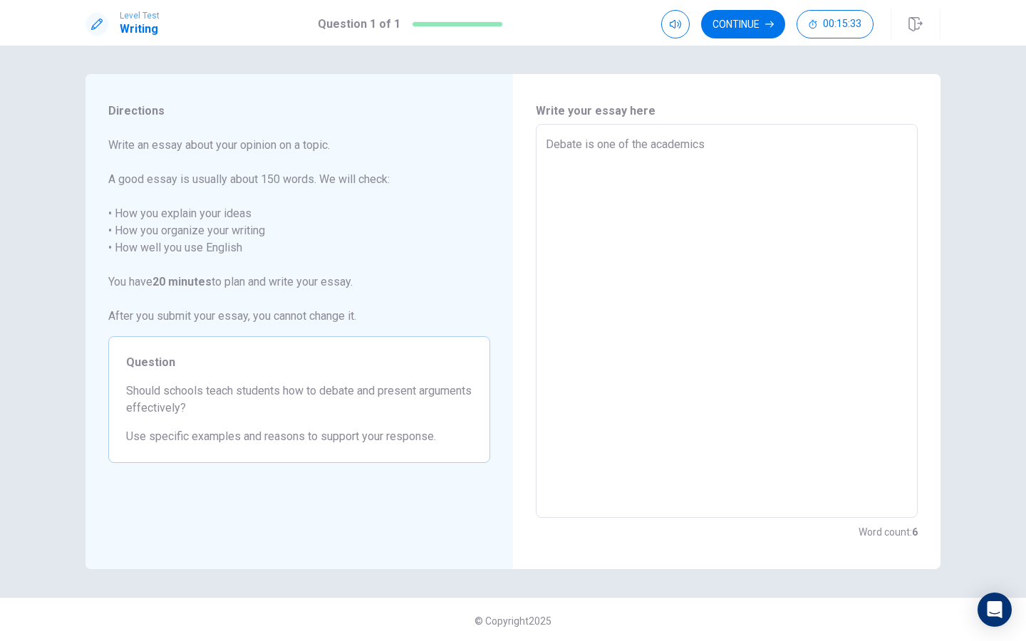
type textarea "x"
type textarea "Debate is one of the academic"
type textarea "x"
type textarea "Debate is one of the academic"
type textarea "x"
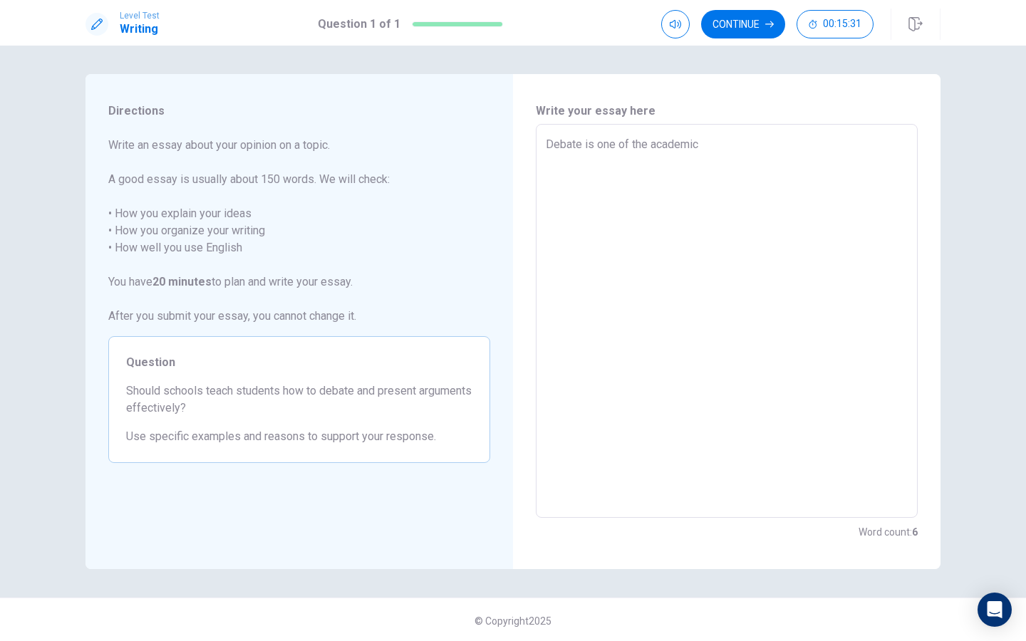
type textarea "Debate is one of the academic a"
type textarea "x"
type textarea "Debate is one of the academic ac"
type textarea "x"
type textarea "Debate is one of the academic act"
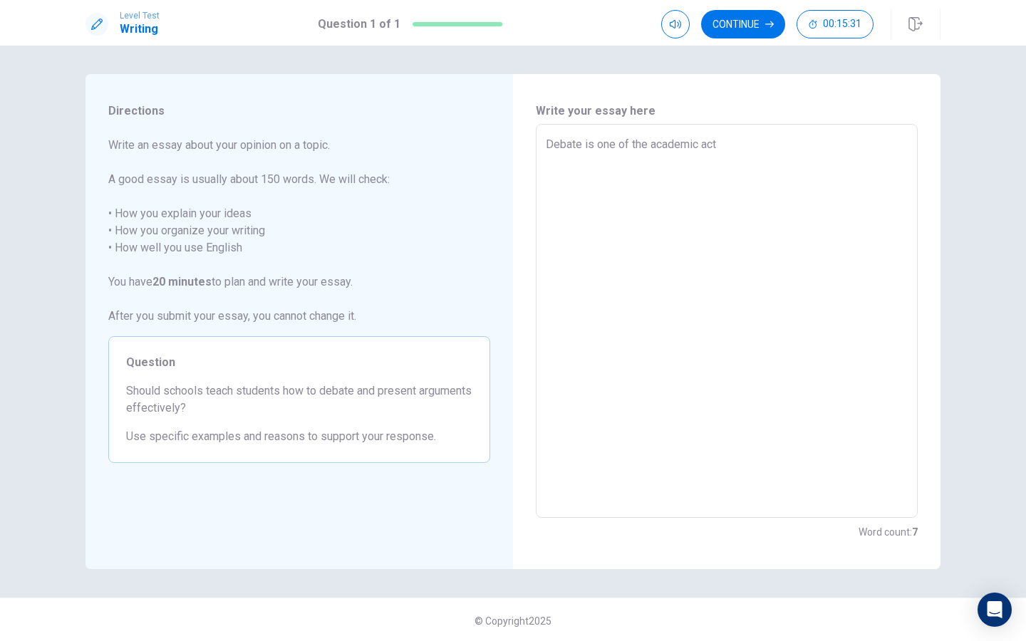
type textarea "x"
type textarea "Debate is one of the academic acti"
type textarea "x"
type textarea "Debate is one of the academic activ"
type textarea "x"
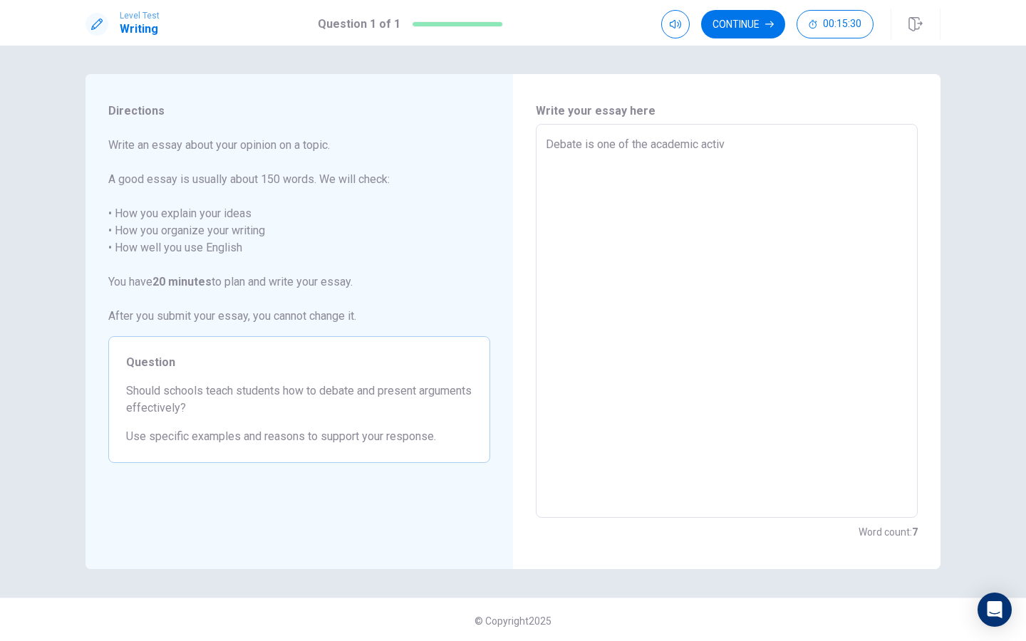
type textarea "Debate is one of the academic activi"
type textarea "x"
type textarea "Debate is one of the academic activit"
type textarea "x"
type textarea "Debate is one of the academic activiti"
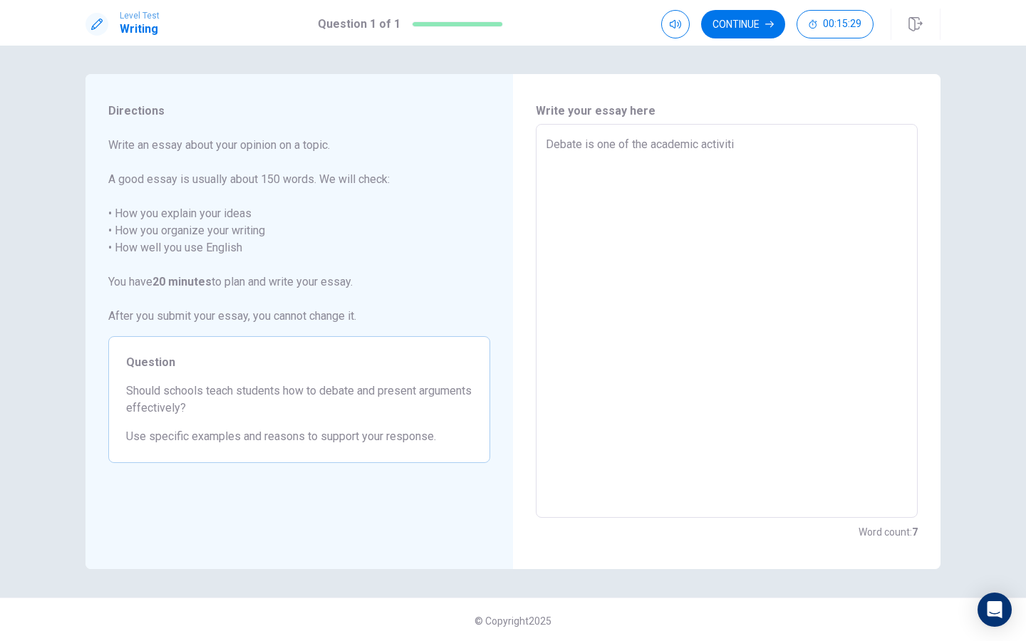
type textarea "x"
type textarea "Debate is one of the academic activitie"
type textarea "x"
type textarea "Debate is one of the academic activities"
type textarea "x"
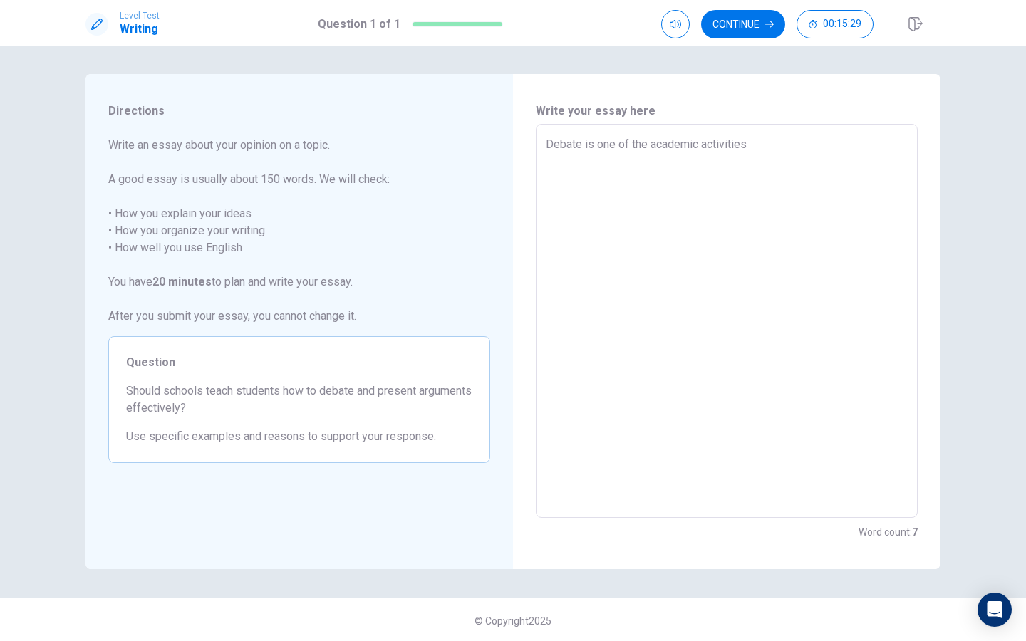
type textarea "Debate is one of the academic activities"
type textarea "x"
type textarea "Debate is one of the academic activities t"
type textarea "x"
type textarea "Debate is one of the academic activities th"
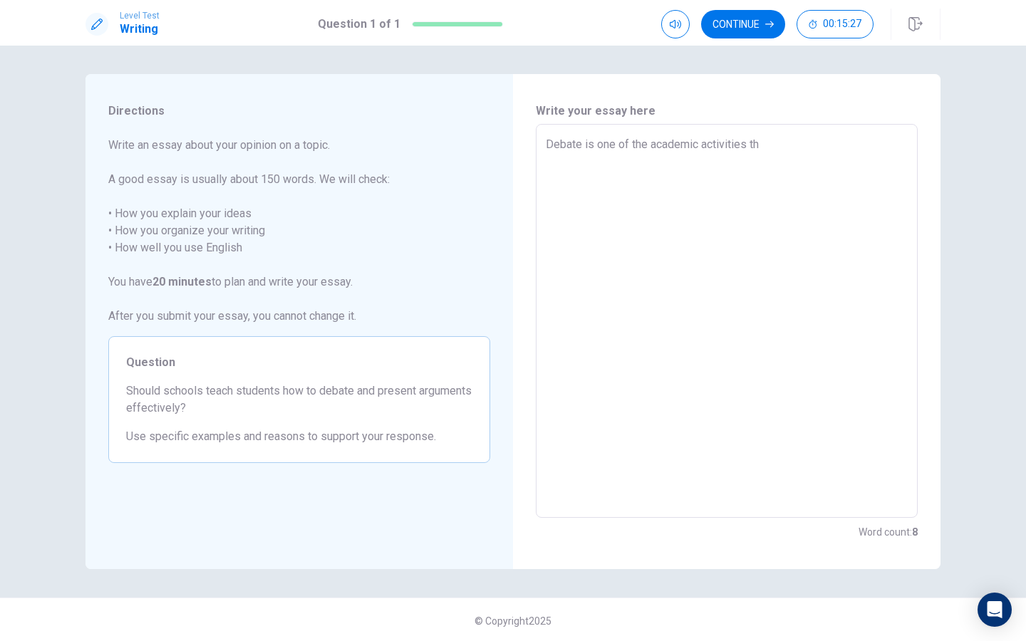
type textarea "x"
type textarea "Debate is one of the academic activities tha"
type textarea "x"
type textarea "Debate is one of the academic activities that"
type textarea "x"
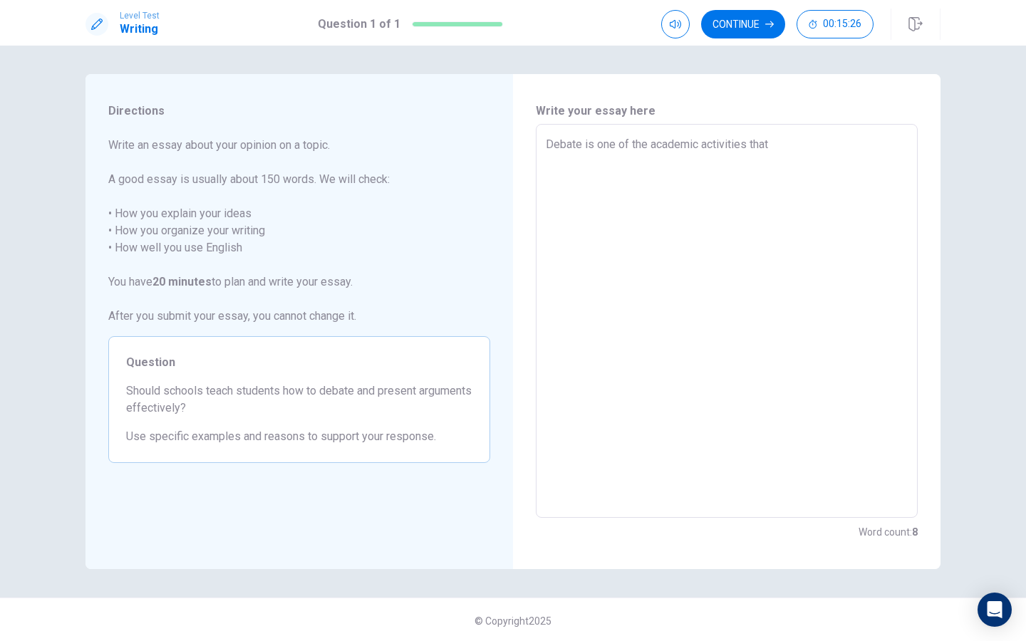
type textarea "Debate is one of the academic activities that"
type textarea "x"
type textarea "Debate is one of the academic activities that a"
type textarea "x"
type textarea "Debate is one of the academic activities that ar"
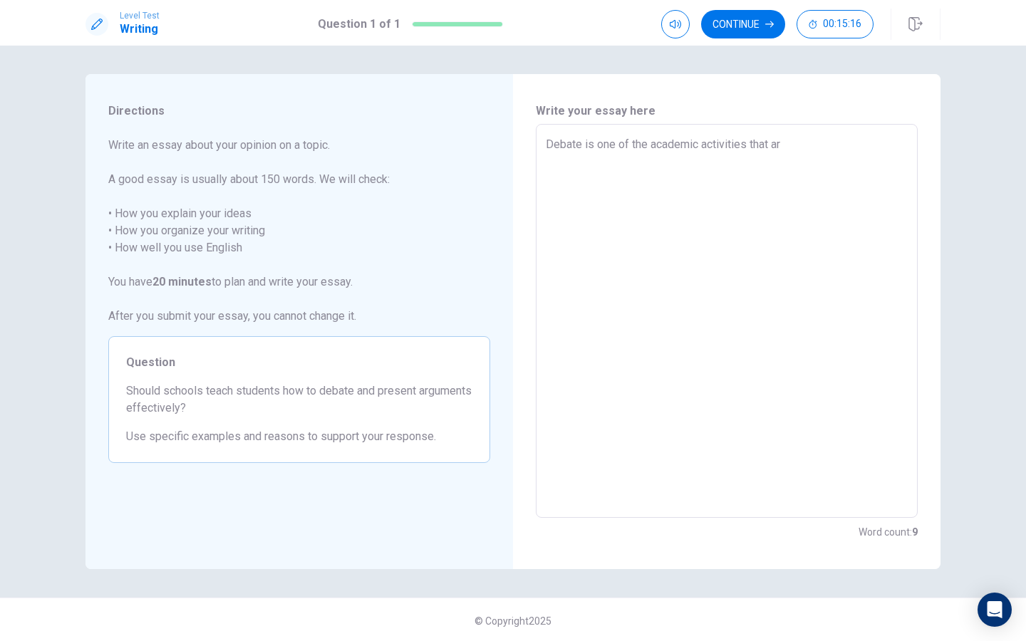
type textarea "x"
type textarea "Debate is one of the academic activities that are"
type textarea "x"
type textarea "Debate is one of the academic activities that are"
type textarea "x"
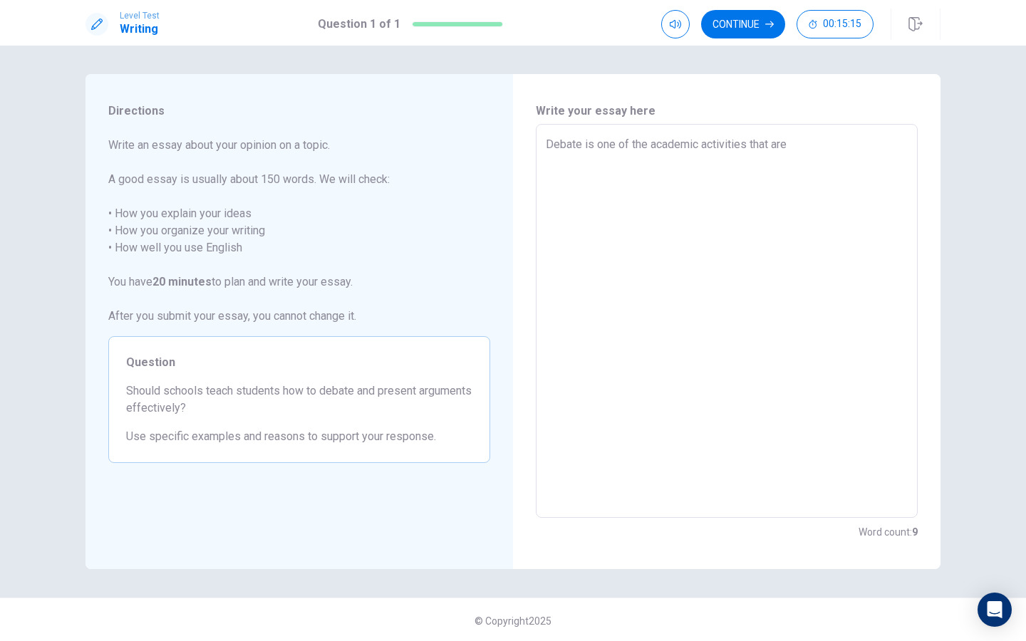
type textarea "Debate is one of the academic activities that are p"
type textarea "x"
type textarea "Debate is one of the academic activities that are pr"
type textarea "x"
type textarea "Debate is one of the academic activities that are pre"
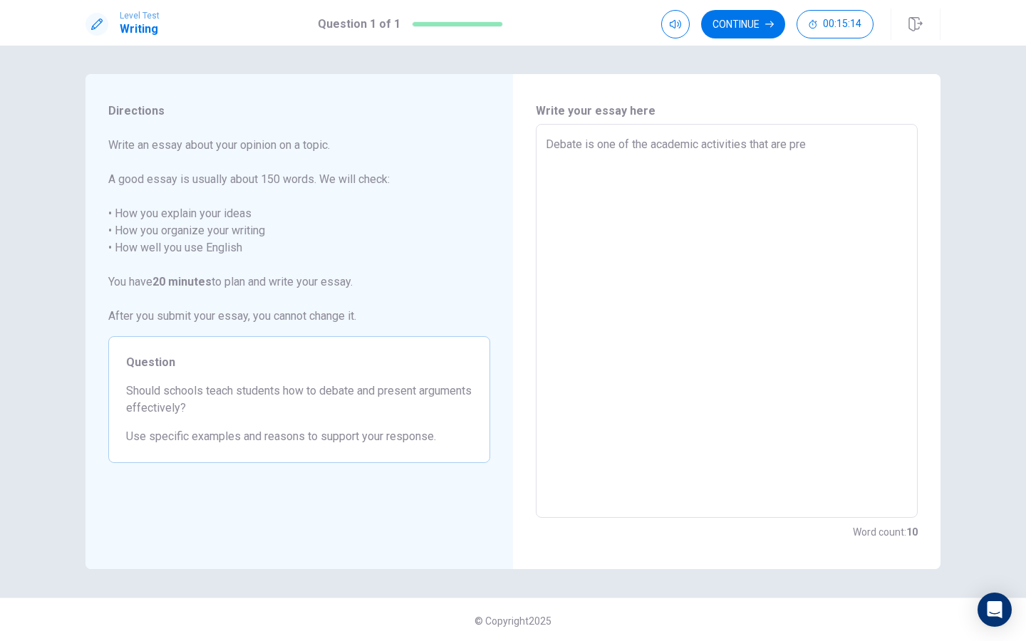
type textarea "x"
type textarea "Debate is one of the academic activities that are pred"
type textarea "x"
type textarea "Debate is one of the academic activities that are predo"
type textarea "x"
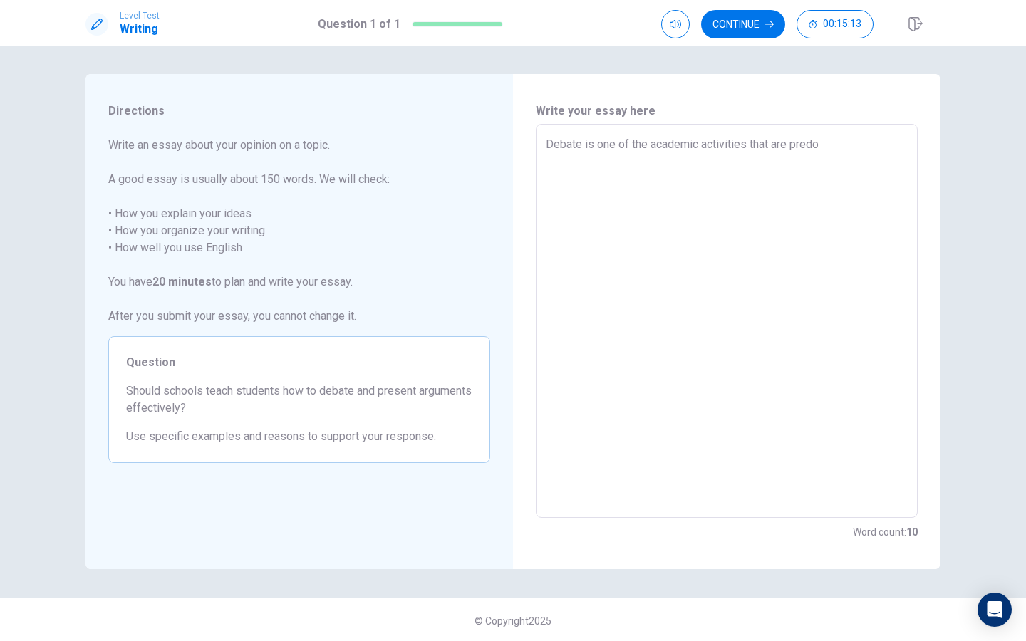
type textarea "Debate is one of the academic activities that are predom"
type textarea "x"
type textarea "Debate is one of the academic activities that are predomi"
type textarea "x"
type textarea "Debate is one of the academic activities that are predomin"
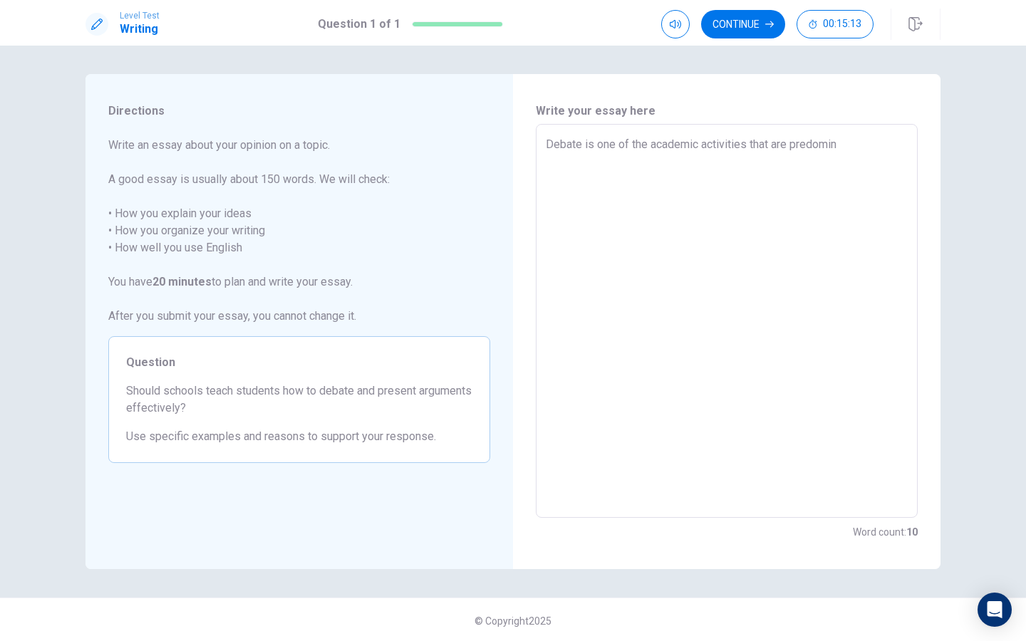
type textarea "x"
type textarea "Debate is one of the academic activities that are predomina"
type textarea "x"
type textarea "Debate is one of the academic activities that are predominan"
type textarea "x"
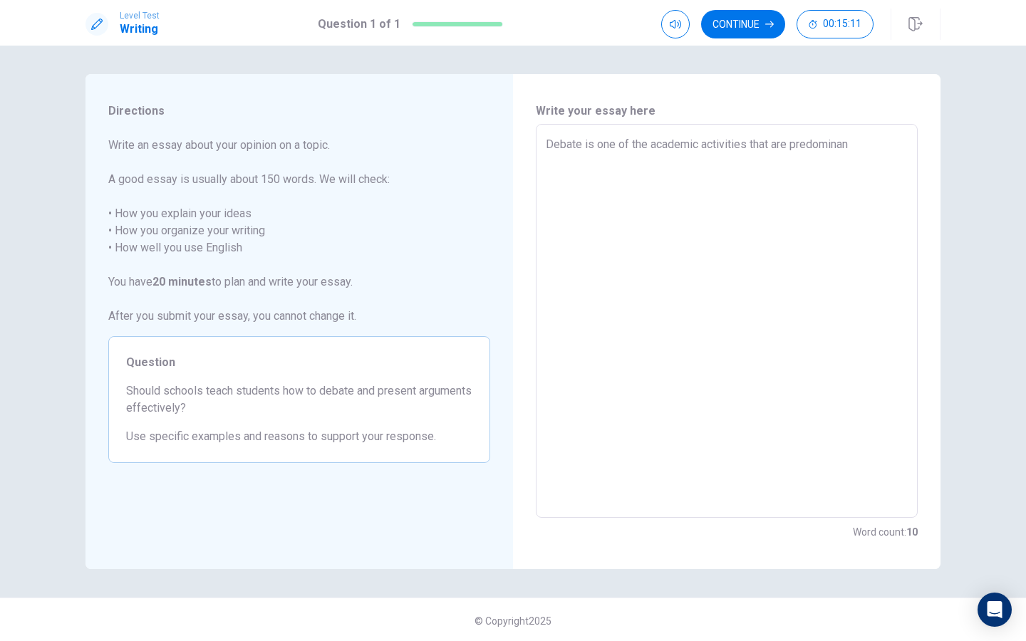
type textarea "Debate is one of the academic activities that are predominant"
type textarea "x"
type textarea "Debate is one of the academic activities that are predominantl"
type textarea "x"
type textarea "Debate is one of the academic activities that are predominantly"
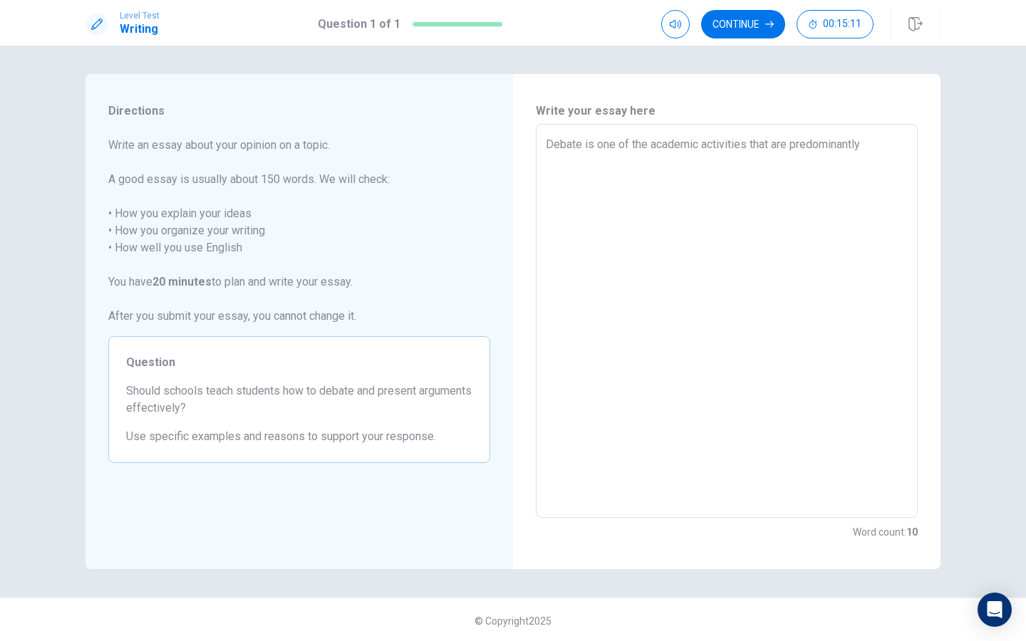
type textarea "x"
type textarea "Debate is one of the academic activities that are predominantly"
type textarea "x"
type textarea "Debate is one of the academic activities that are predominantly d"
type textarea "x"
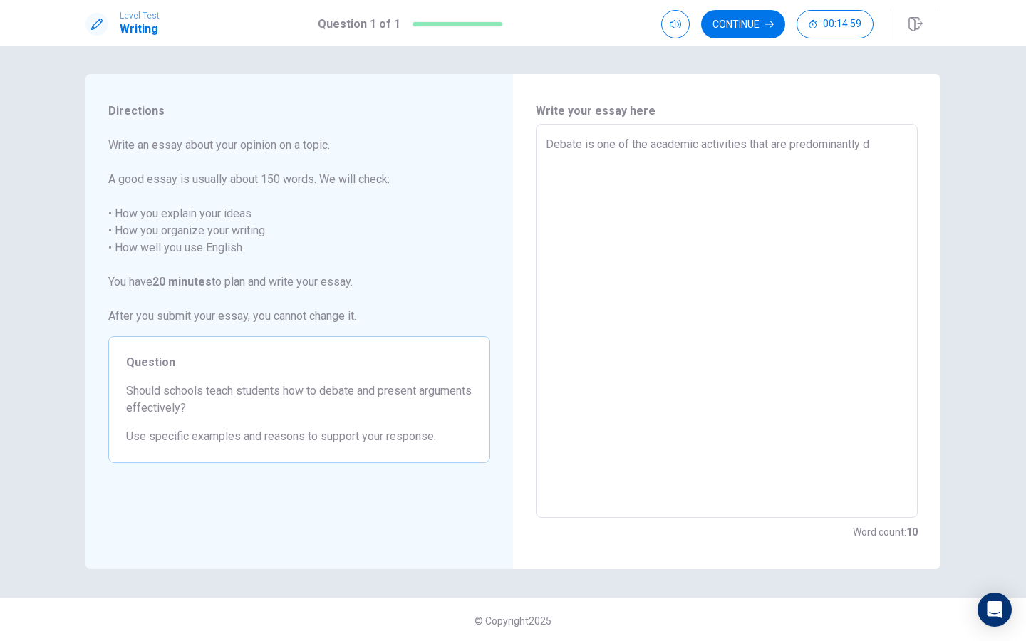
type textarea "Debate is one of the academic activities that are predominantly do"
type textarea "x"
type textarea "Debate is one of the academic activities that are predominantly don"
type textarea "x"
type textarea "Debate is one of the academic activities that are predominantly done"
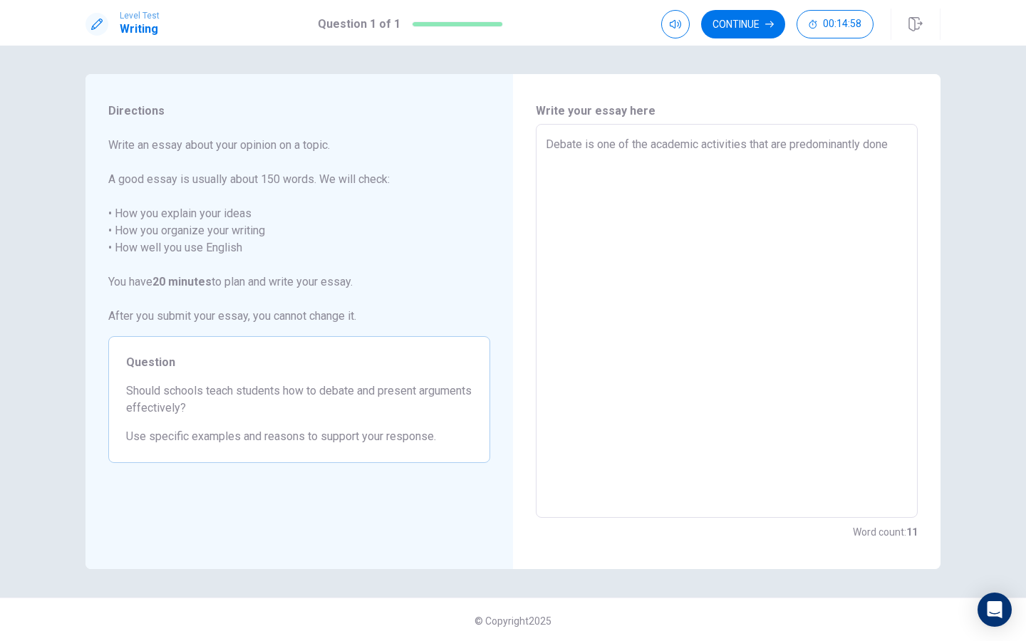
type textarea "x"
type textarea "Debate is one of the academic activities that are predominantly done"
type textarea "x"
type textarea "Debate is one of the academic activities that are predominantly done i"
type textarea "x"
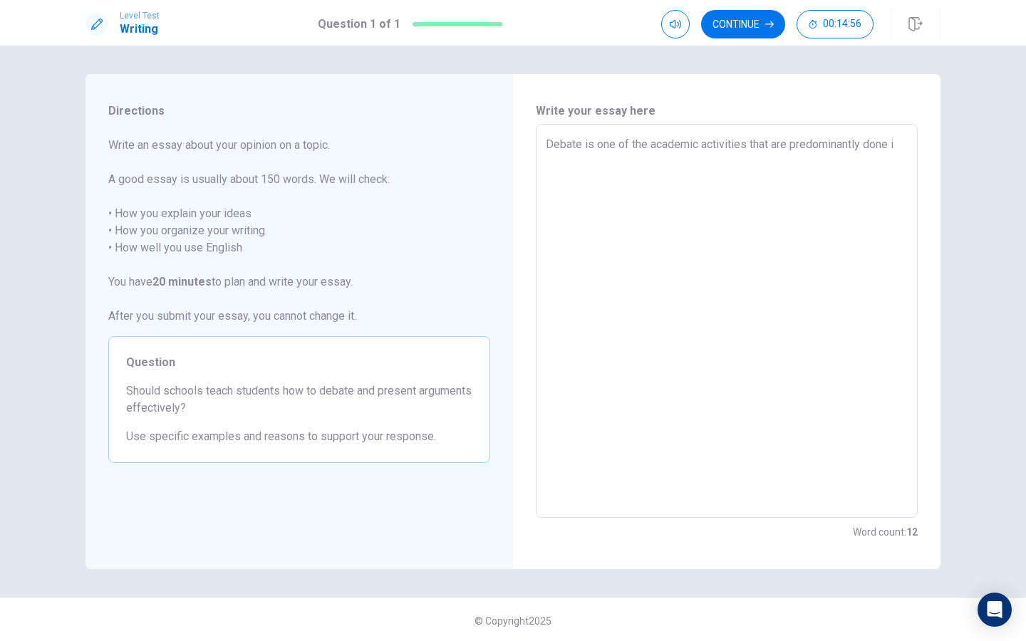
type textarea "Debate is one of the academic activities that are predominantly done in"
type textarea "x"
type textarea "Debate is one of the academic activities that are predominantly done in"
type textarea "x"
type textarea "Debate is one of the academic activities that are predominantly done in m"
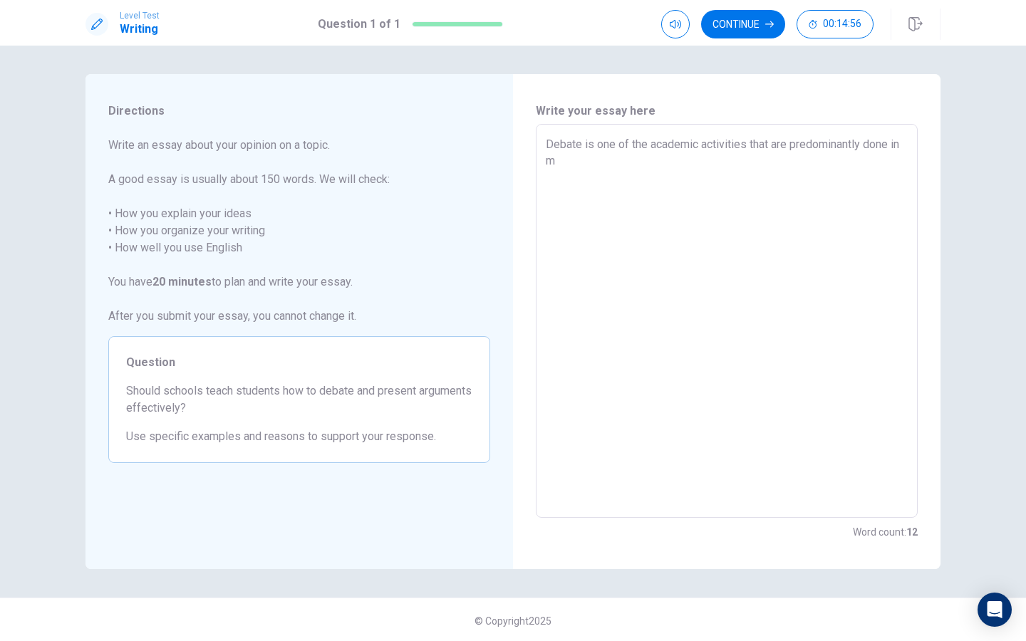
type textarea "x"
type textarea "Debate is one of the academic activities that are predominantly done in [GEOGRA…"
type textarea "x"
type textarea "Debate is one of the academic activities that are predominantly done in man"
type textarea "x"
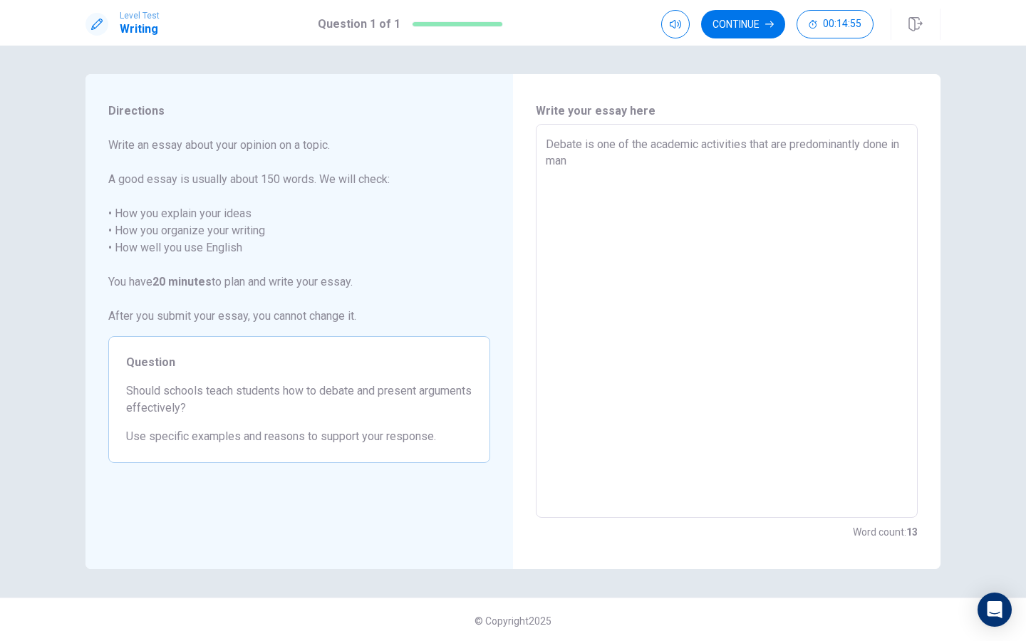
type textarea "Debate is one of the academic activities that are predominantly done in many"
type textarea "x"
type textarea "Debate is one of the academic activities that are predominantly done in many"
type textarea "x"
type textarea "Debate is one of the academic activities that are predominantly done in many e"
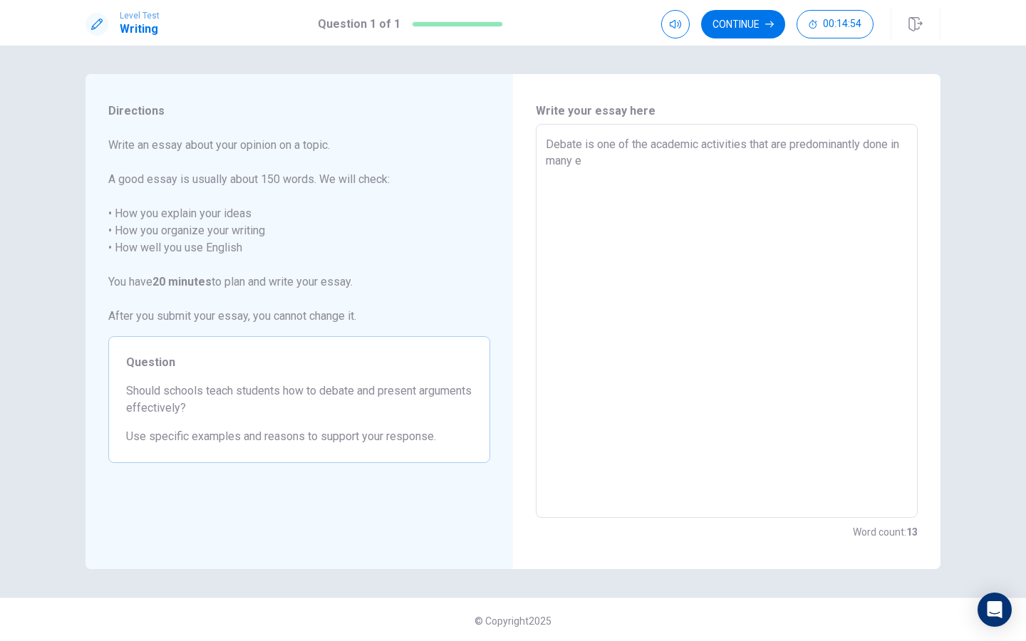
type textarea "x"
type textarea "Debate is one of the academic activities that are predominantly done in many ed"
type textarea "x"
type textarea "Debate is one of the academic activities that are predominantly done in many edu"
type textarea "x"
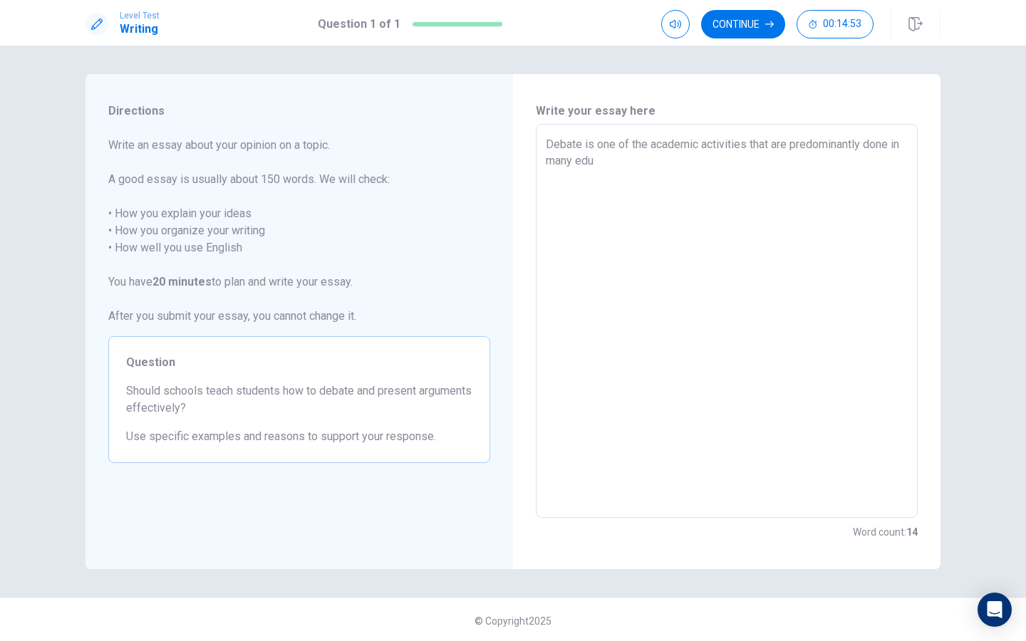
type textarea "Debate is one of the academic activities that are predominantly done in many ed…"
type textarea "x"
type textarea "Debate is one of the academic activities that are predominantly done in many ed…"
type textarea "x"
type textarea "Debate is one of the academic activities that are predominantly done in many ed…"
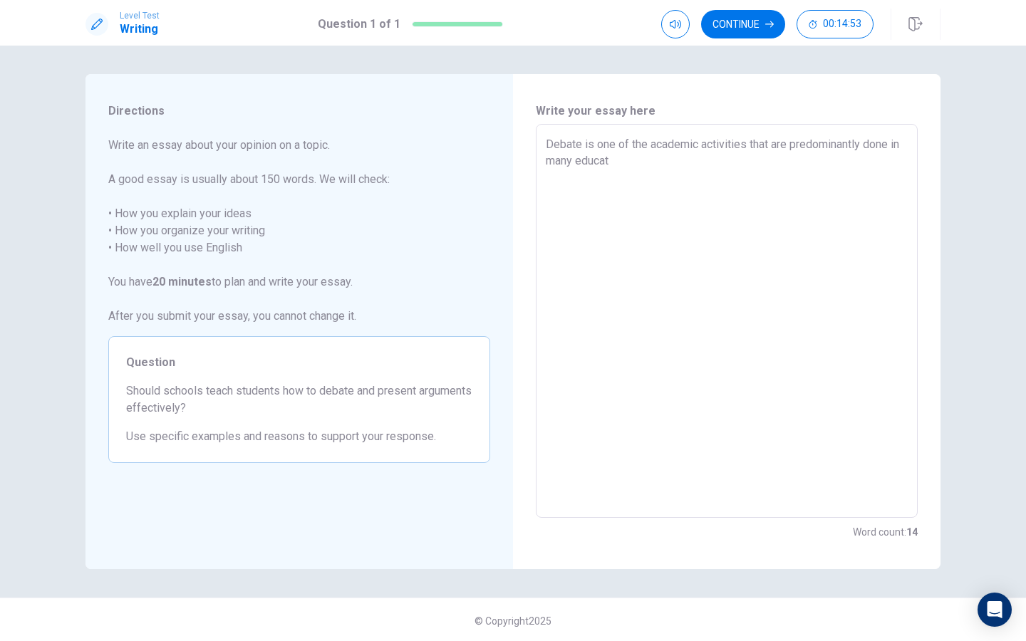
type textarea "x"
type textarea "Debate is one of the academic activities that are predominantly done in many ed…"
type textarea "x"
type textarea "Debate is one of the academic activities that are predominantly done in many ed…"
type textarea "x"
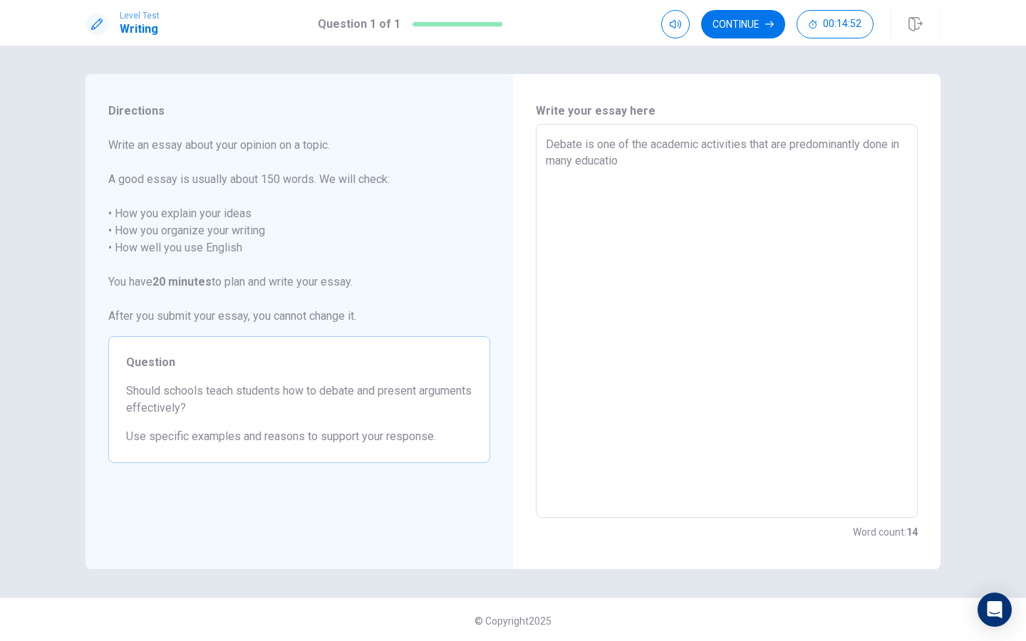
type textarea "Debate is one of the academic activities that are predominantly done in many ed…"
type textarea "x"
type textarea "Debate is one of the academic activities that are predominantly done in many ed…"
type textarea "x"
type textarea "Debate is one of the academic activities that are predominantly done in many ed…"
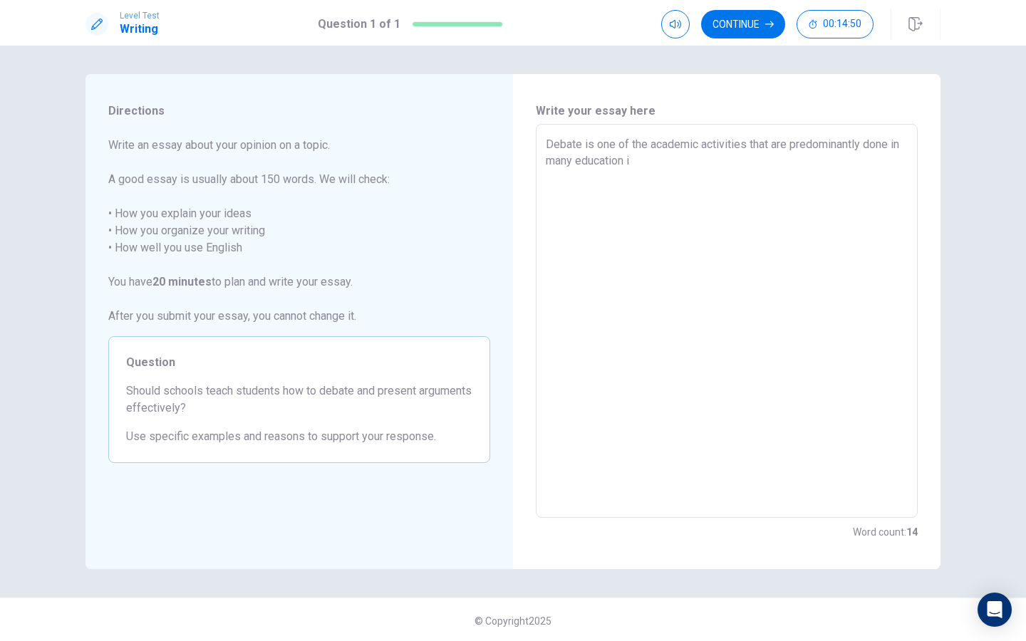
type textarea "x"
click at [639, 160] on textarea "Debate is one of the academic activities that are predominantly done in many ed…" at bounding box center [727, 321] width 362 height 371
click at [812, 164] on textarea "Debate is one of the academic activities that are predominantly done in many ed…" at bounding box center [727, 321] width 362 height 371
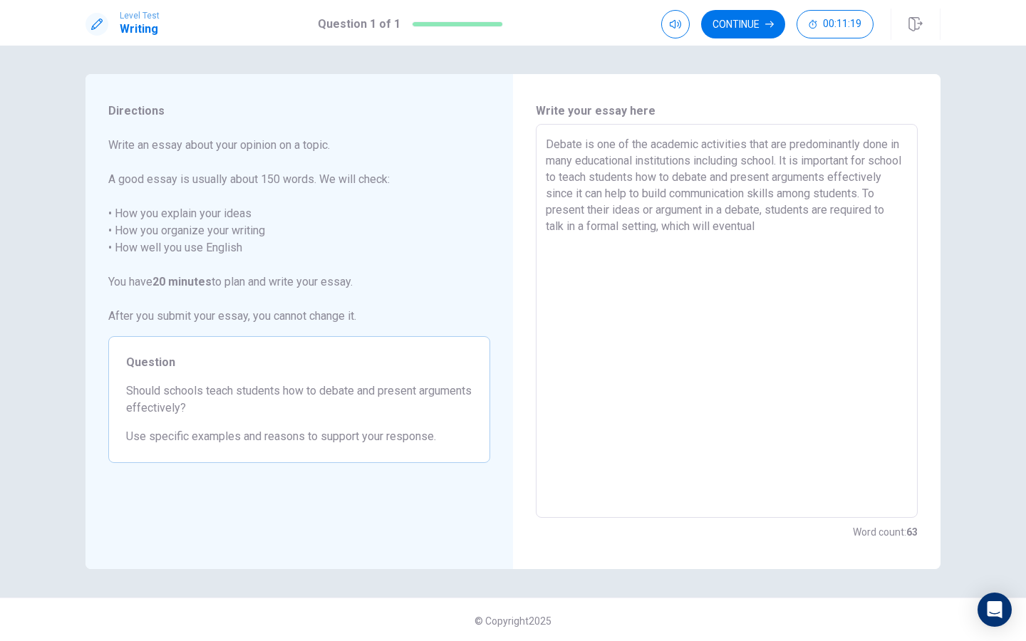
click at [722, 232] on textarea "Debate is one of the academic activities that are predominantly done in many ed…" at bounding box center [727, 321] width 362 height 371
click at [758, 245] on textarea "Debate is one of the academic activities that are predominantly done in many ed…" at bounding box center [727, 321] width 362 height 371
drag, startPoint x: 886, startPoint y: 243, endPoint x: 810, endPoint y: 244, distance: 75.6
click at [810, 244] on textarea "Debate is one of the academic activities that are predominantly done in many ed…" at bounding box center [727, 321] width 362 height 371
click at [736, 259] on textarea "Debate is one of the academic activities that are predominantly done in many ed…" at bounding box center [727, 321] width 362 height 371
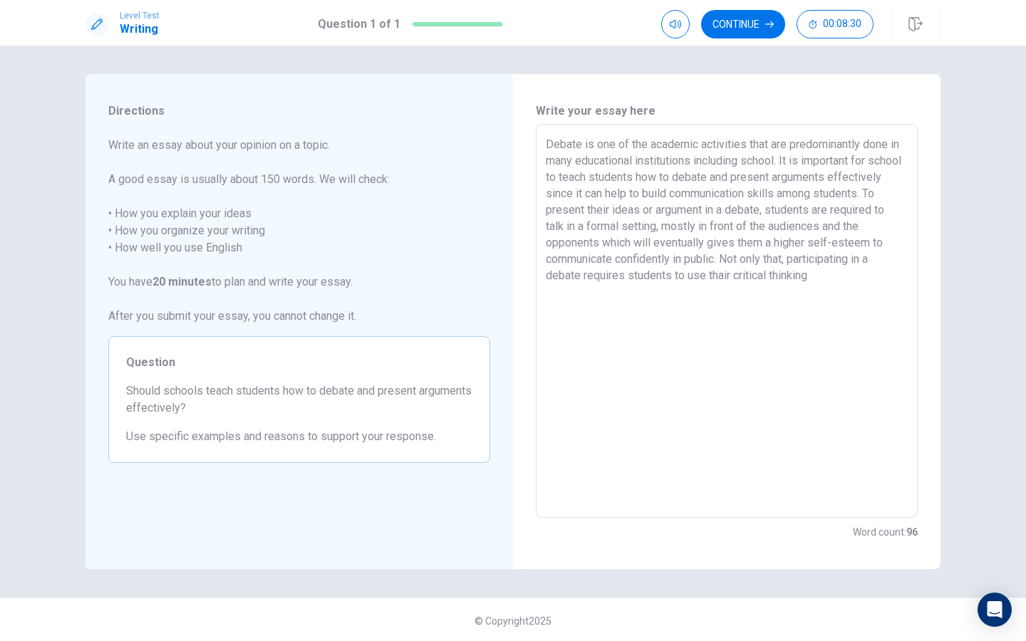
click at [819, 276] on textarea "Debate is one of the academic activities that are predominantly done in many ed…" at bounding box center [727, 321] width 362 height 371
click at [903, 279] on textarea "Debate is one of the academic activities that are predominantly done in many ed…" at bounding box center [727, 321] width 362 height 371
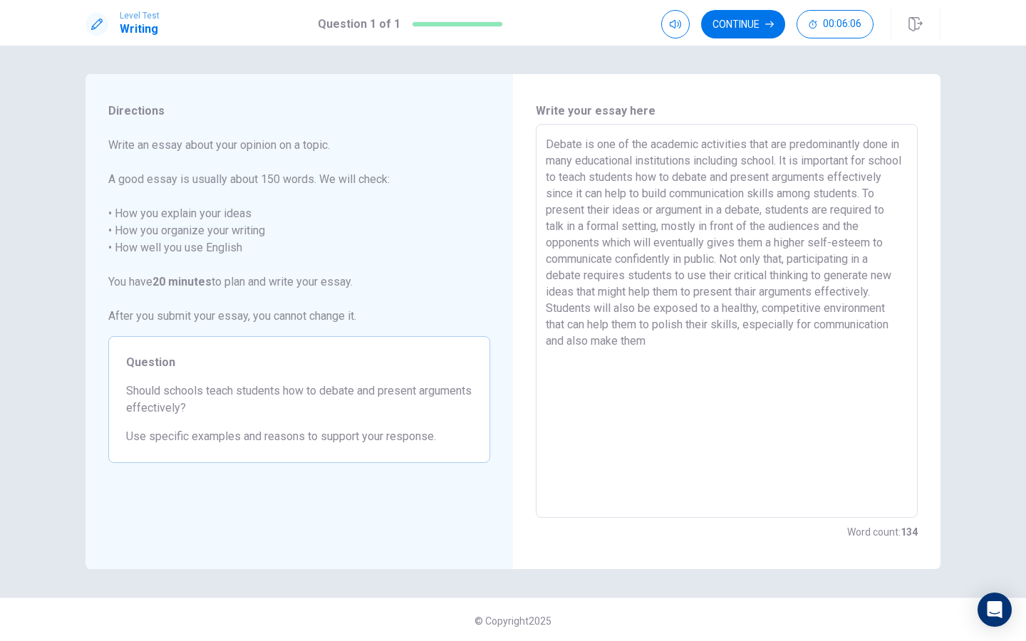
click at [674, 340] on textarea "Debate is one of the academic activities that are predominantly done in many ed…" at bounding box center [727, 321] width 362 height 371
click at [746, 347] on textarea "Debate is one of the academic activities that are predominantly done in many ed…" at bounding box center [727, 321] width 362 height 371
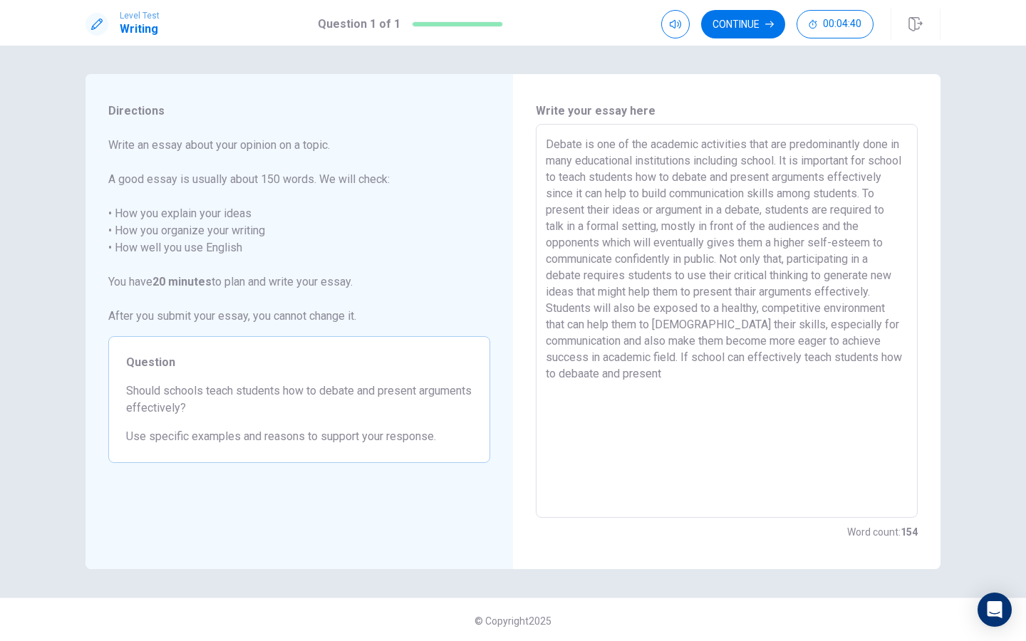
click at [607, 369] on textarea "Debate is one of the academic activities that are predominantly done in many ed…" at bounding box center [727, 321] width 362 height 371
click at [704, 374] on textarea "Debate is one of the academic activities that are predominantly done in many ed…" at bounding box center [727, 321] width 362 height 371
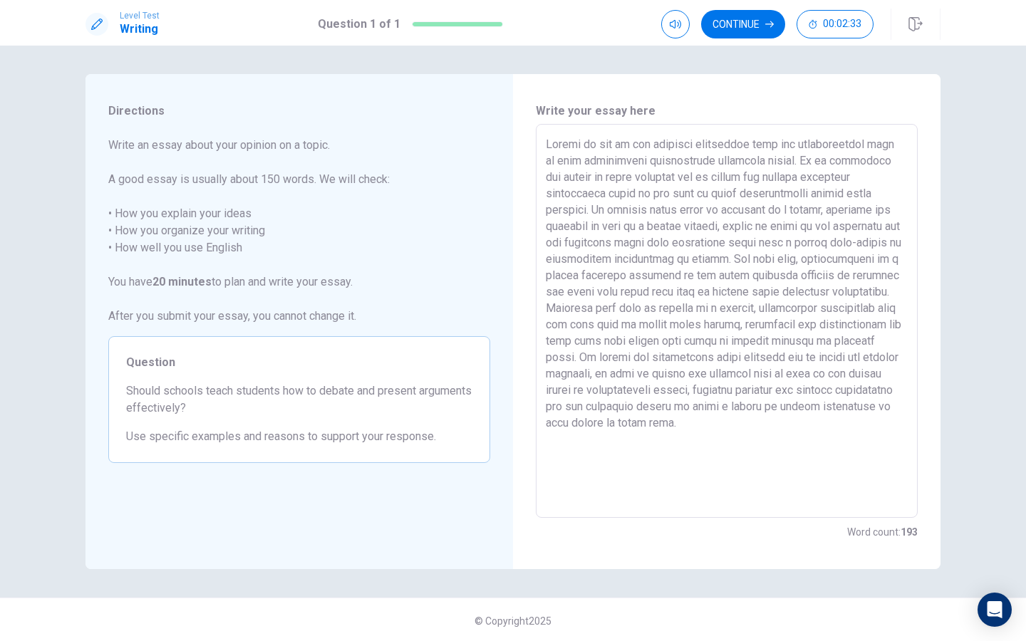
click at [783, 148] on textarea at bounding box center [727, 321] width 362 height 371
click at [884, 227] on textarea at bounding box center [727, 321] width 362 height 371
click at [750, 293] on textarea at bounding box center [727, 321] width 362 height 371
click at [753, 293] on textarea at bounding box center [727, 321] width 362 height 371
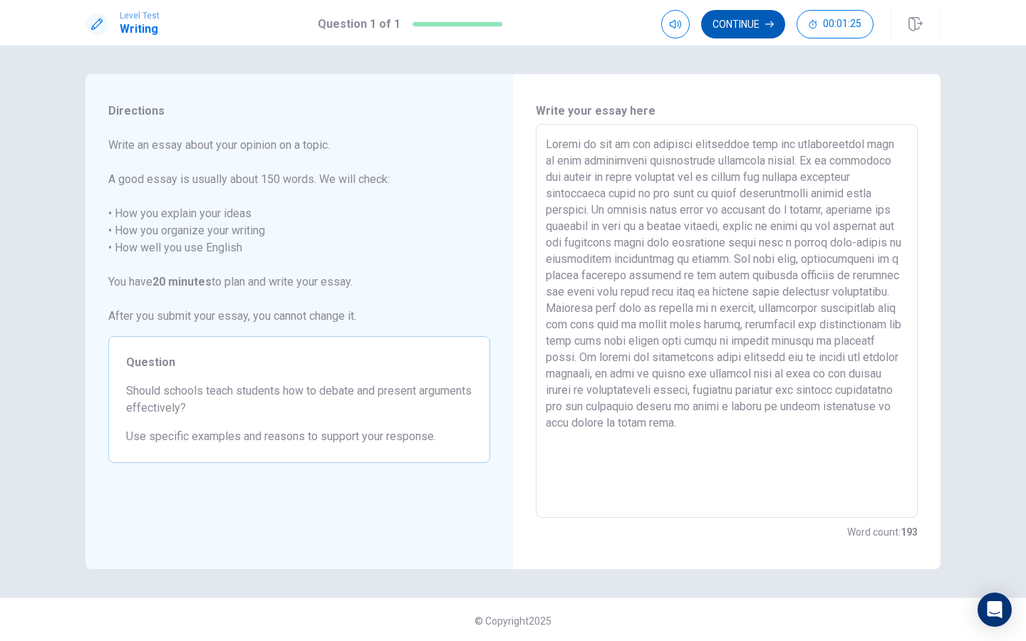
click at [746, 26] on button "Continue" at bounding box center [743, 24] width 84 height 29
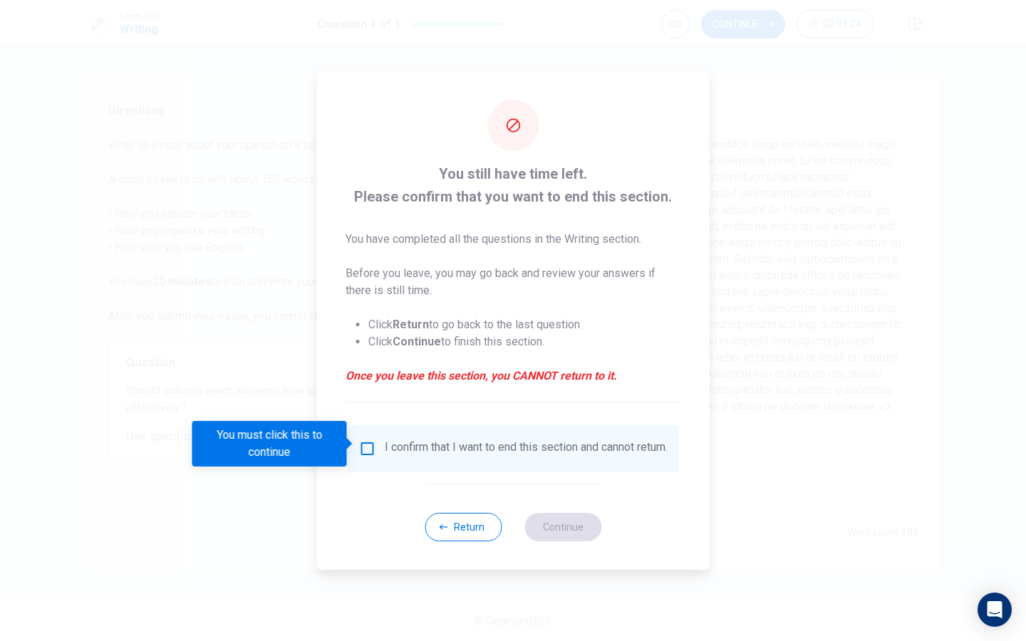
click at [366, 443] on input "You must click this to continue" at bounding box center [367, 448] width 17 height 17
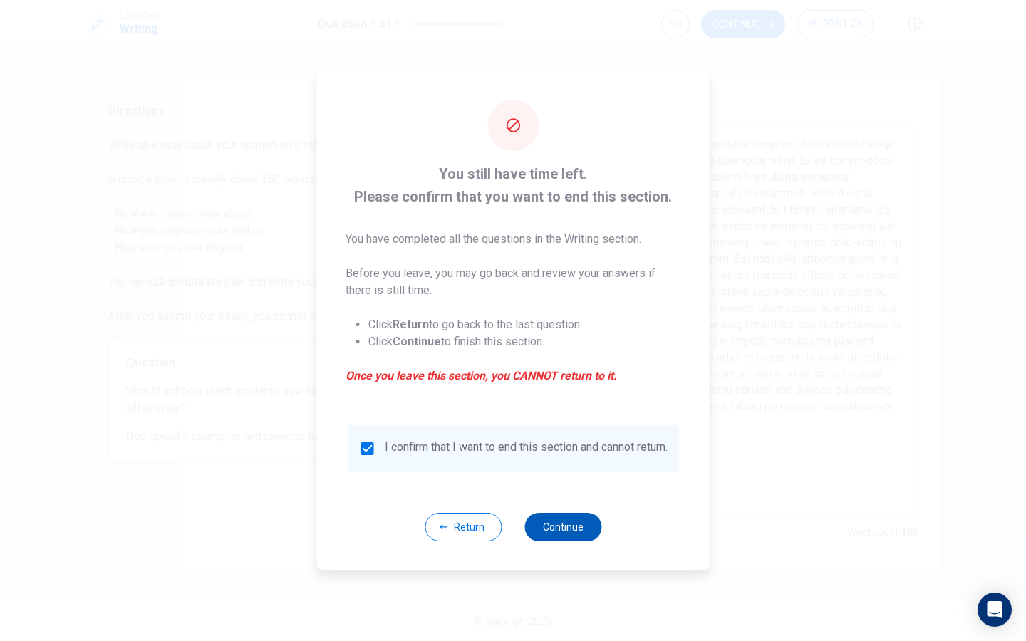
click at [552, 528] on button "Continue" at bounding box center [563, 527] width 77 height 29
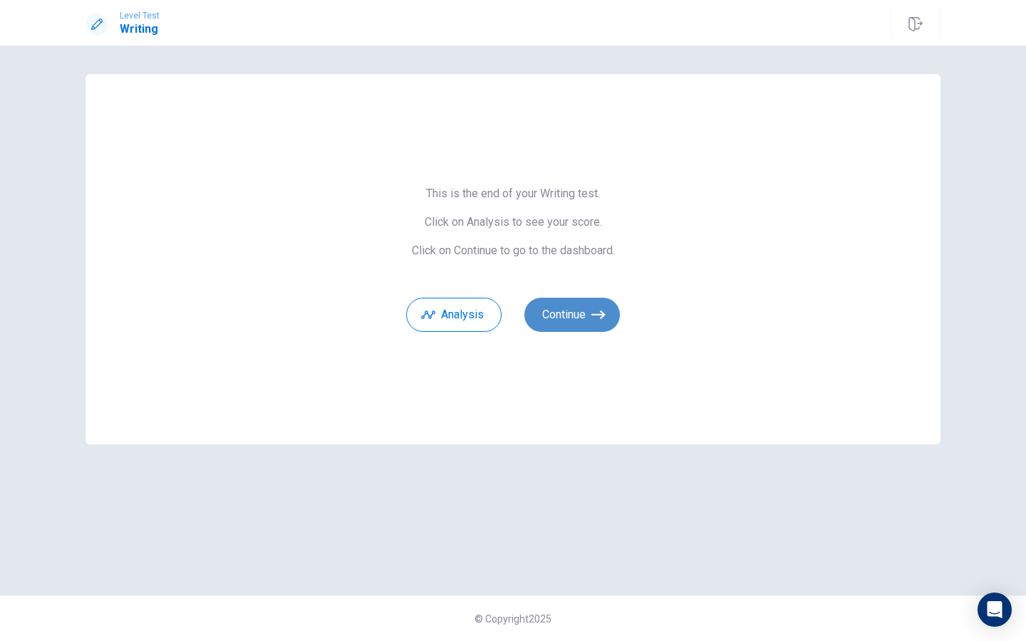
click at [572, 310] on button "Continue" at bounding box center [573, 315] width 96 height 34
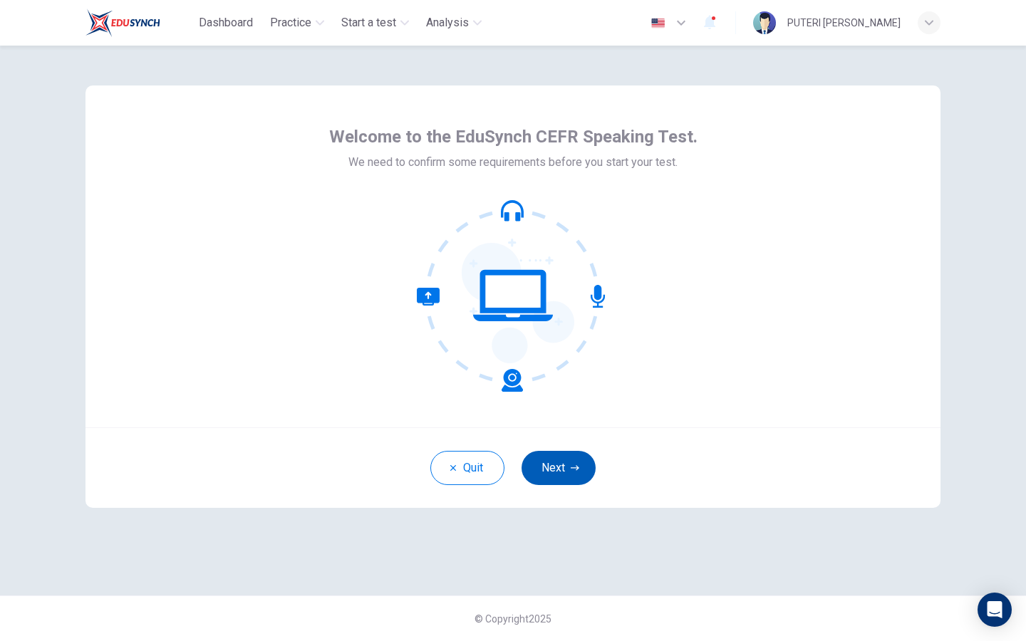
click at [539, 474] on button "Next" at bounding box center [559, 468] width 74 height 34
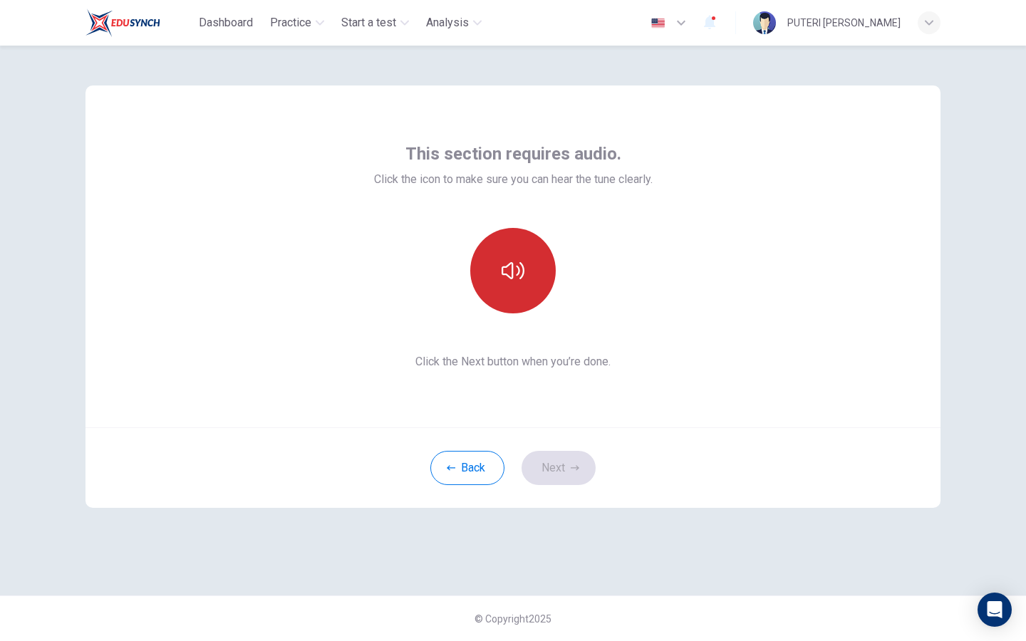
click at [524, 280] on icon "button" at bounding box center [513, 270] width 23 height 23
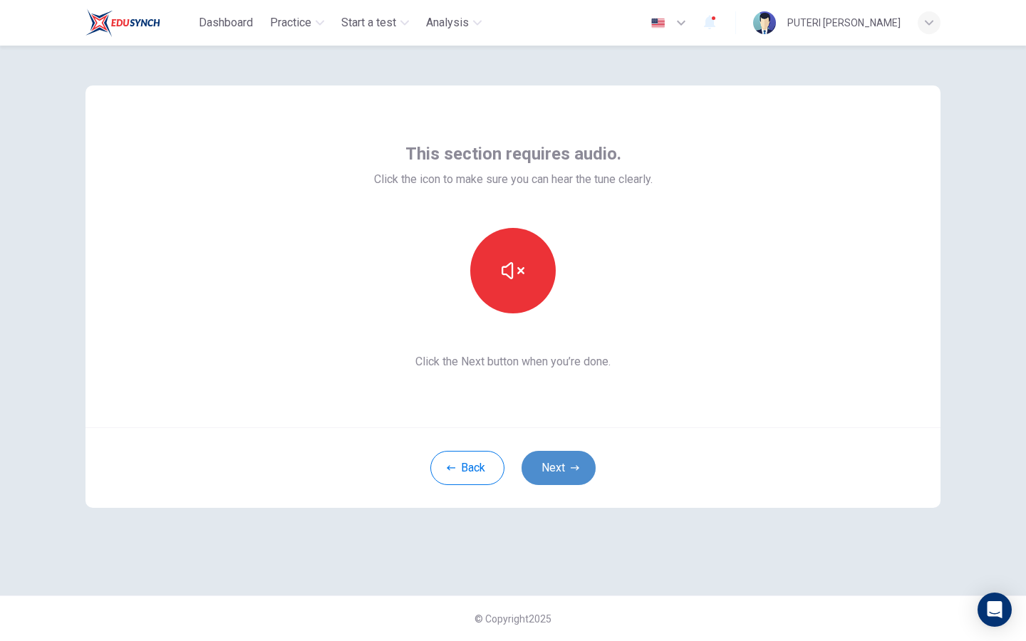
click at [571, 475] on button "Next" at bounding box center [559, 468] width 74 height 34
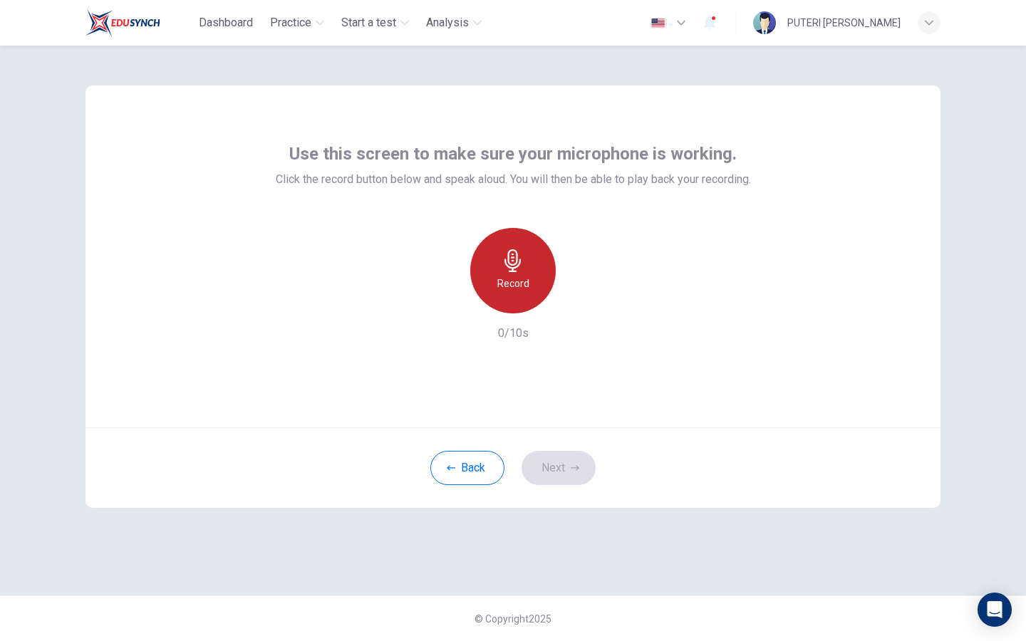
click at [506, 289] on h6 "Record" at bounding box center [513, 283] width 32 height 17
click at [506, 289] on h6 "Stop" at bounding box center [512, 283] width 21 height 17
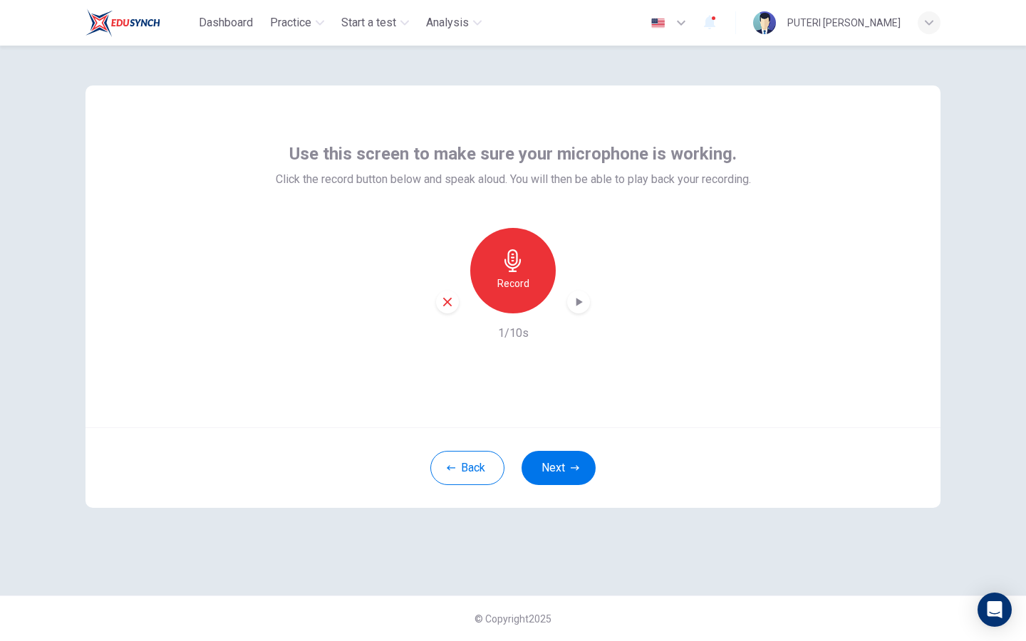
click at [578, 308] on icon "button" at bounding box center [579, 302] width 14 height 14
click at [542, 479] on button "Next" at bounding box center [559, 468] width 74 height 34
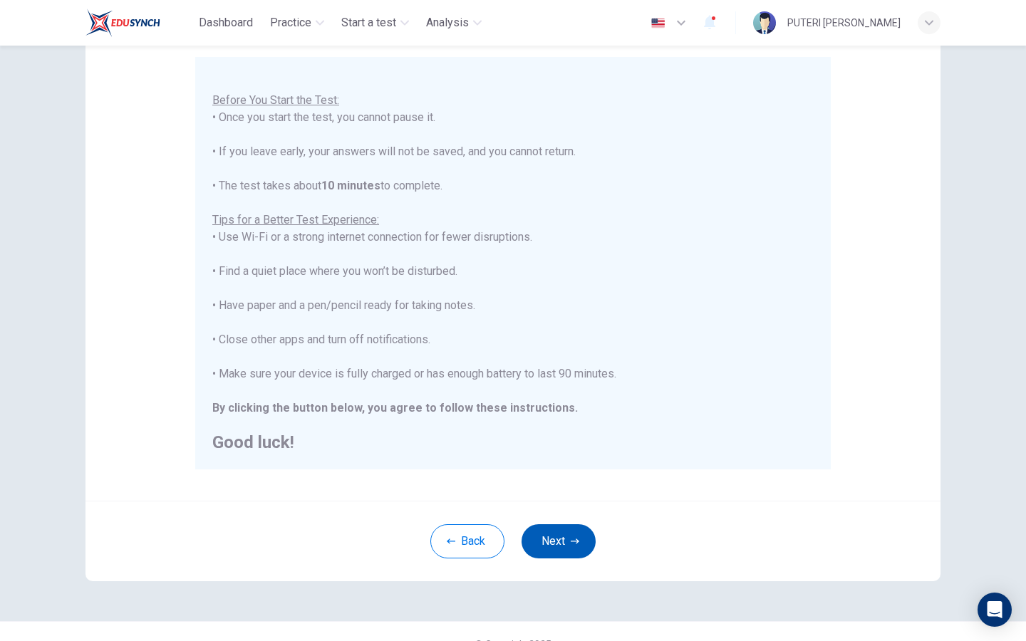
scroll to position [137, 0]
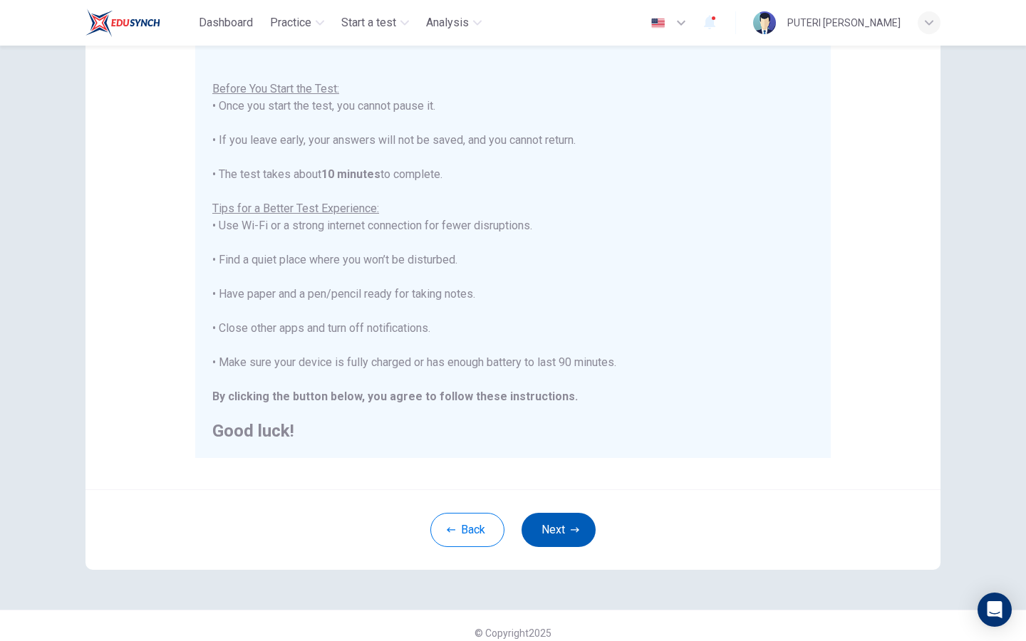
click at [556, 539] on button "Next" at bounding box center [559, 530] width 74 height 34
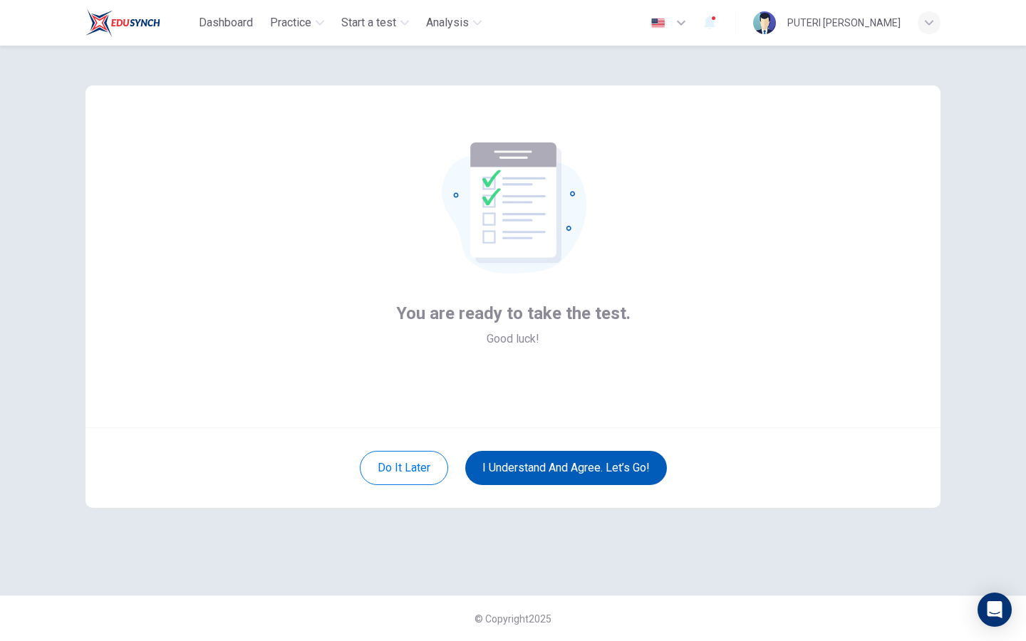
scroll to position [0, 0]
click at [559, 473] on button "I understand and agree. Let’s go!" at bounding box center [566, 468] width 202 height 34
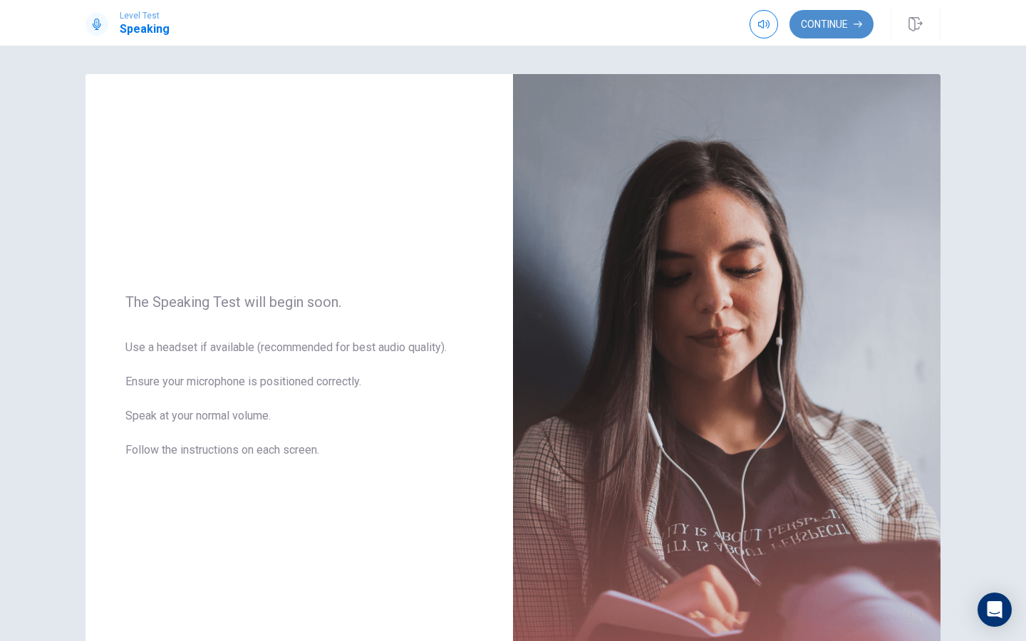
click at [843, 28] on button "Continue" at bounding box center [832, 24] width 84 height 29
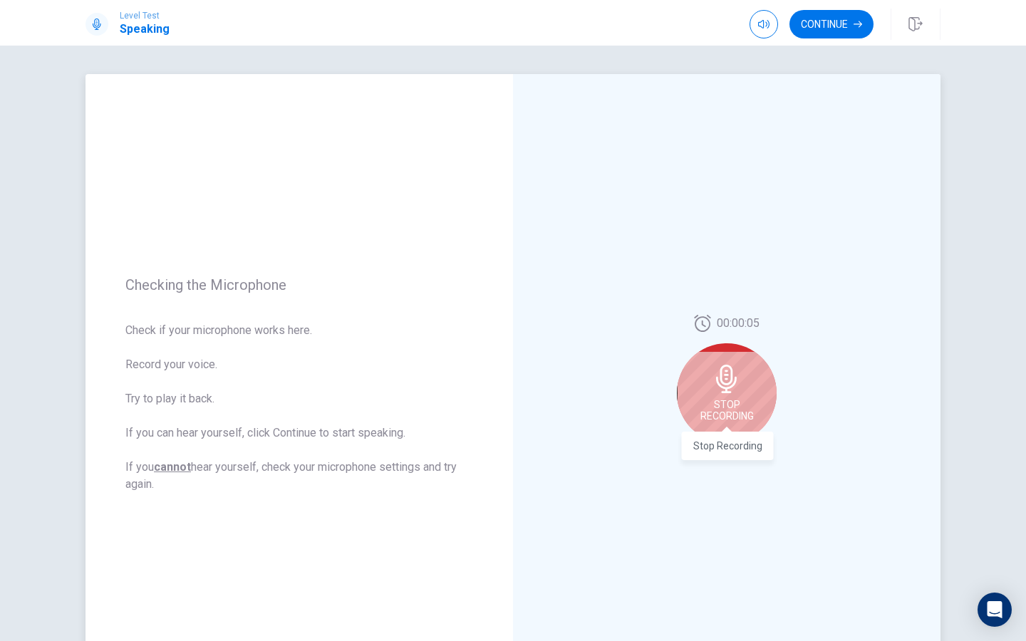
click at [732, 408] on span "Stop Recording" at bounding box center [727, 410] width 53 height 23
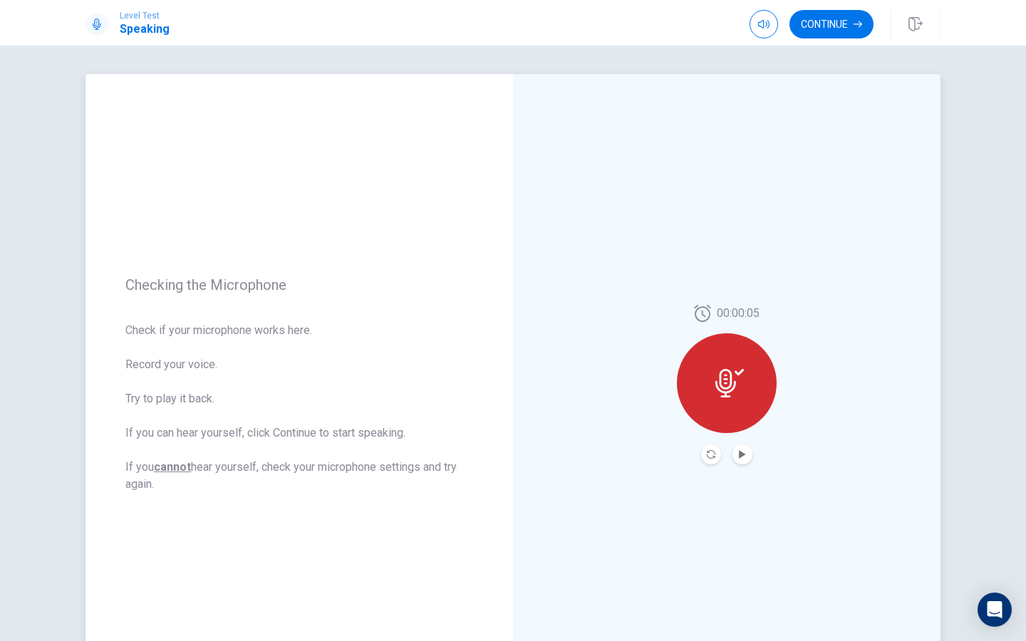
click at [742, 459] on button "Play Audio" at bounding box center [743, 455] width 20 height 20
click at [820, 28] on button "Continue" at bounding box center [832, 24] width 84 height 29
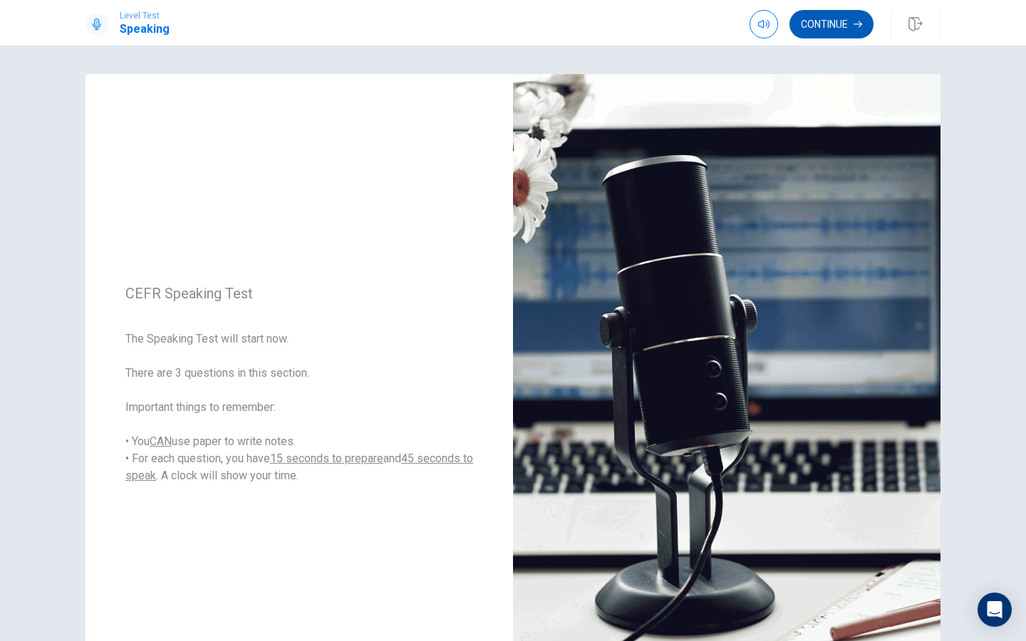
click at [815, 24] on button "Continue" at bounding box center [832, 24] width 84 height 29
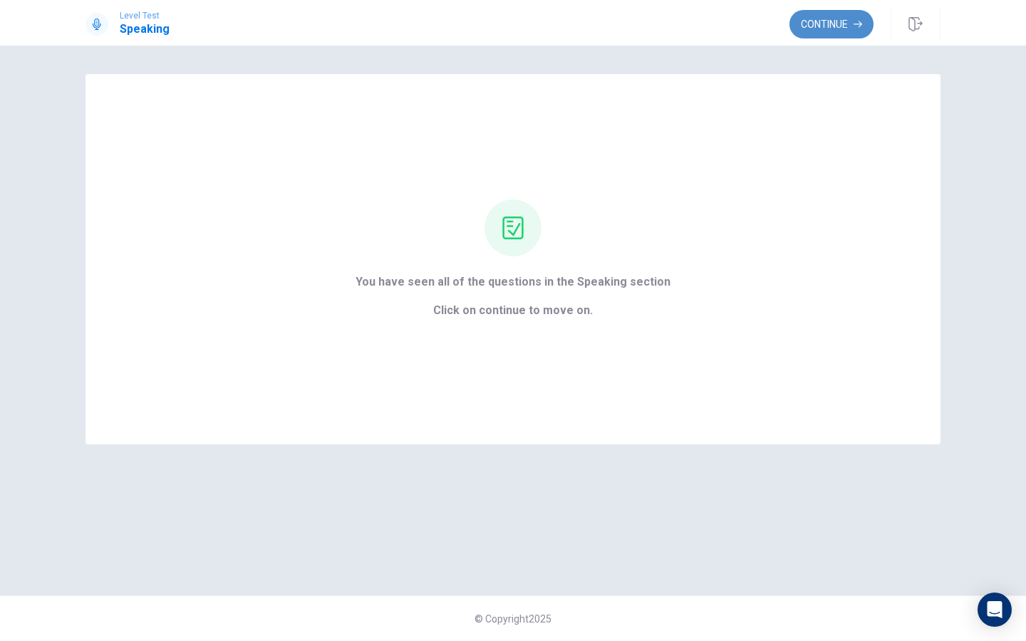
click at [838, 20] on button "Continue" at bounding box center [832, 24] width 84 height 29
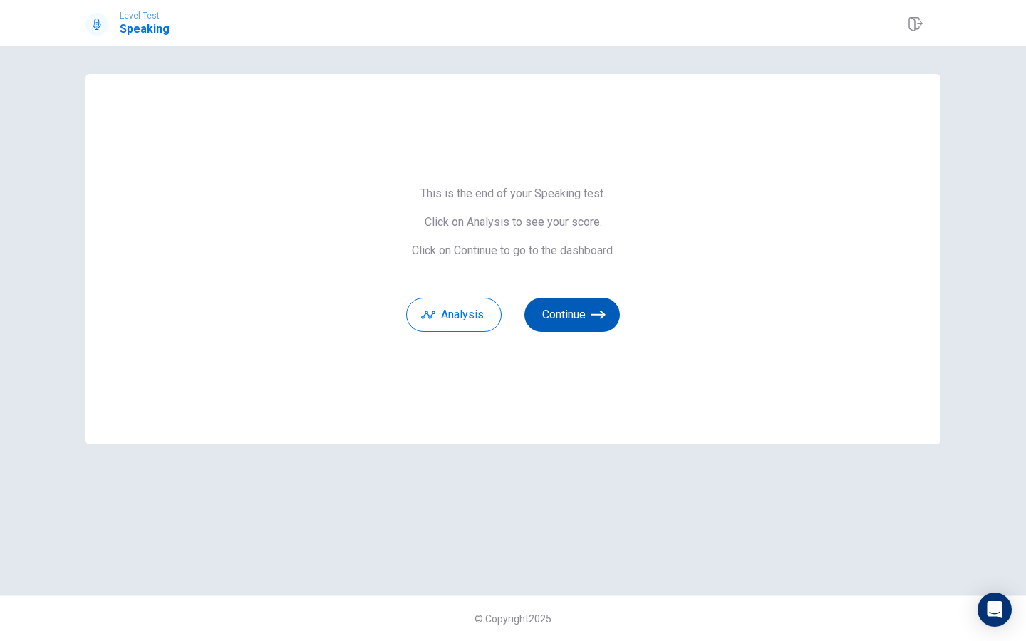
click at [575, 319] on button "Continue" at bounding box center [573, 315] width 96 height 34
